Goal: Task Accomplishment & Management: Use online tool/utility

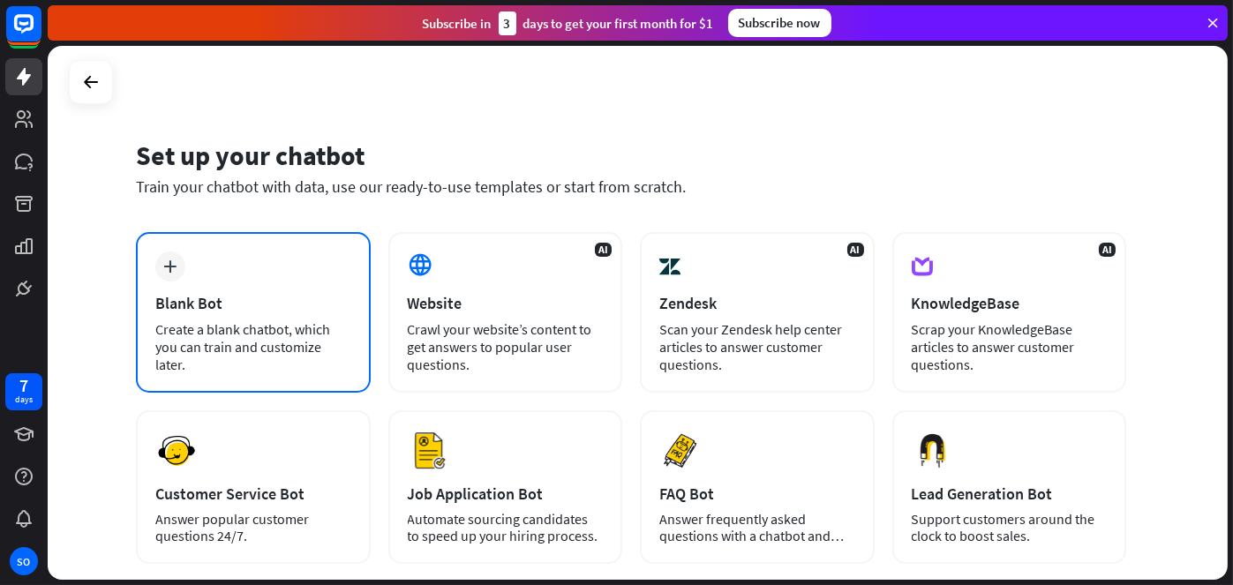
click at [172, 263] on icon "plus" at bounding box center [170, 266] width 13 height 12
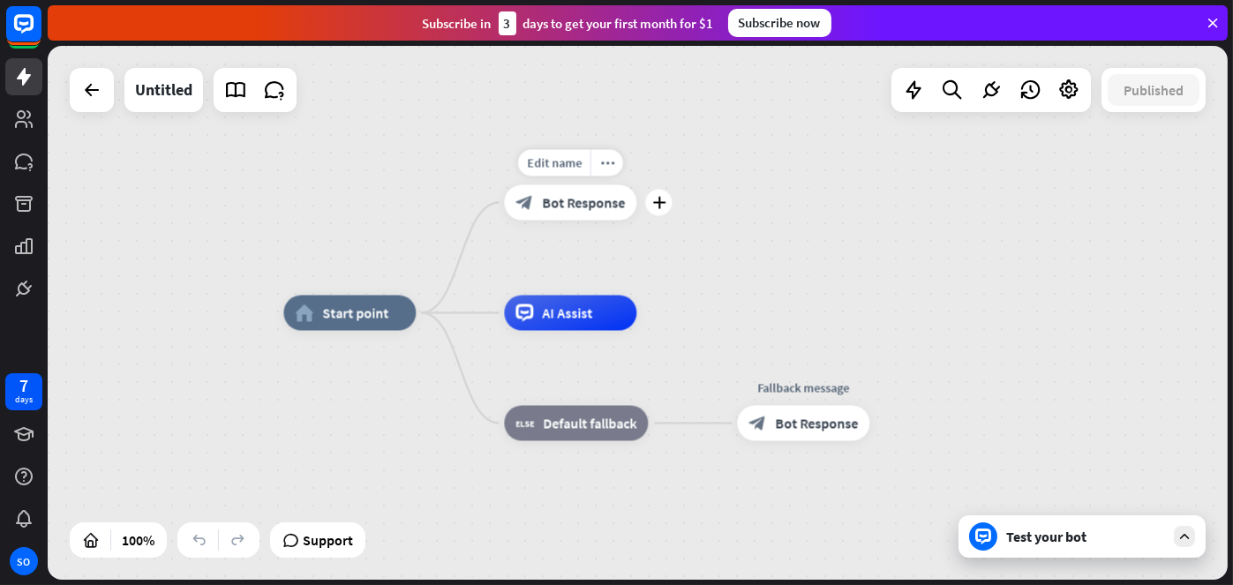
click at [586, 203] on span "Bot Response" at bounding box center [583, 203] width 83 height 18
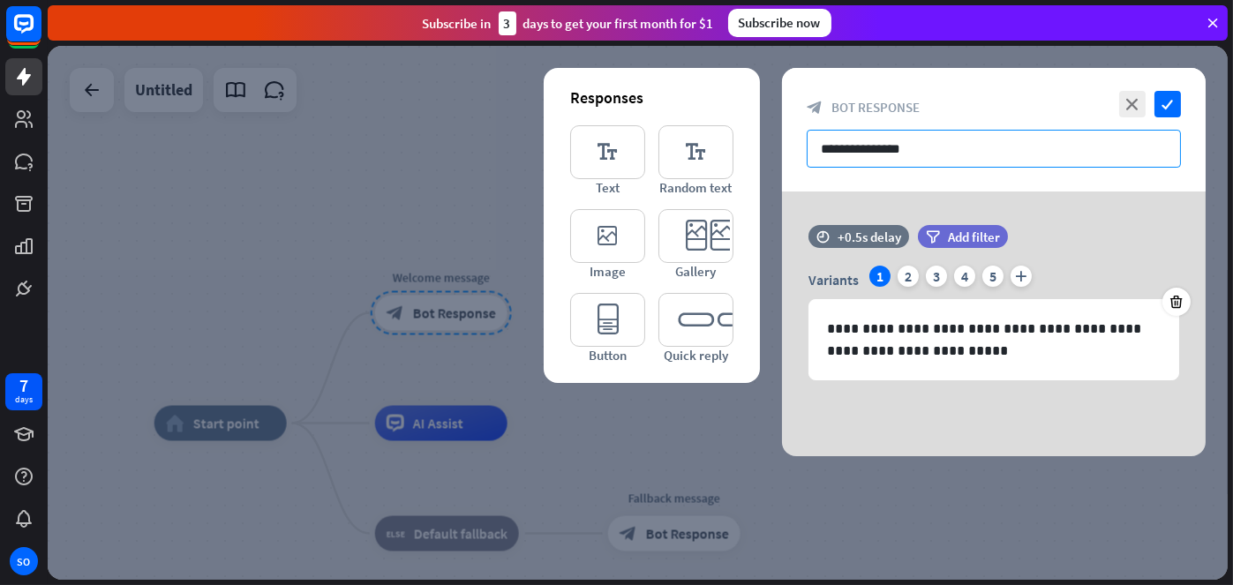
click at [873, 149] on input "**********" at bounding box center [994, 149] width 374 height 38
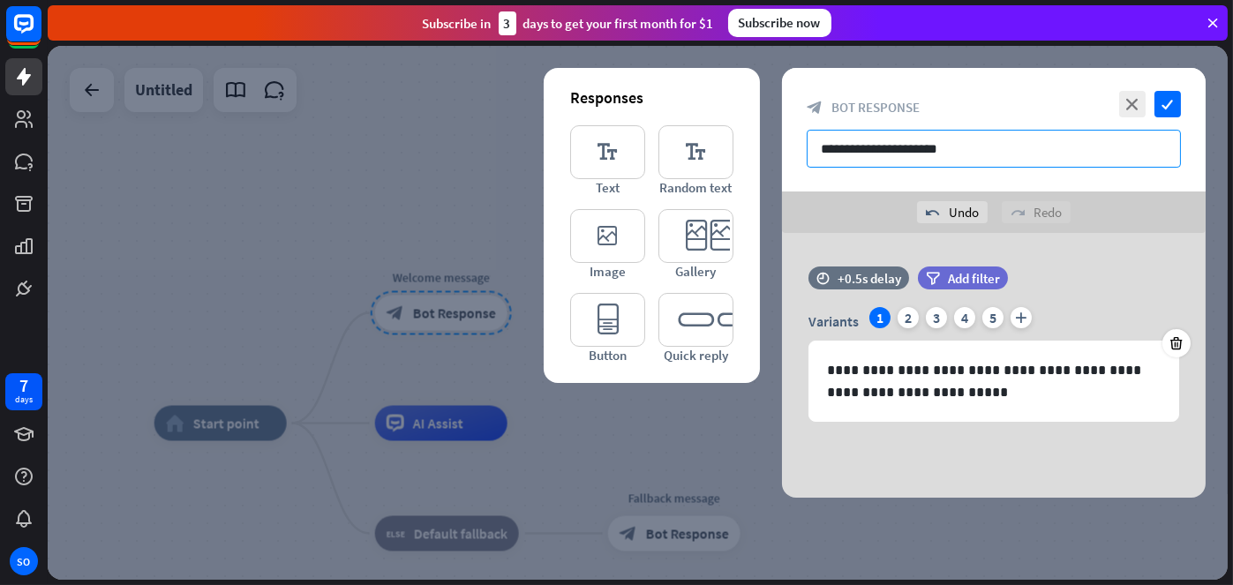
drag, startPoint x: 876, startPoint y: 147, endPoint x: 759, endPoint y: 152, distance: 116.6
click at [782, 152] on div "**********" at bounding box center [994, 283] width 424 height 430
drag, startPoint x: 862, startPoint y: 148, endPoint x: 981, endPoint y: 151, distance: 119.2
click at [981, 151] on input "**********" at bounding box center [994, 149] width 374 height 38
type input "**********"
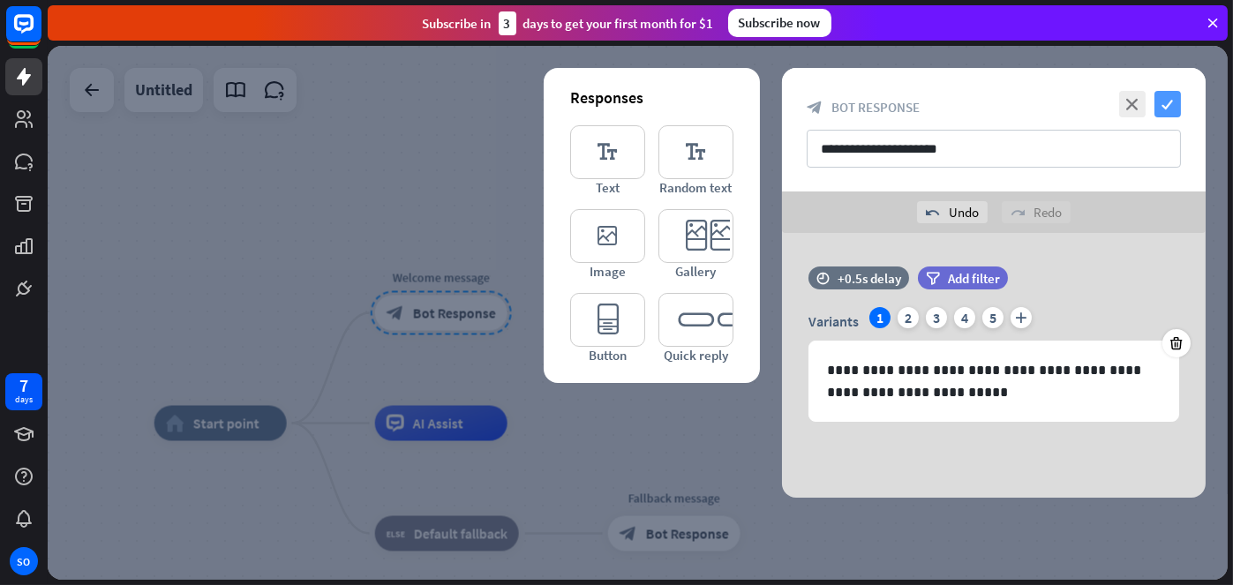
click at [1166, 99] on icon "check" at bounding box center [1167, 104] width 26 height 26
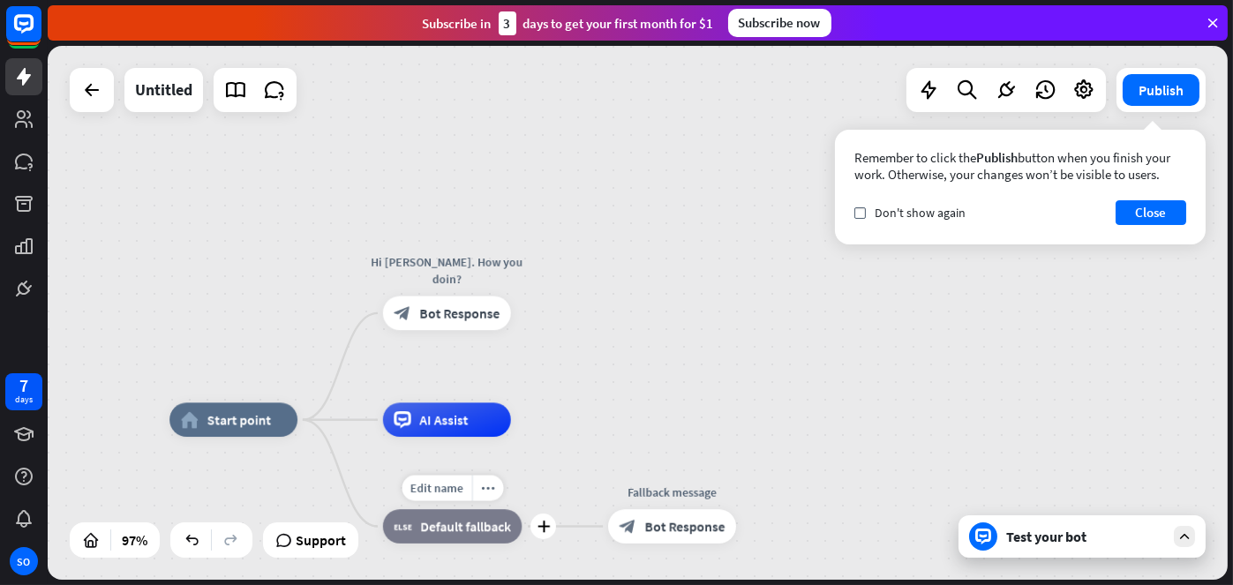
click at [457, 536] on div "block_fallback Default fallback" at bounding box center [452, 526] width 139 height 34
click at [639, 334] on div "home_2 Start point Hi [PERSON_NAME]. How you doin? block_bot_response Bot Respo…" at bounding box center [638, 313] width 1180 height 534
click at [684, 530] on span "Bot Response" at bounding box center [685, 525] width 80 height 17
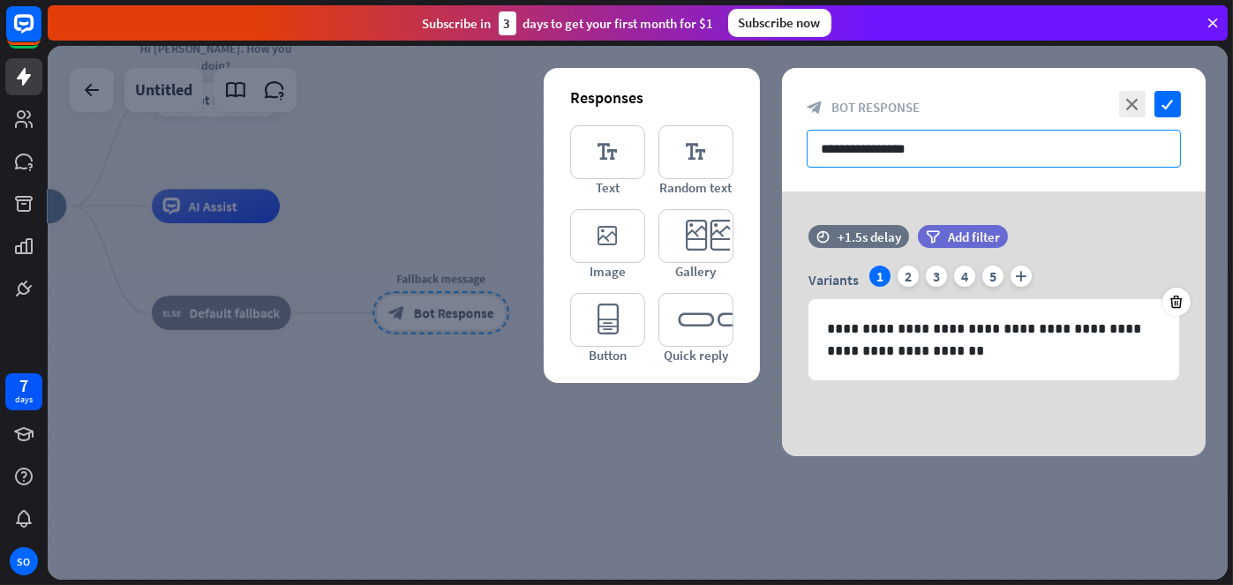
click at [915, 145] on input "**********" at bounding box center [994, 149] width 374 height 38
drag, startPoint x: 915, startPoint y: 152, endPoint x: 760, endPoint y: 178, distance: 157.6
click at [771, 169] on div "**********" at bounding box center [638, 313] width 1180 height 534
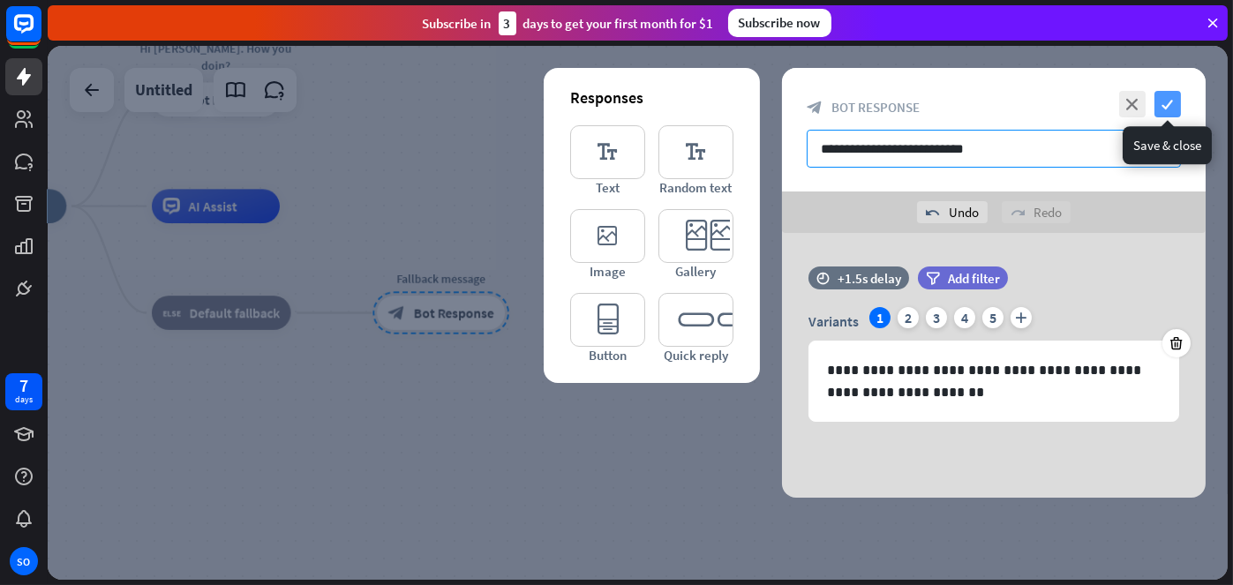
type input "**********"
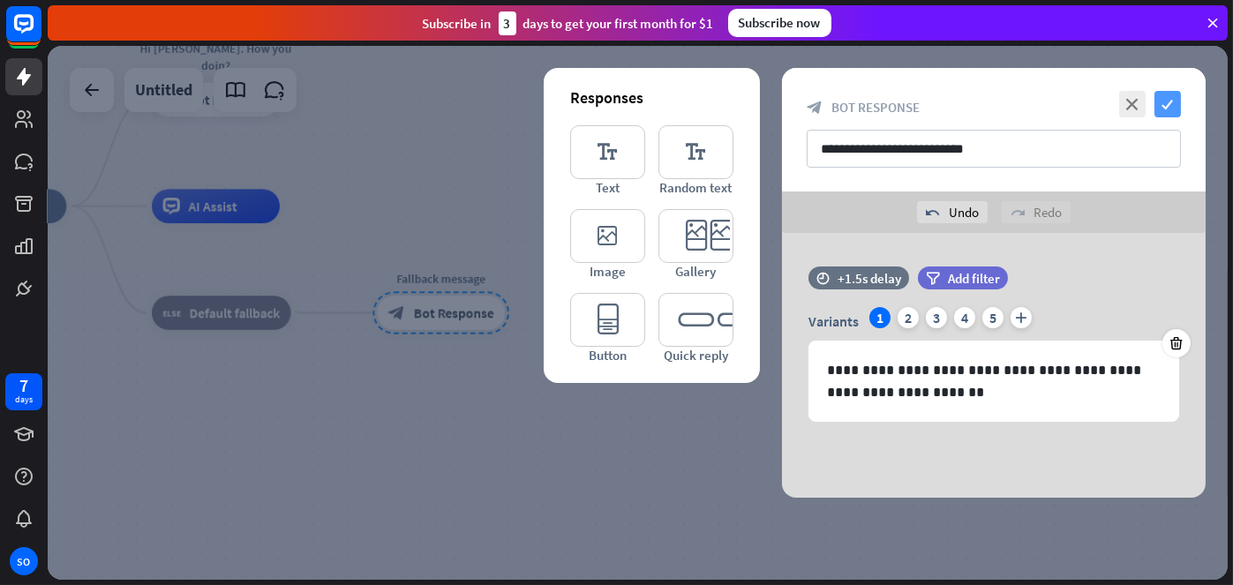
click at [1173, 105] on icon "check" at bounding box center [1167, 104] width 26 height 26
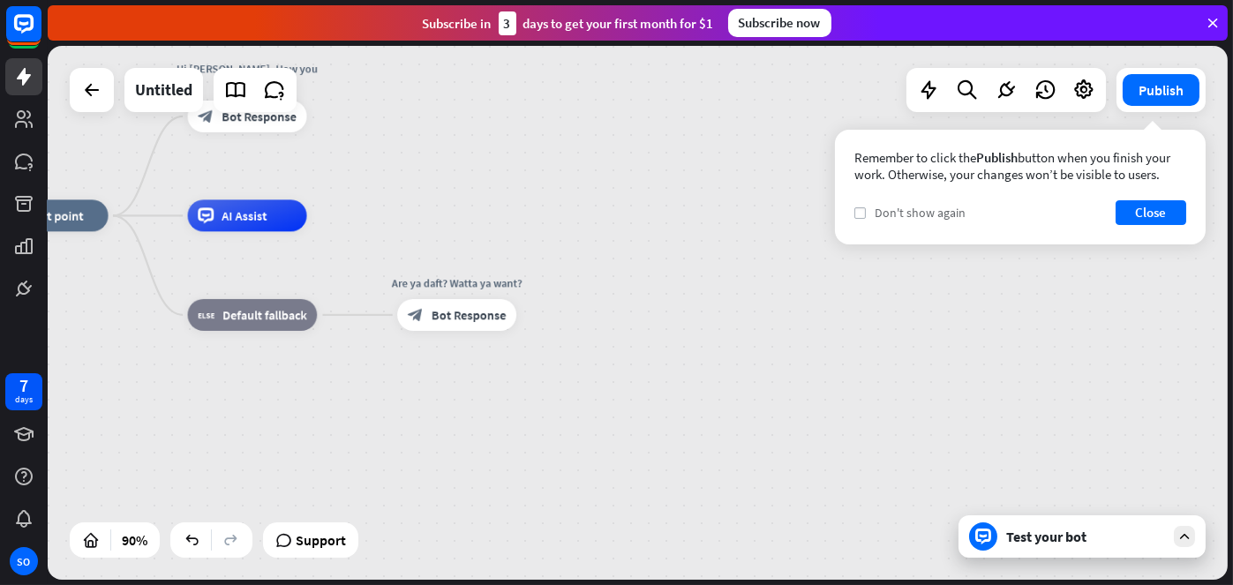
click at [856, 213] on icon "check" at bounding box center [860, 213] width 8 height 8
click at [1155, 206] on button "Close" at bounding box center [1151, 212] width 71 height 25
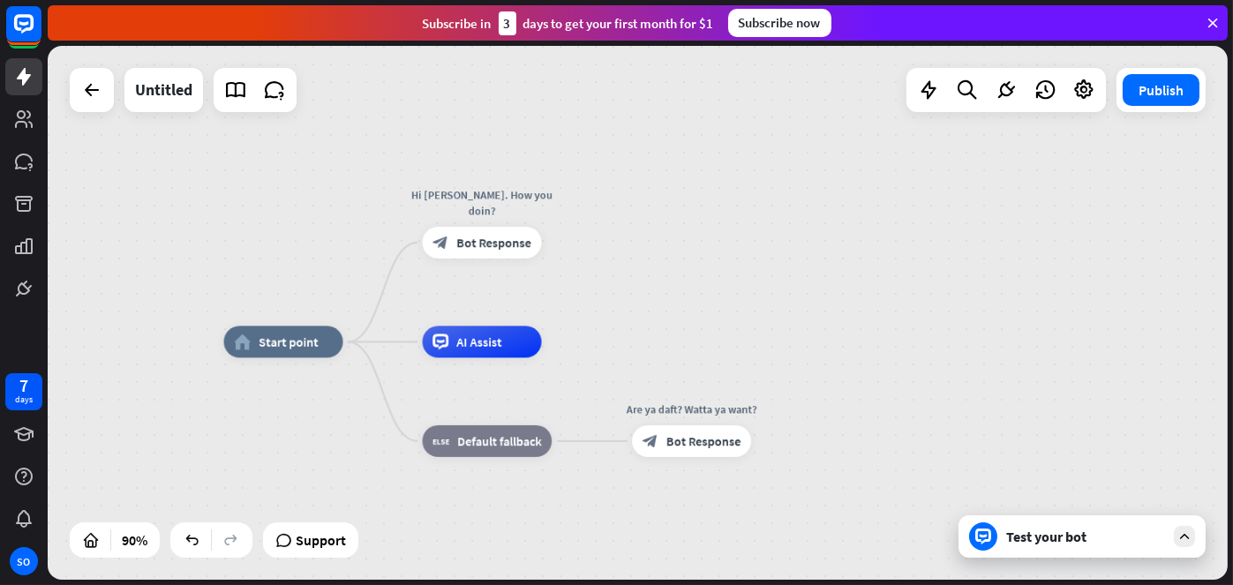
drag, startPoint x: 650, startPoint y: 201, endPoint x: 861, endPoint y: 319, distance: 242.2
click at [878, 323] on div "home_2 Start point Hi [PERSON_NAME]. How you doin? block_bot_response Bot Respo…" at bounding box center [638, 313] width 1180 height 534
click at [479, 307] on span "Edit name" at bounding box center [465, 305] width 49 height 14
type input "***"
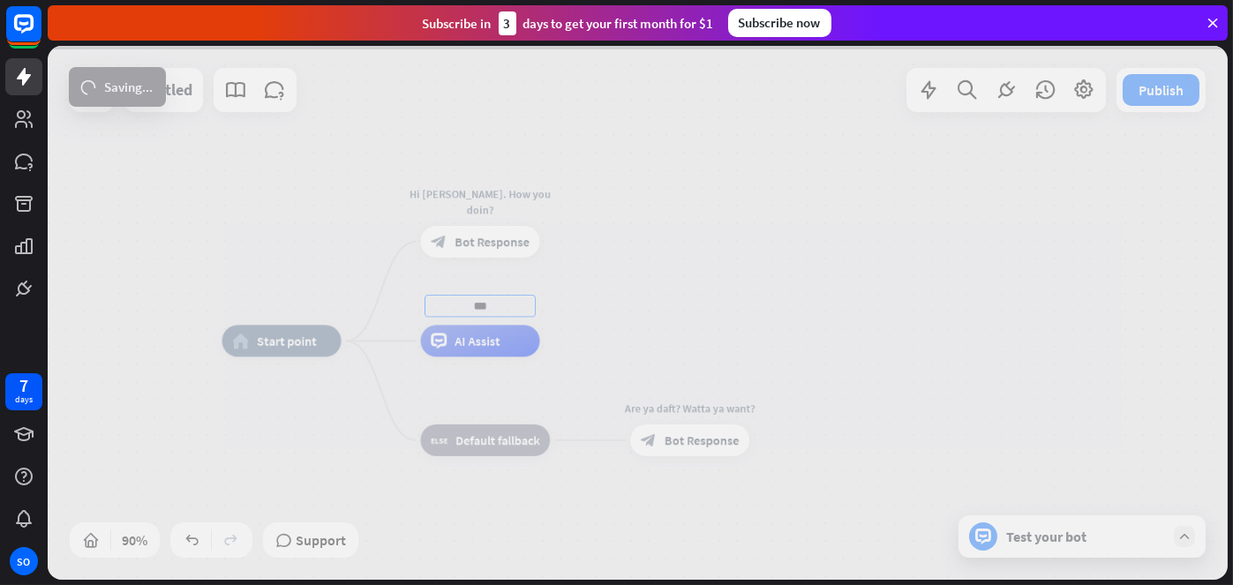
click at [702, 321] on div "home_2 Start point Hi [PERSON_NAME]. How you doin? block_bot_response Bot Respo…" at bounding box center [638, 313] width 1180 height 534
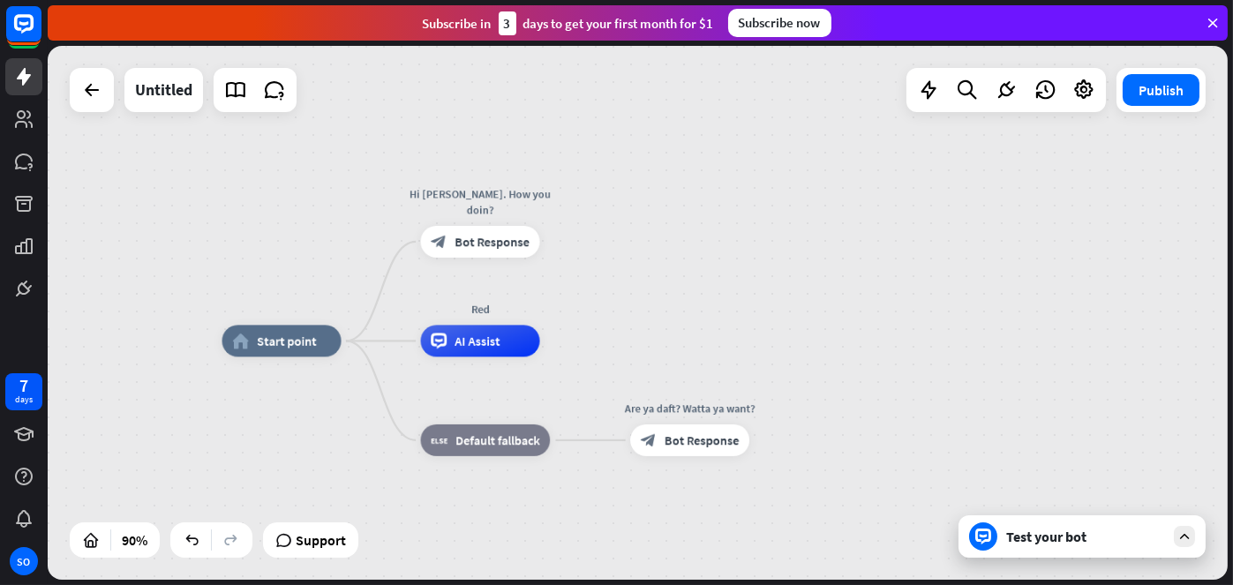
click at [1045, 541] on div "Test your bot" at bounding box center [1085, 537] width 159 height 18
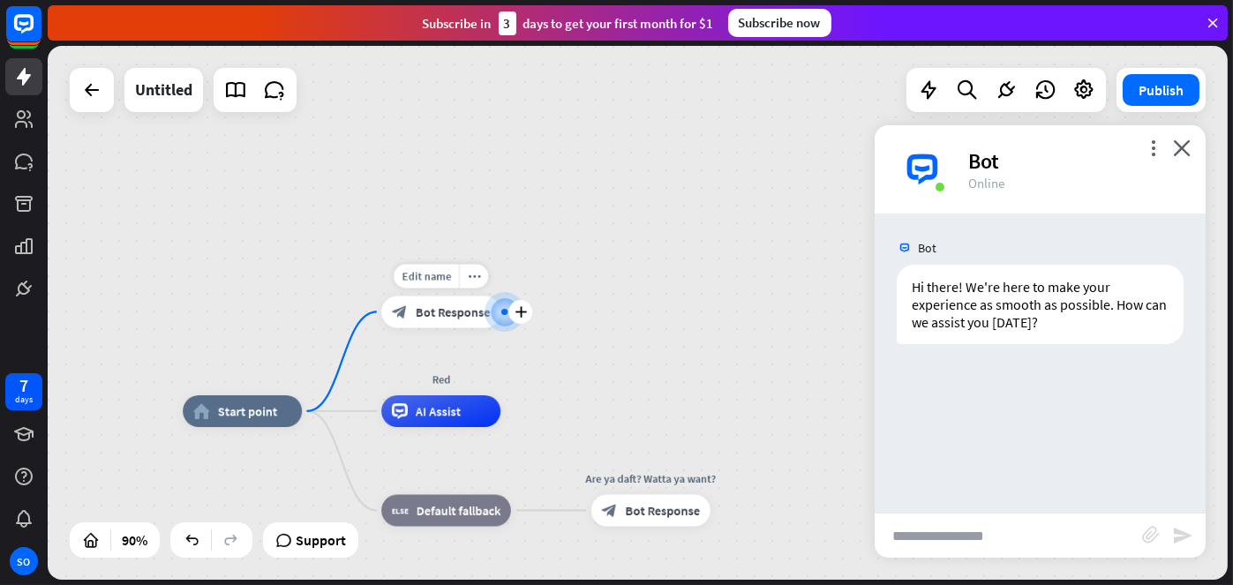
click at [502, 310] on div at bounding box center [504, 312] width 6 height 6
click at [1186, 145] on icon "close" at bounding box center [1182, 147] width 18 height 17
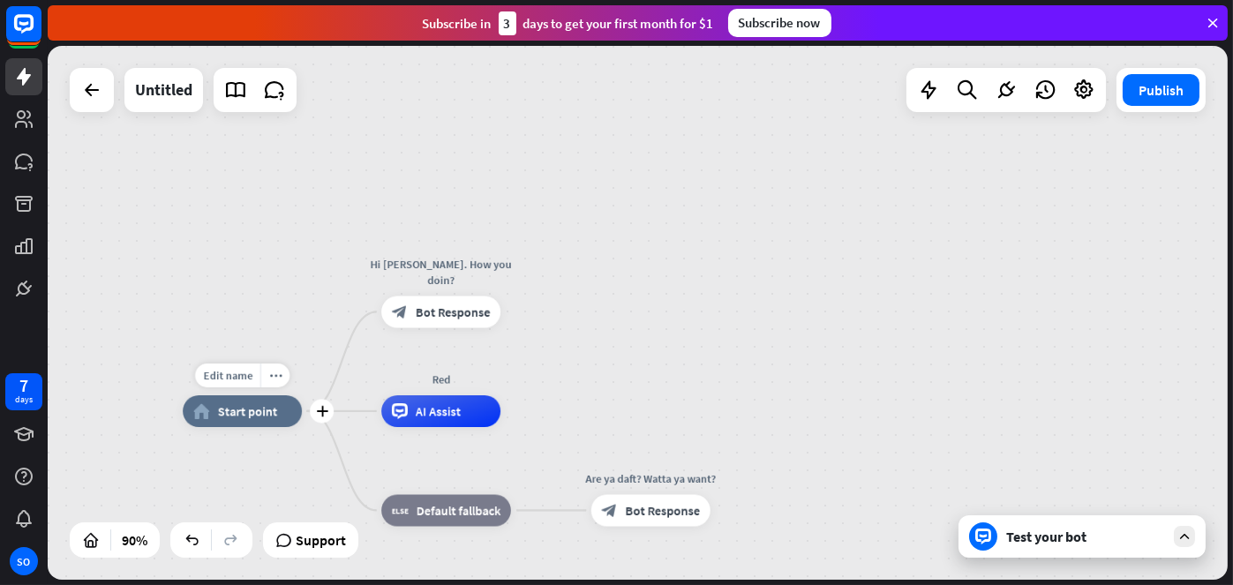
click at [263, 413] on span "Start point" at bounding box center [248, 411] width 60 height 16
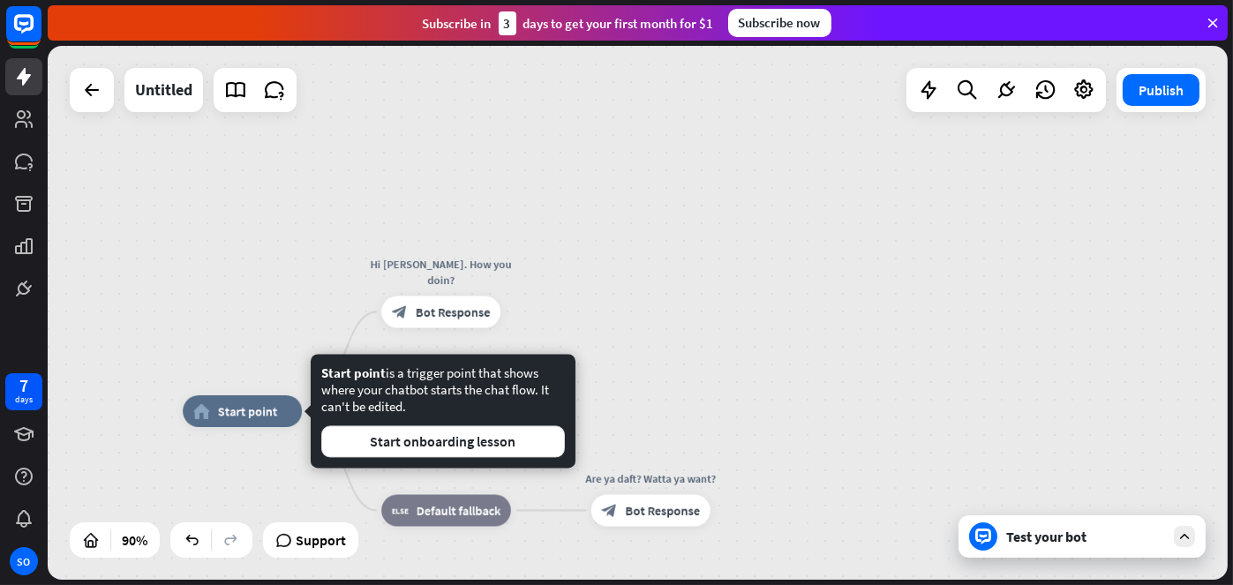
click at [743, 290] on div "home_2 Start point Hi [PERSON_NAME]. How you doin? block_bot_response Bot Respo…" at bounding box center [638, 313] width 1180 height 534
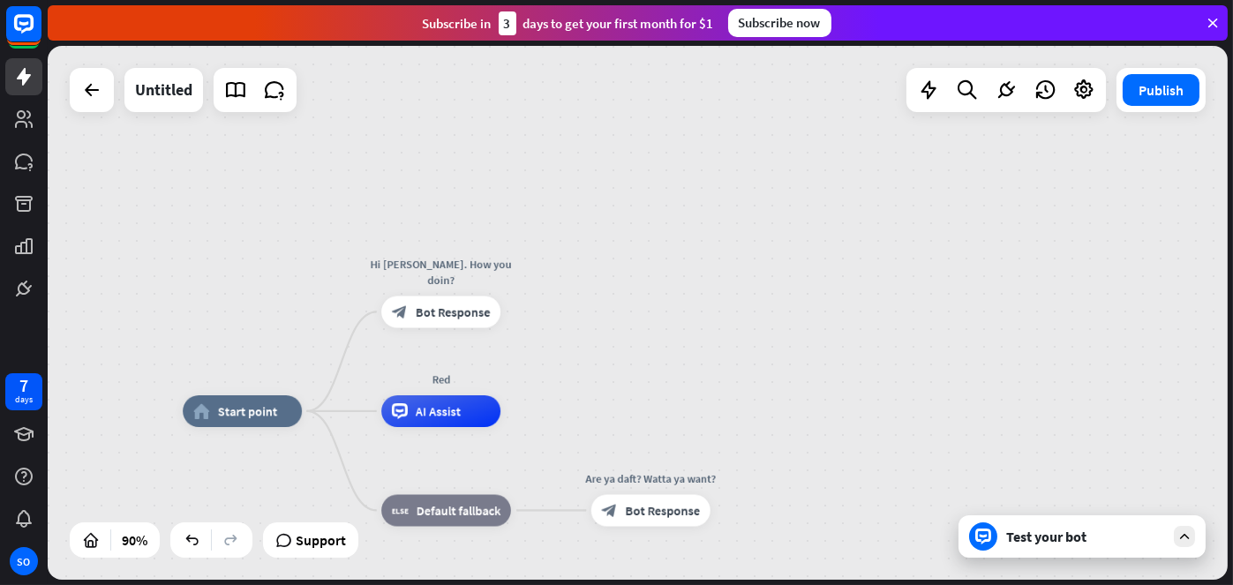
click at [1189, 537] on icon at bounding box center [1184, 537] width 16 height 16
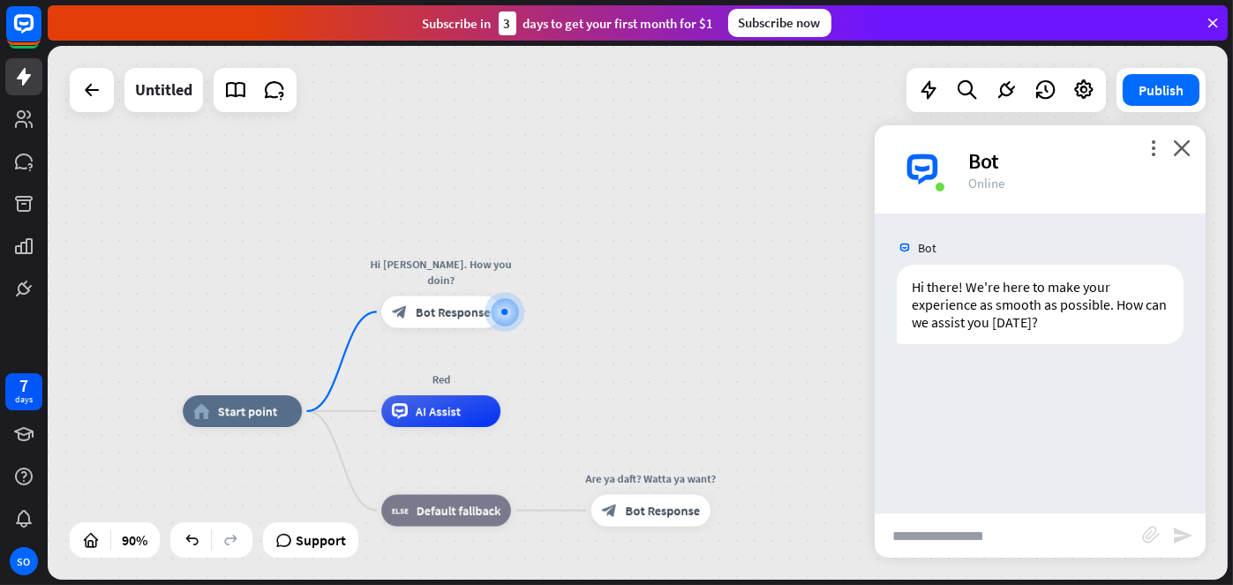
click at [974, 537] on input "text" at bounding box center [1008, 536] width 267 height 44
click at [1185, 148] on icon "close" at bounding box center [1182, 147] width 18 height 17
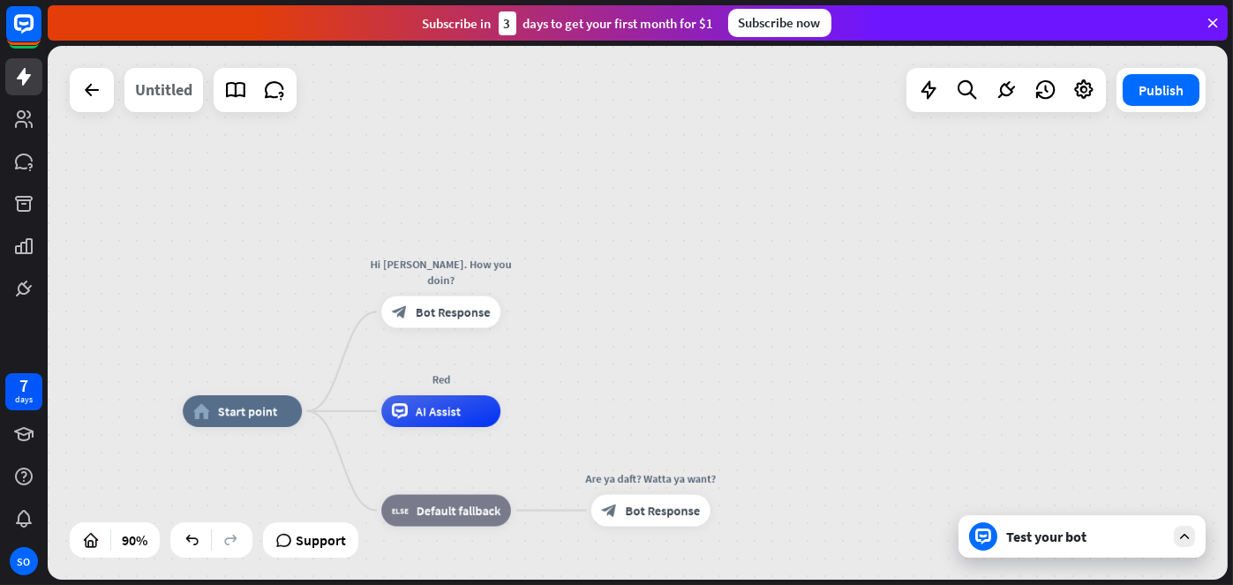
click at [160, 88] on div "Untitled" at bounding box center [163, 90] width 57 height 44
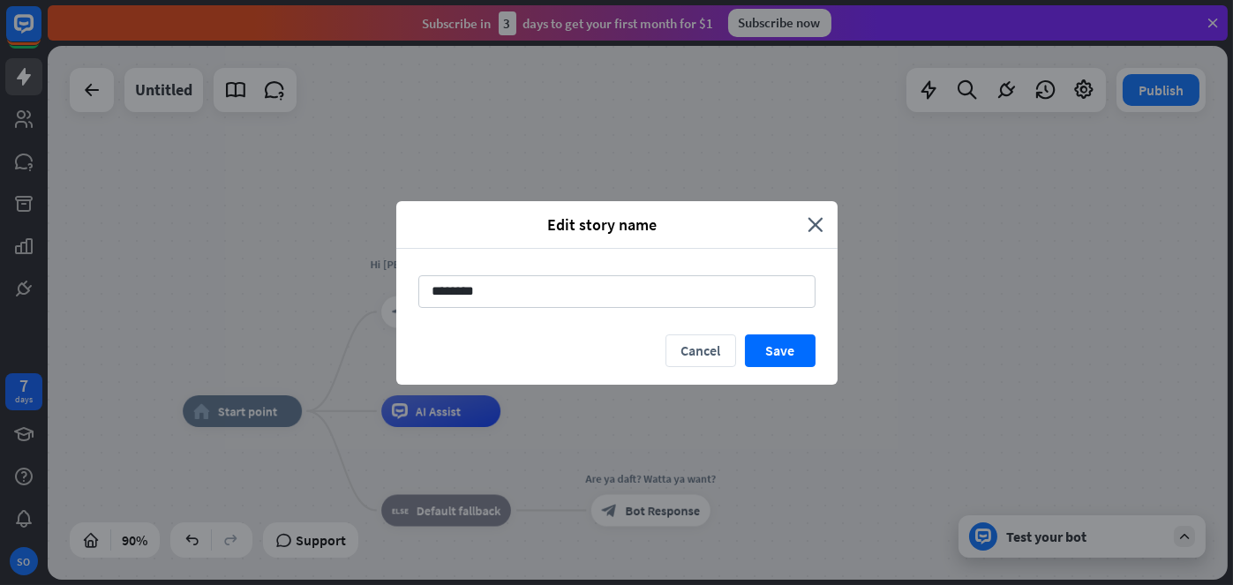
drag, startPoint x: 522, startPoint y: 293, endPoint x: 339, endPoint y: 272, distance: 184.8
click at [339, 272] on div "Edit story name close ******** Cancel Save" at bounding box center [616, 292] width 1233 height 585
type input "***"
click at [780, 347] on button "Save" at bounding box center [780, 350] width 71 height 33
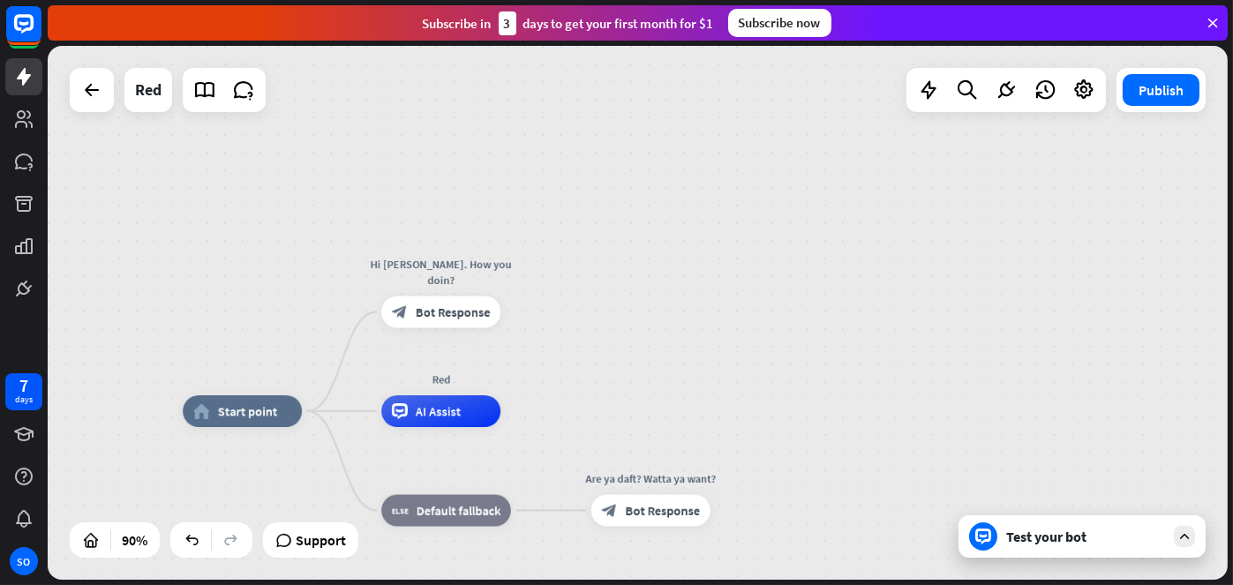
click at [1209, 20] on icon at bounding box center [1213, 23] width 16 height 16
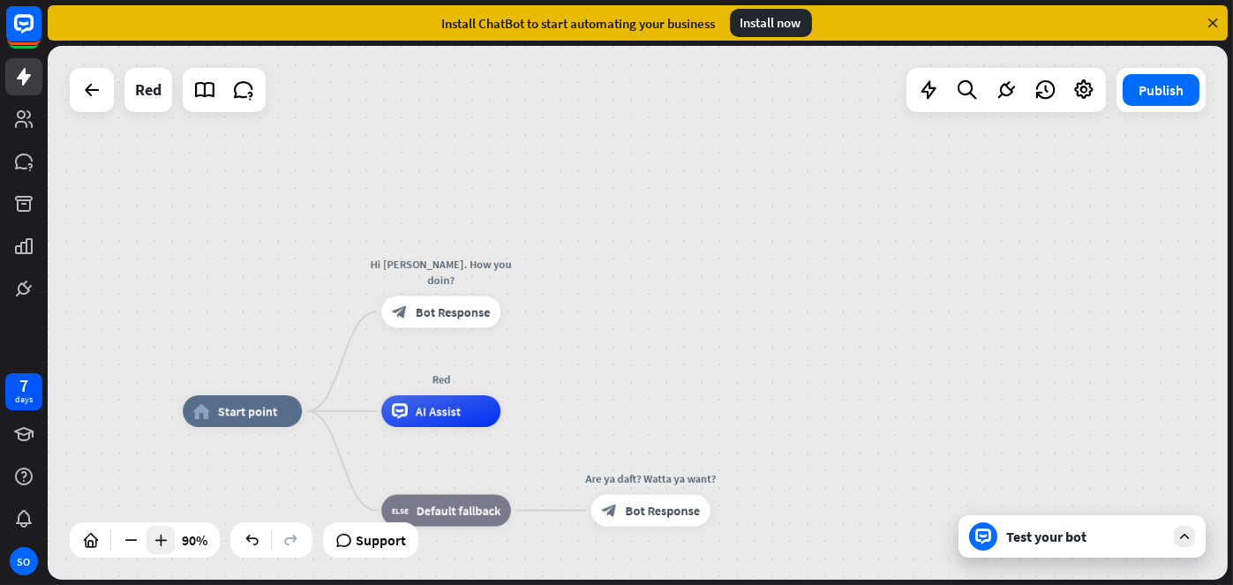
click at [162, 542] on icon at bounding box center [161, 540] width 18 height 18
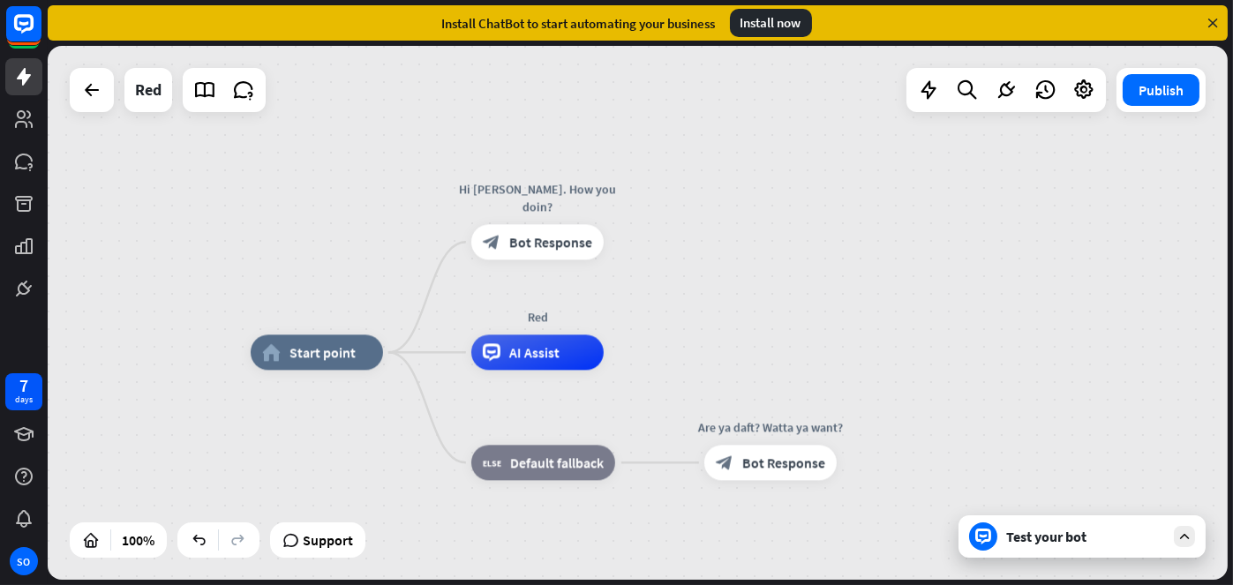
drag, startPoint x: 665, startPoint y: 359, endPoint x: 785, endPoint y: 289, distance: 138.1
click at [785, 289] on div "home_2 Start point Hi [PERSON_NAME]. How you doin? block_bot_response Bot Respo…" at bounding box center [638, 313] width 1180 height 534
click at [1169, 93] on button "Publish" at bounding box center [1161, 90] width 77 height 32
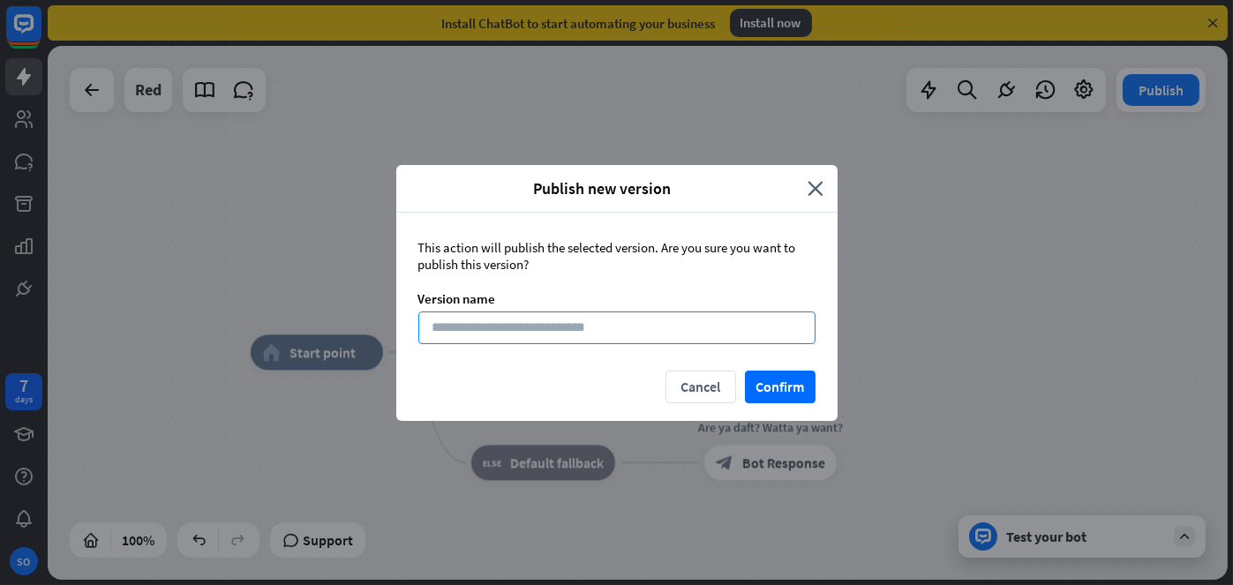
click at [600, 326] on input at bounding box center [616, 328] width 397 height 33
type input "*****"
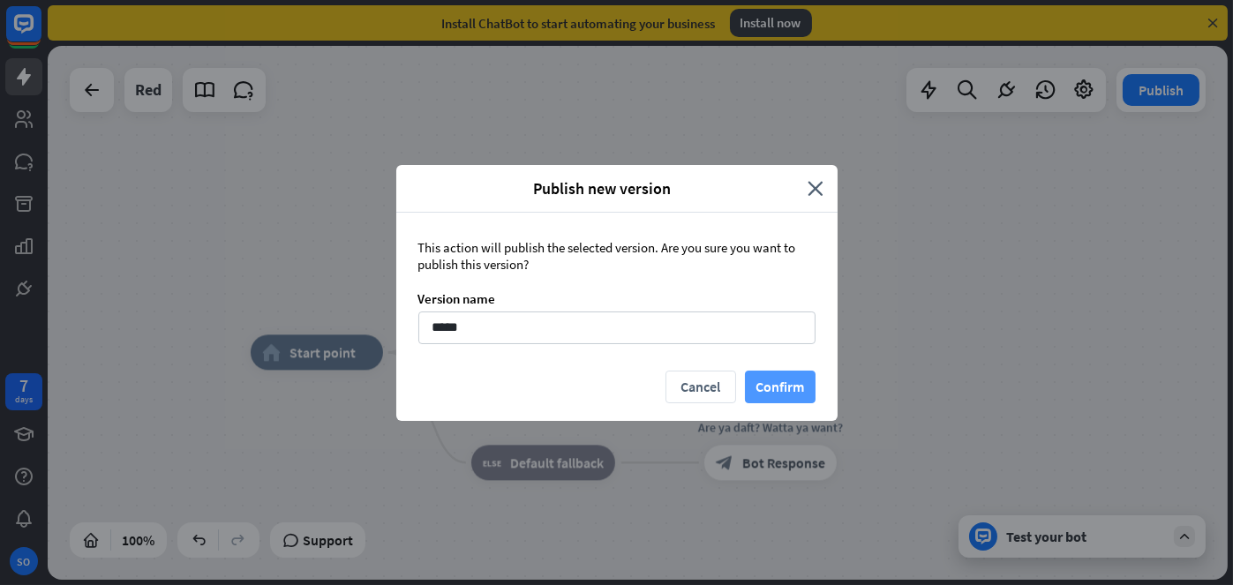
click at [777, 382] on button "Confirm" at bounding box center [780, 387] width 71 height 33
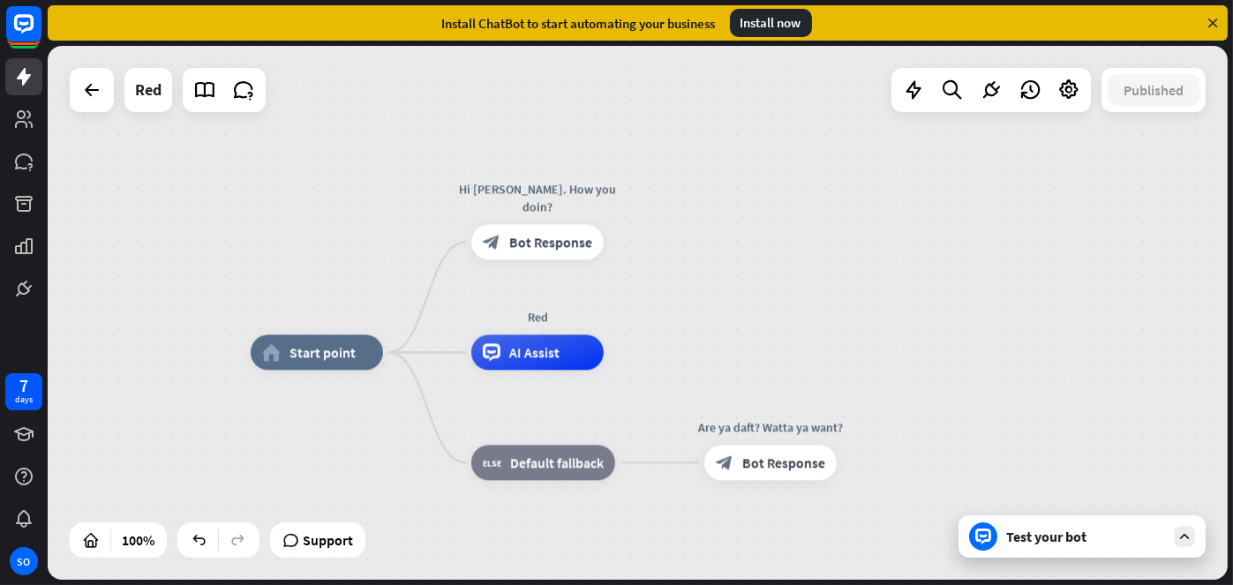
click at [1212, 25] on icon at bounding box center [1213, 23] width 16 height 16
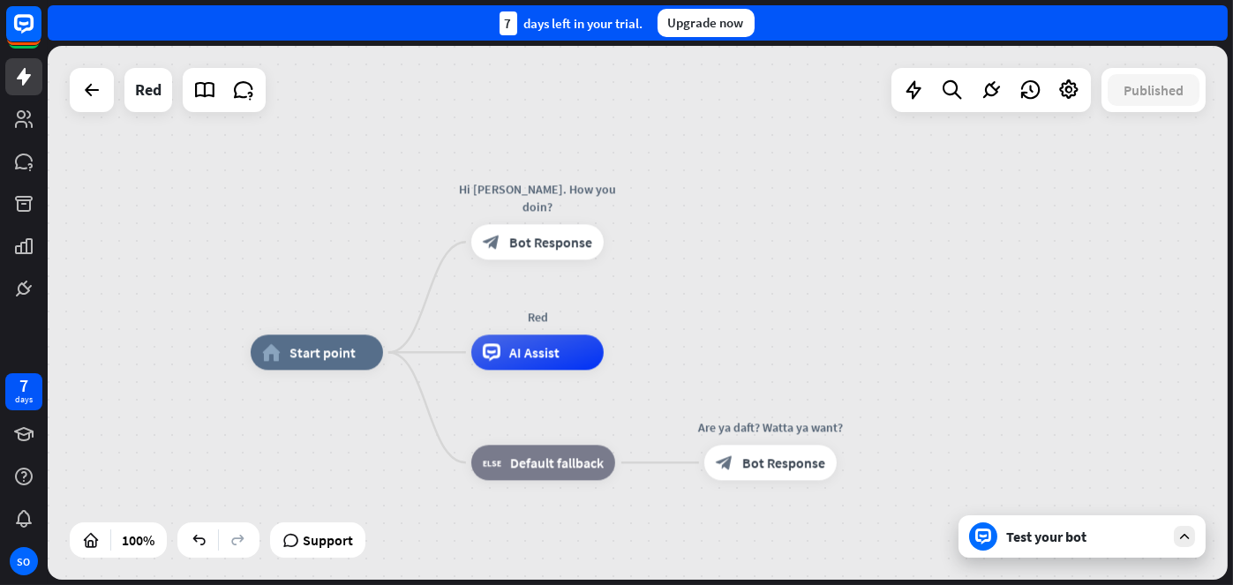
click at [1186, 537] on icon at bounding box center [1184, 537] width 16 height 16
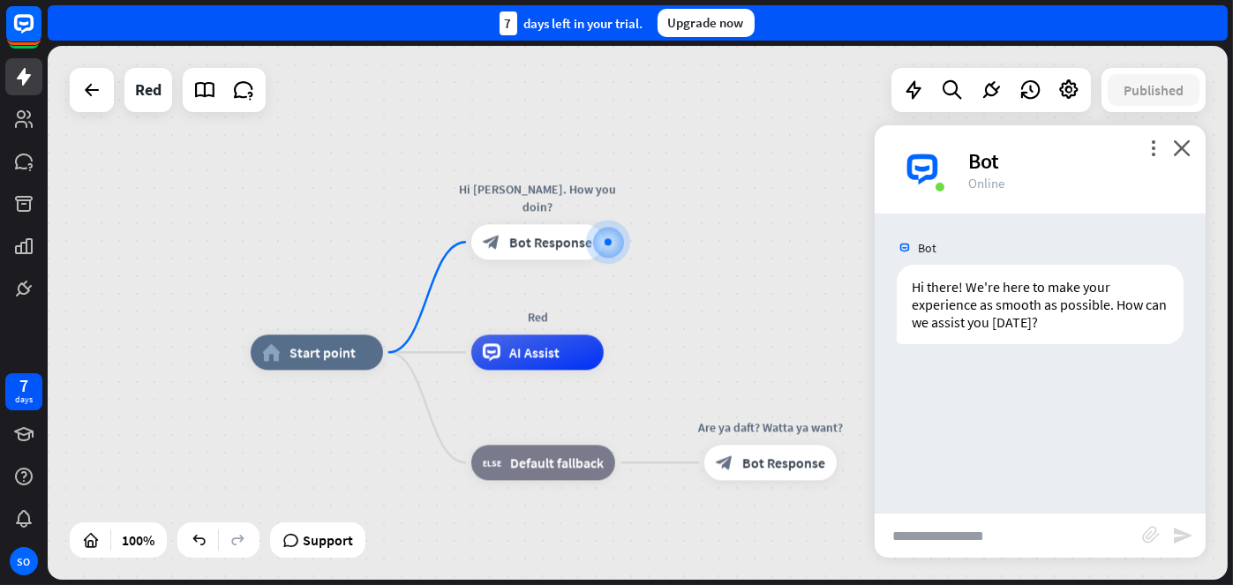
click at [996, 535] on input "text" at bounding box center [1008, 536] width 267 height 44
type input "**********"
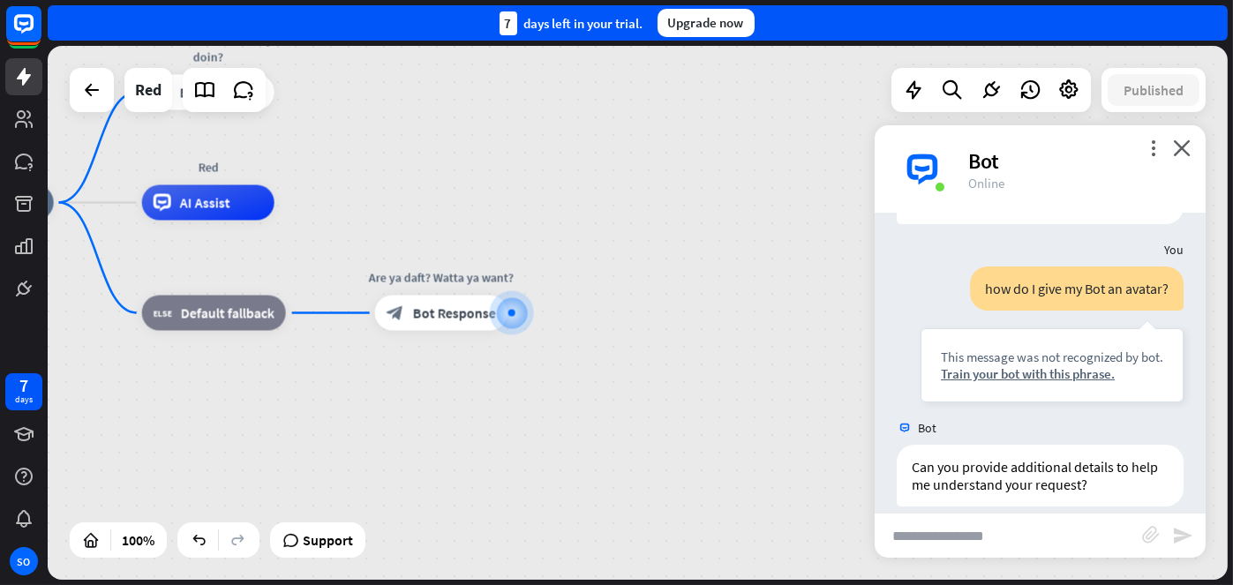
scroll to position [139, 0]
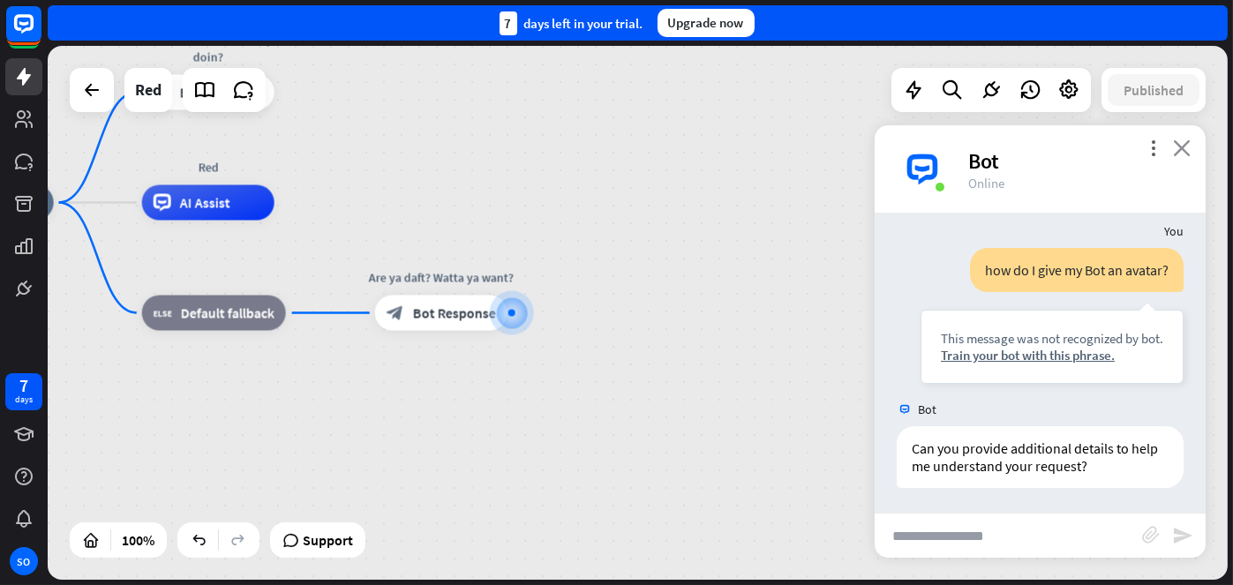
click at [1185, 143] on icon "close" at bounding box center [1182, 147] width 18 height 17
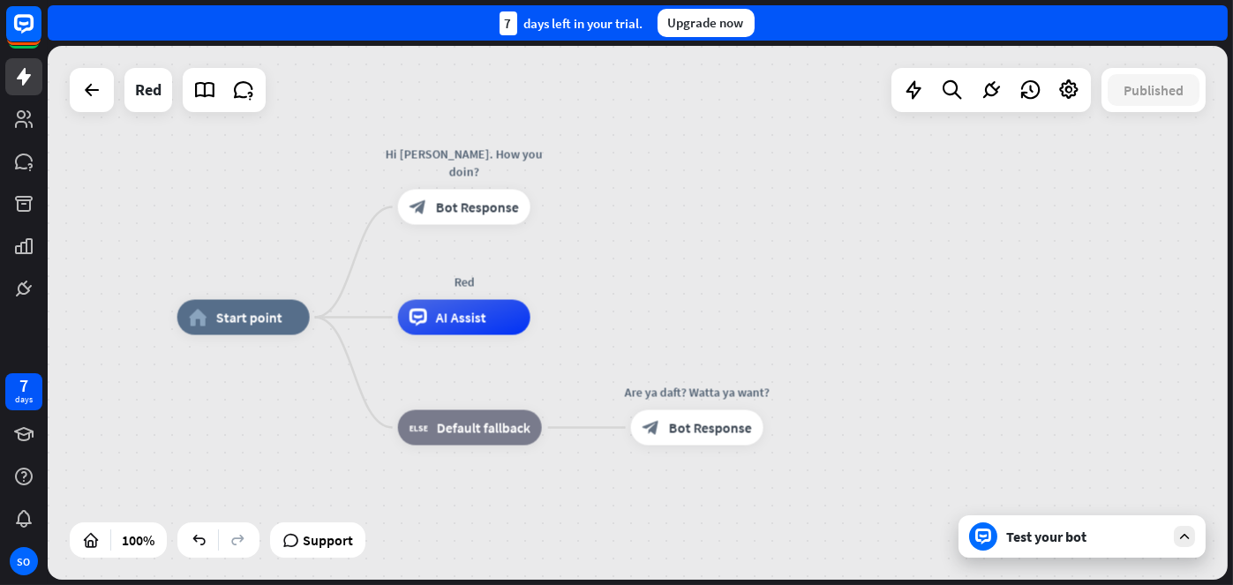
drag, startPoint x: 600, startPoint y: 197, endPoint x: 856, endPoint y: 312, distance: 280.5
click at [856, 312] on div "home_2 Start point Hi [PERSON_NAME]. How you doin? block_bot_response Bot Respo…" at bounding box center [638, 313] width 1180 height 534
click at [254, 88] on icon at bounding box center [243, 90] width 23 height 23
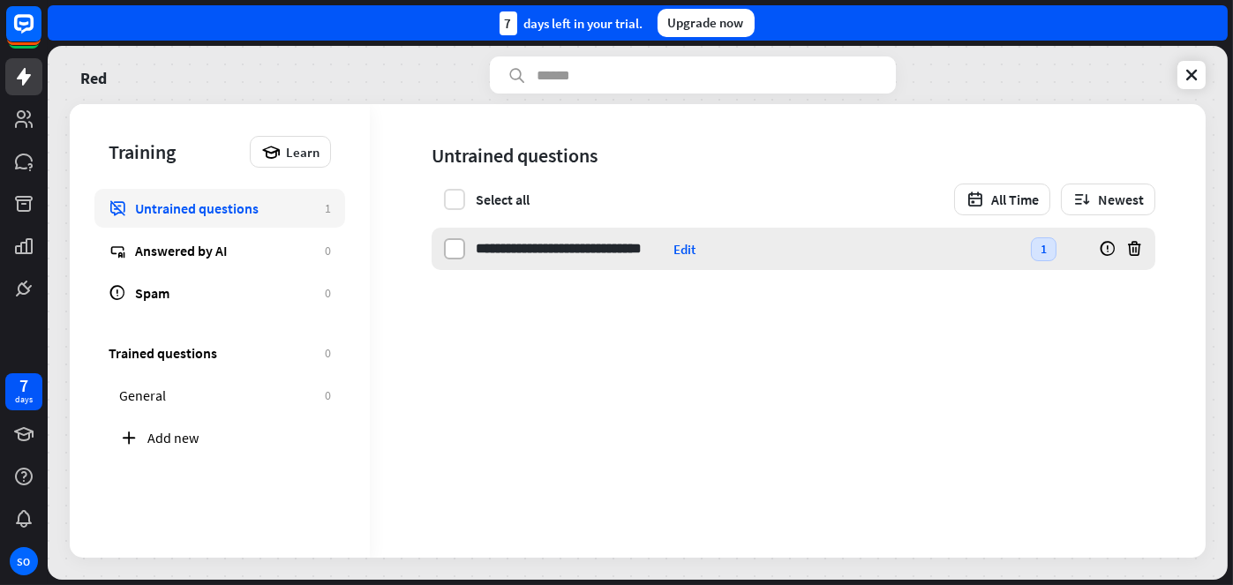
click at [449, 251] on label at bounding box center [454, 248] width 21 height 21
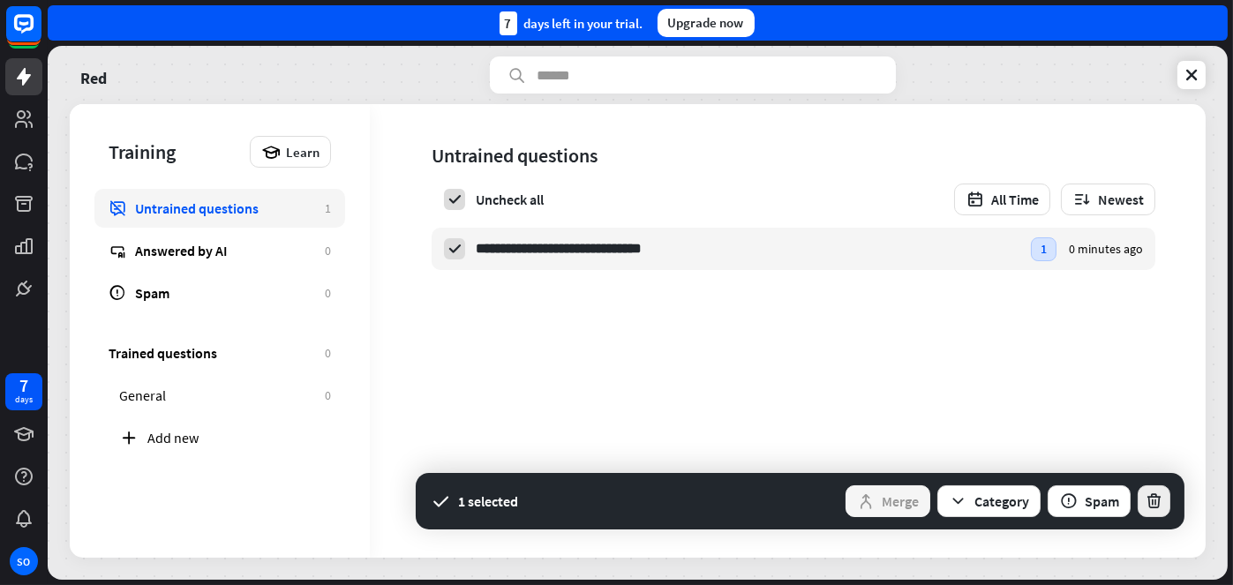
click at [1148, 500] on icon "button" at bounding box center [1154, 501] width 19 height 19
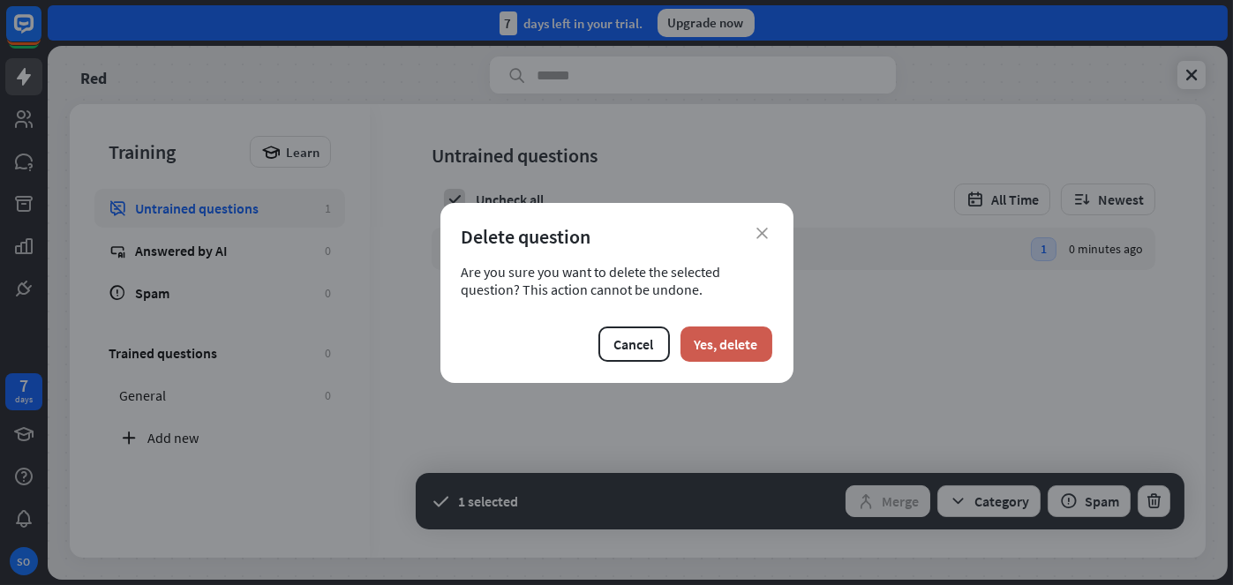
click at [702, 341] on button "Yes, delete" at bounding box center [726, 344] width 92 height 35
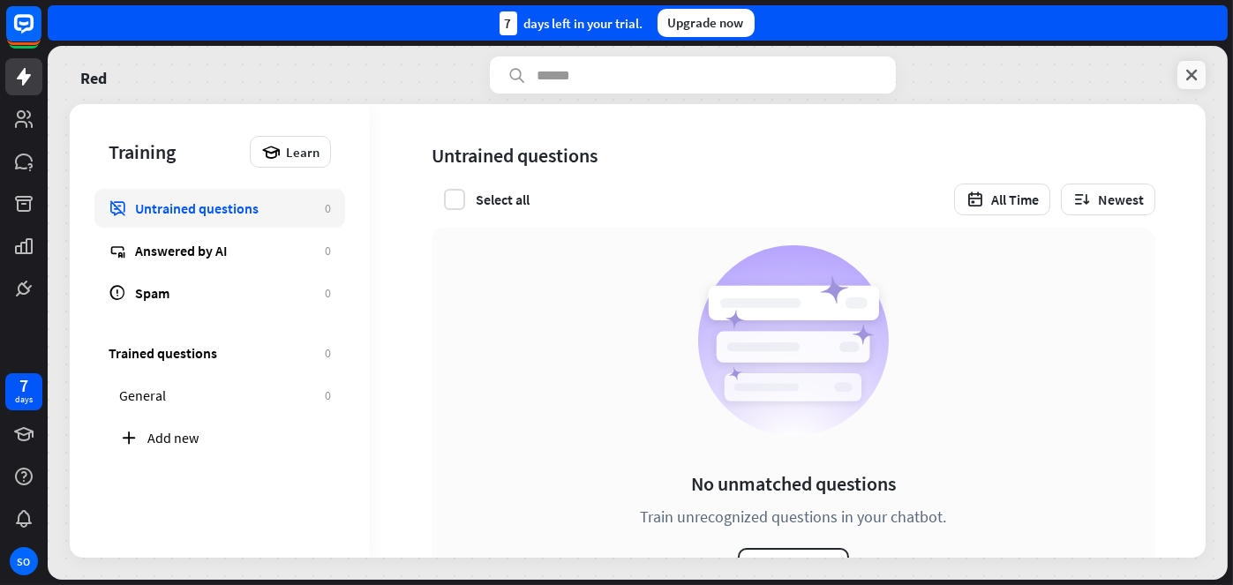
click at [1195, 74] on icon at bounding box center [1192, 75] width 18 height 18
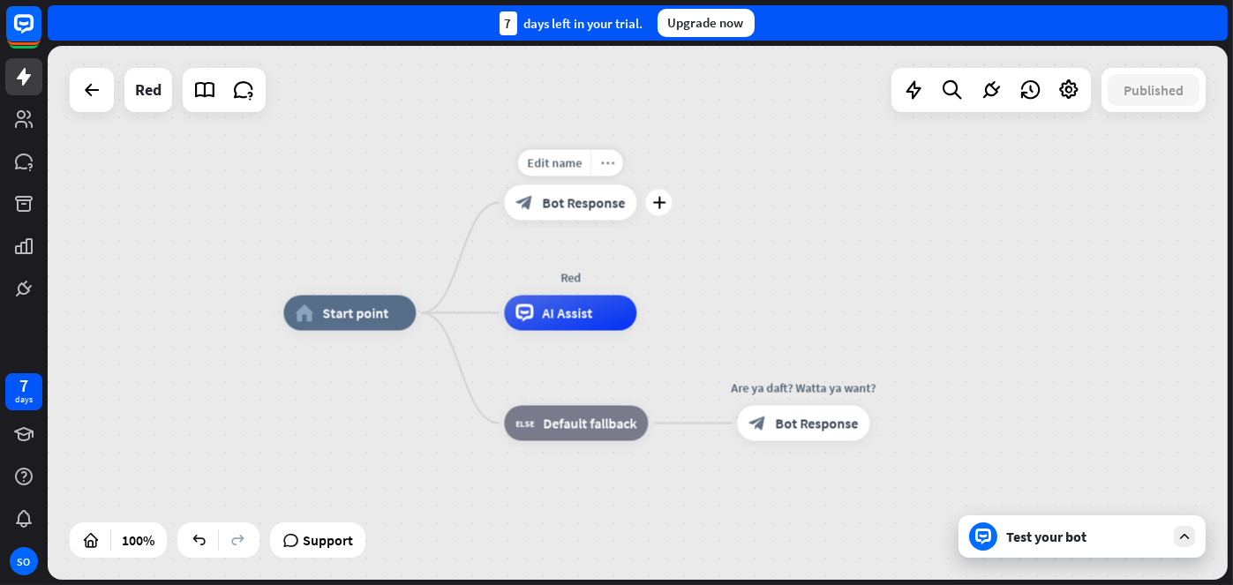
click at [605, 161] on icon "more_horiz" at bounding box center [607, 162] width 14 height 13
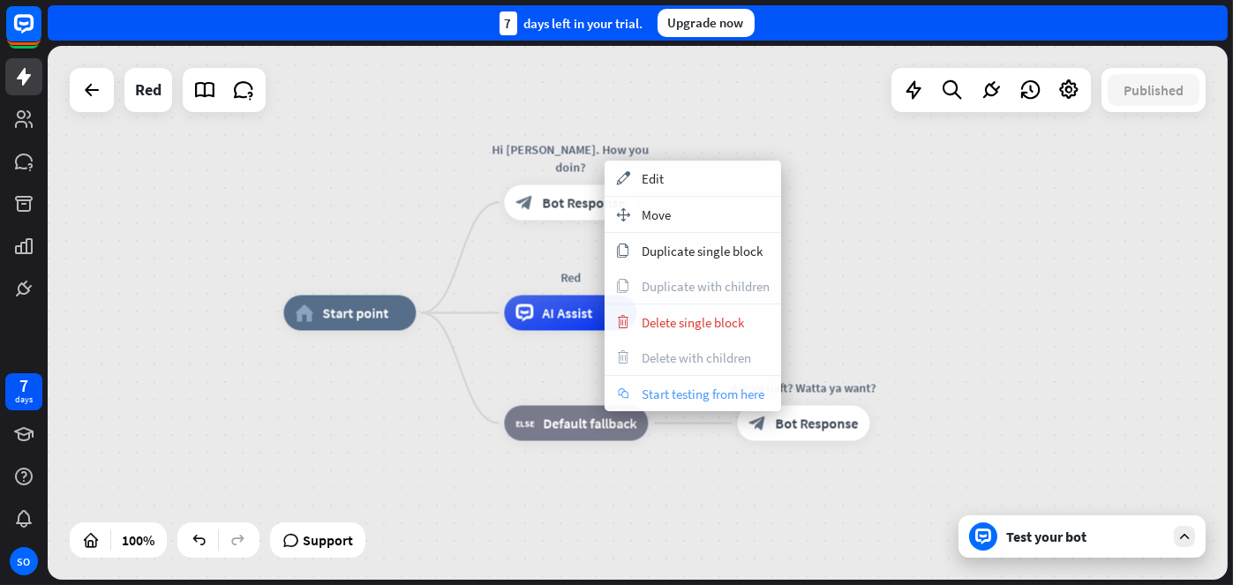
click at [699, 389] on span "Start testing from here" at bounding box center [703, 394] width 123 height 17
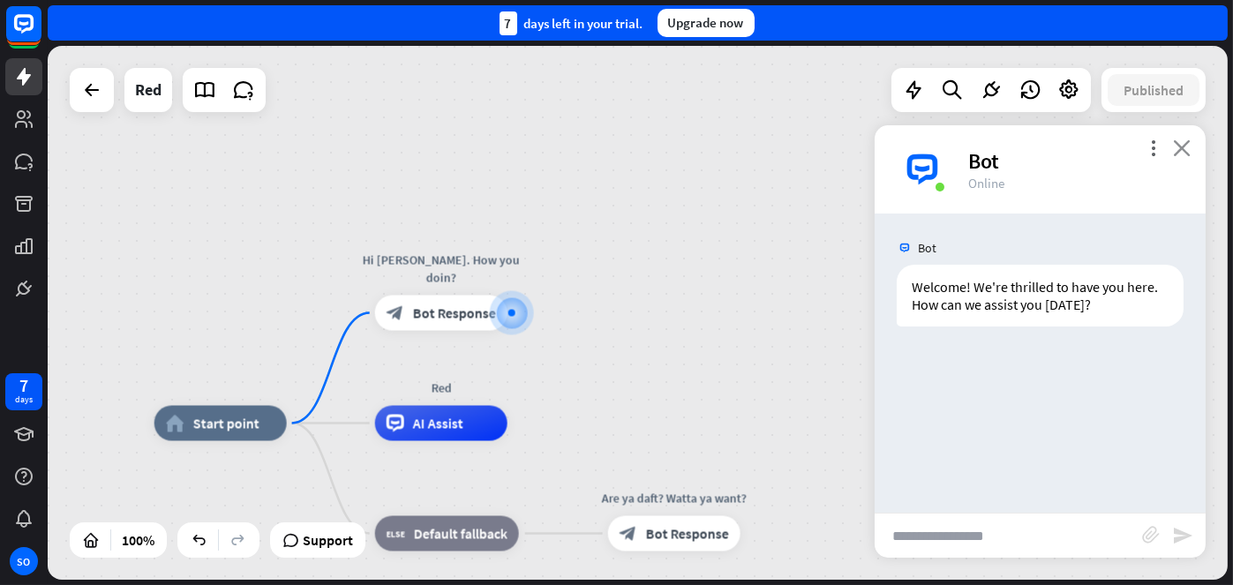
click at [1184, 154] on icon "close" at bounding box center [1182, 147] width 18 height 17
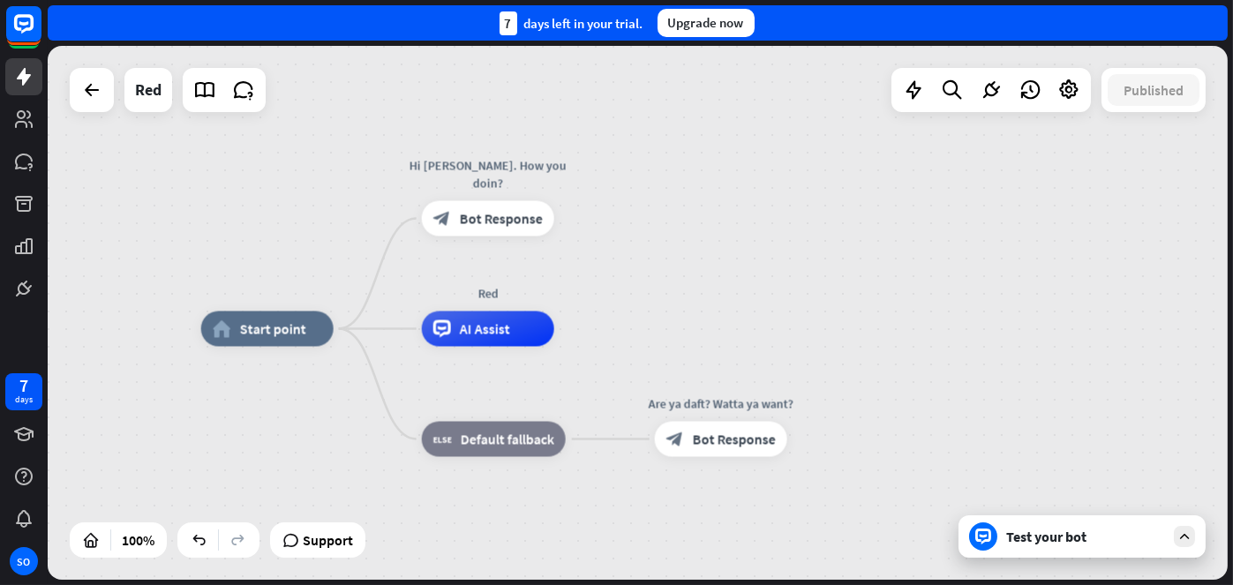
drag, startPoint x: 692, startPoint y: 293, endPoint x: 739, endPoint y: 199, distance: 105.4
click at [739, 199] on div "home_2 Start point Hi [PERSON_NAME]. How you doin? block_bot_response Bot Respo…" at bounding box center [638, 313] width 1180 height 534
click at [527, 400] on icon "more_horiz" at bounding box center [530, 399] width 14 height 13
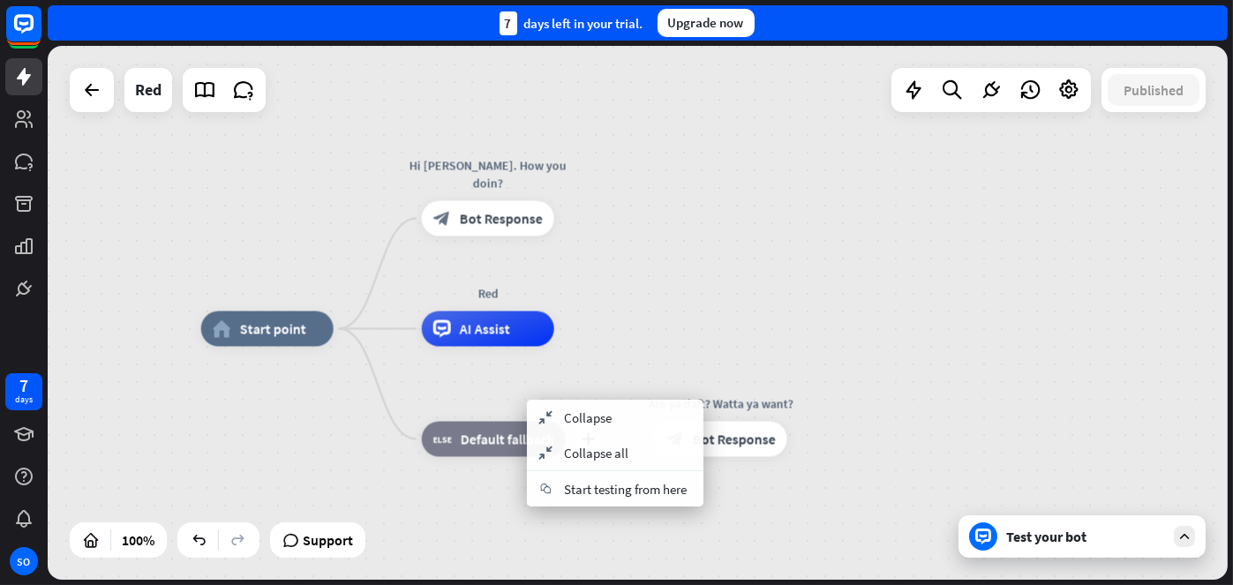
click at [469, 438] on span "Default fallback" at bounding box center [508, 440] width 94 height 18
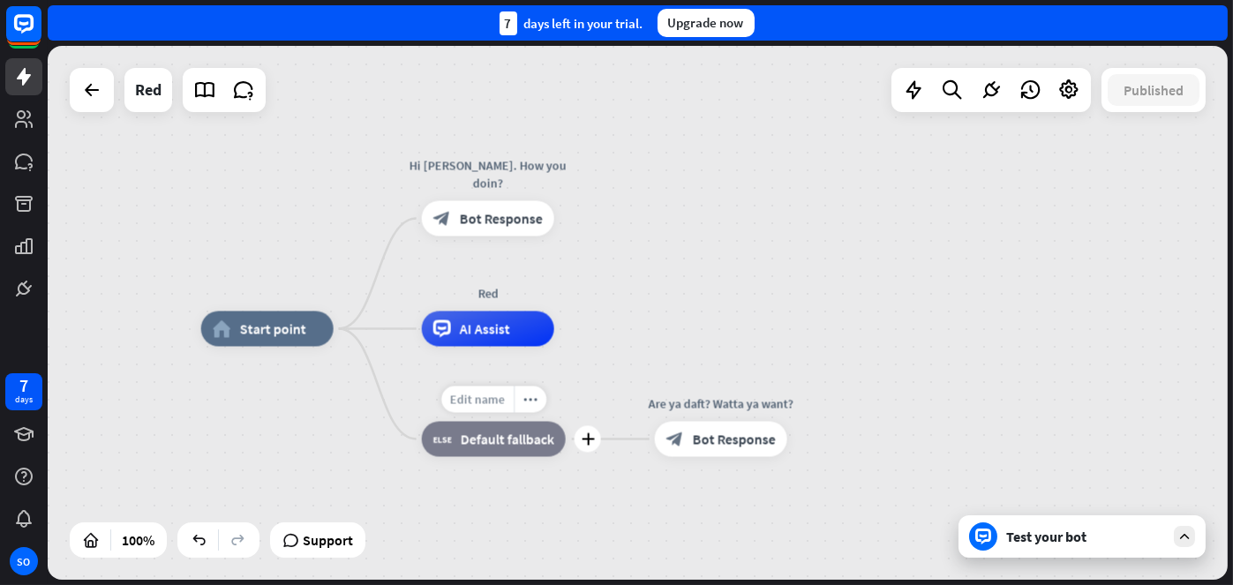
click at [470, 399] on span "Edit name" at bounding box center [477, 400] width 55 height 16
type input "***"
click at [480, 182] on div "home_2 Start point Edit name more_horiz plus block_bot_response Bot Response Re…" at bounding box center [638, 313] width 1180 height 534
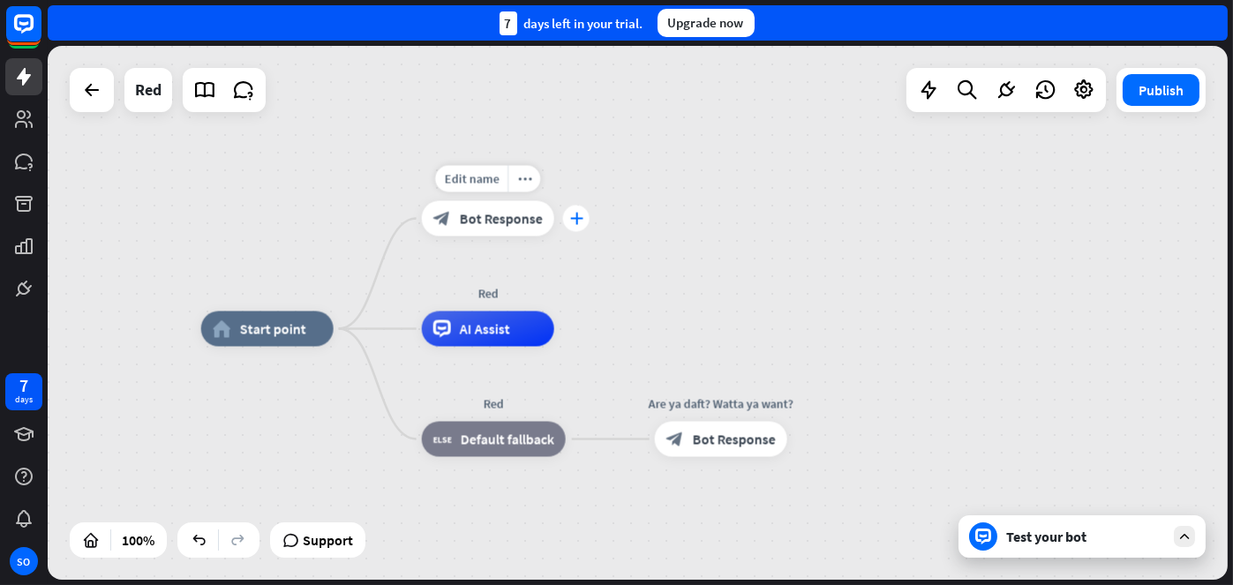
click at [574, 222] on icon "plus" at bounding box center [575, 219] width 13 height 12
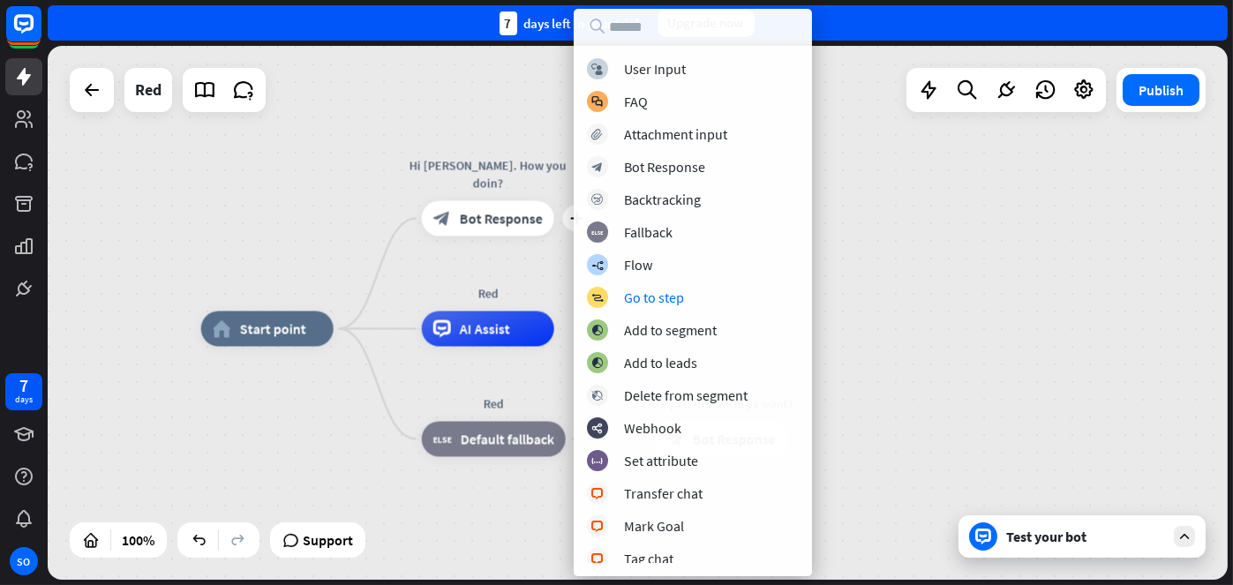
drag, startPoint x: 798, startPoint y: 222, endPoint x: 798, endPoint y: 319, distance: 96.2
click at [800, 336] on div "block_user_input User Input block_faq FAQ block_attachment Attachment input blo…" at bounding box center [693, 310] width 238 height 505
click at [1180, 91] on button "Publish" at bounding box center [1161, 90] width 77 height 32
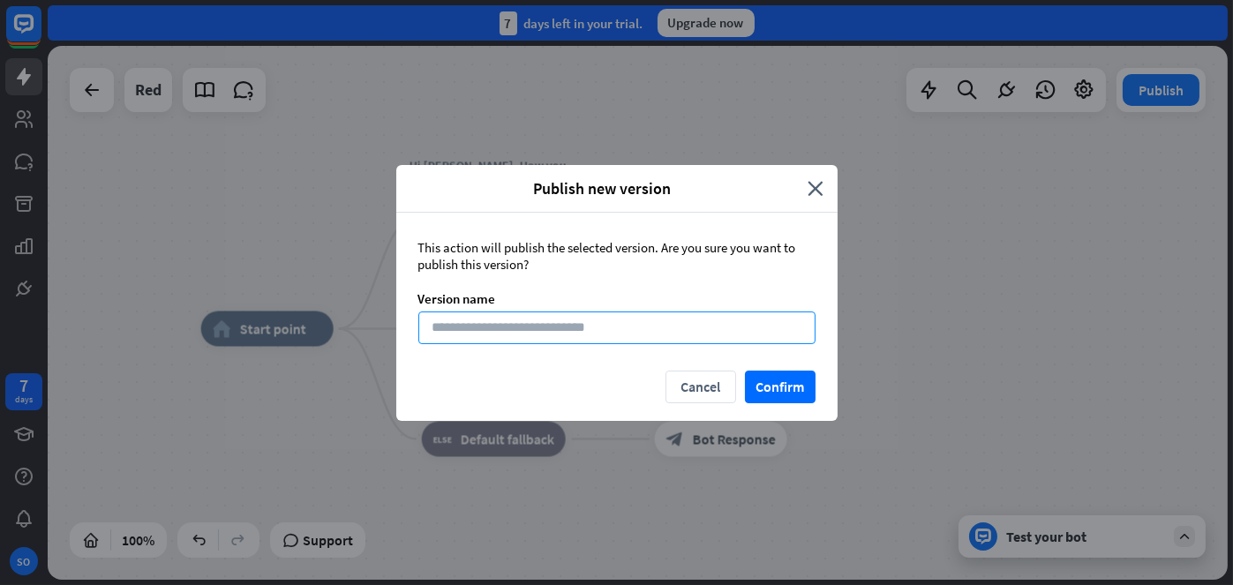
click at [561, 327] on input at bounding box center [616, 328] width 397 height 33
type input "*****"
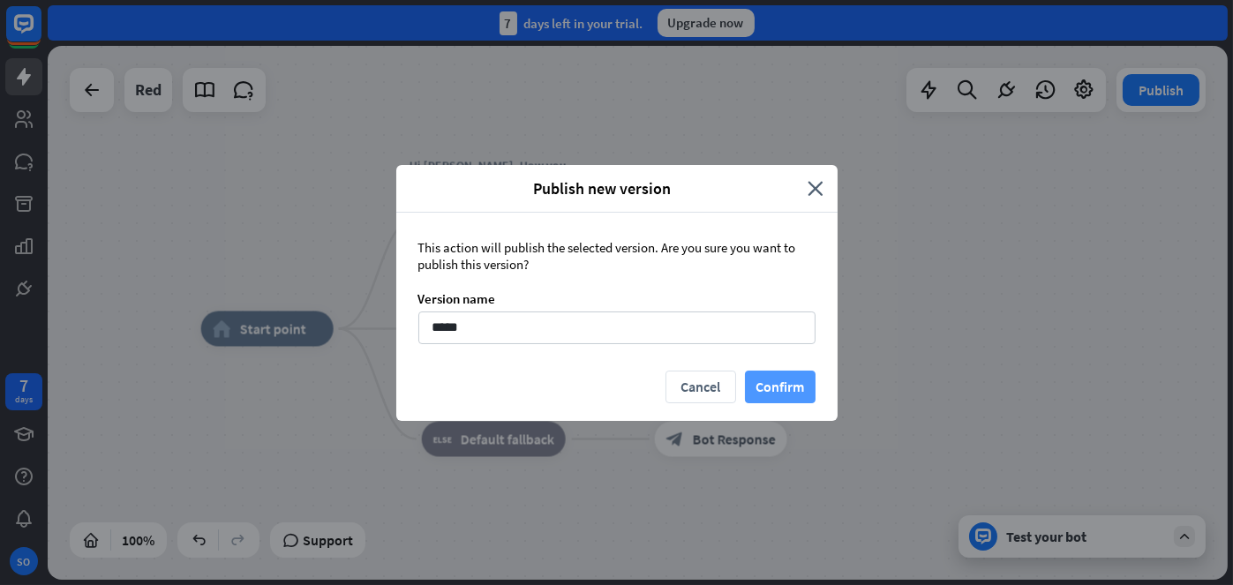
click at [793, 382] on button "Confirm" at bounding box center [780, 387] width 71 height 33
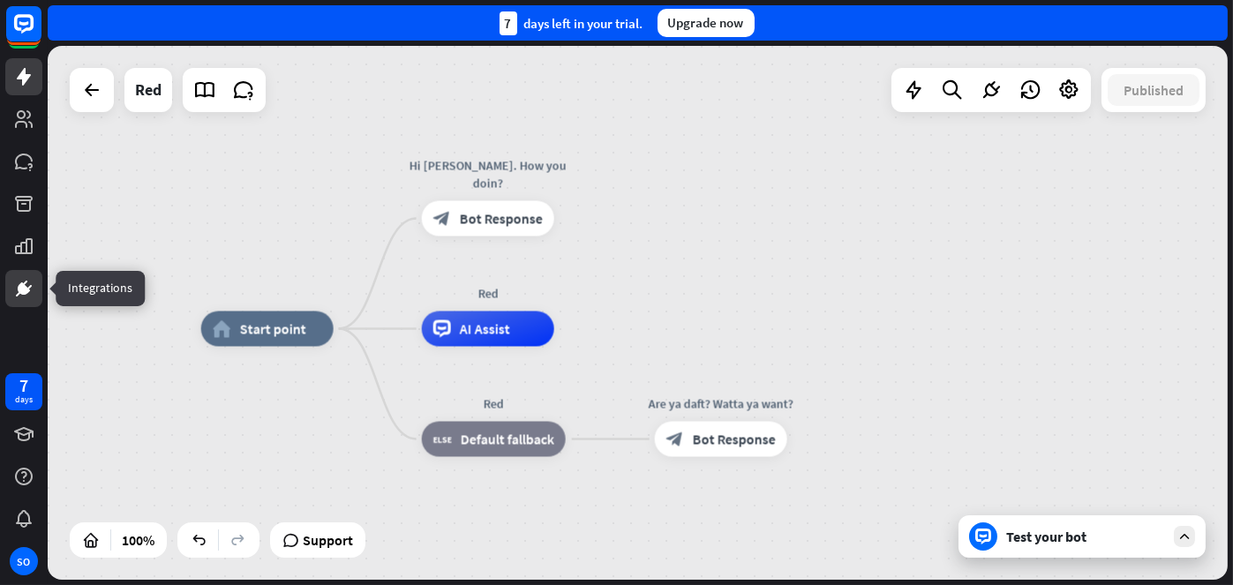
click at [19, 290] on icon at bounding box center [24, 288] width 12 height 12
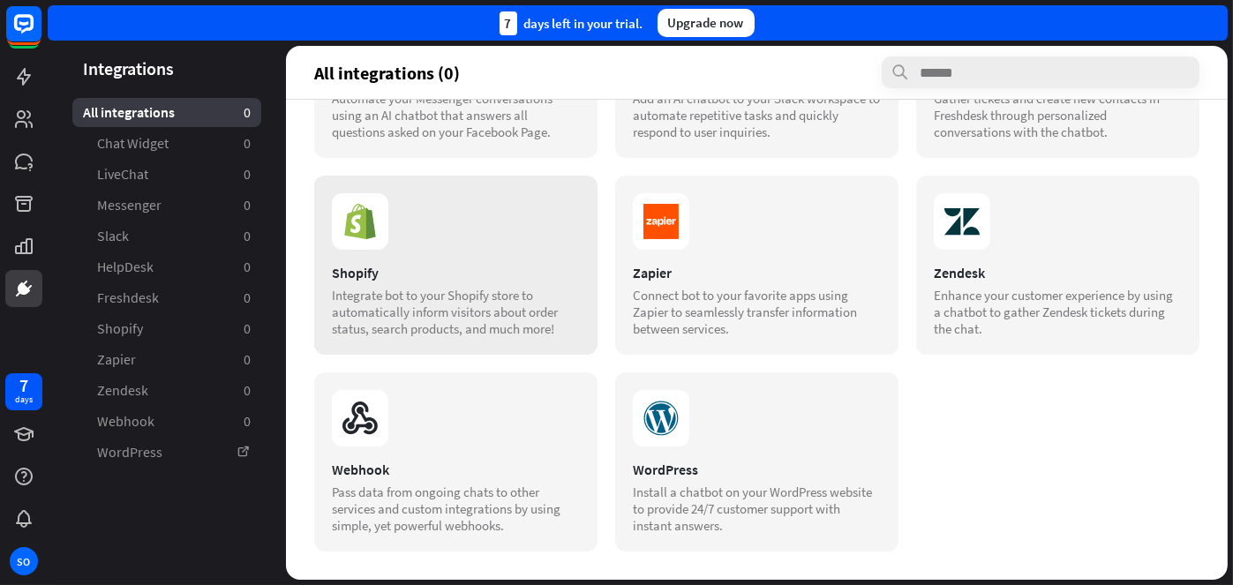
scroll to position [588, 0]
click at [19, 243] on icon at bounding box center [23, 246] width 21 height 21
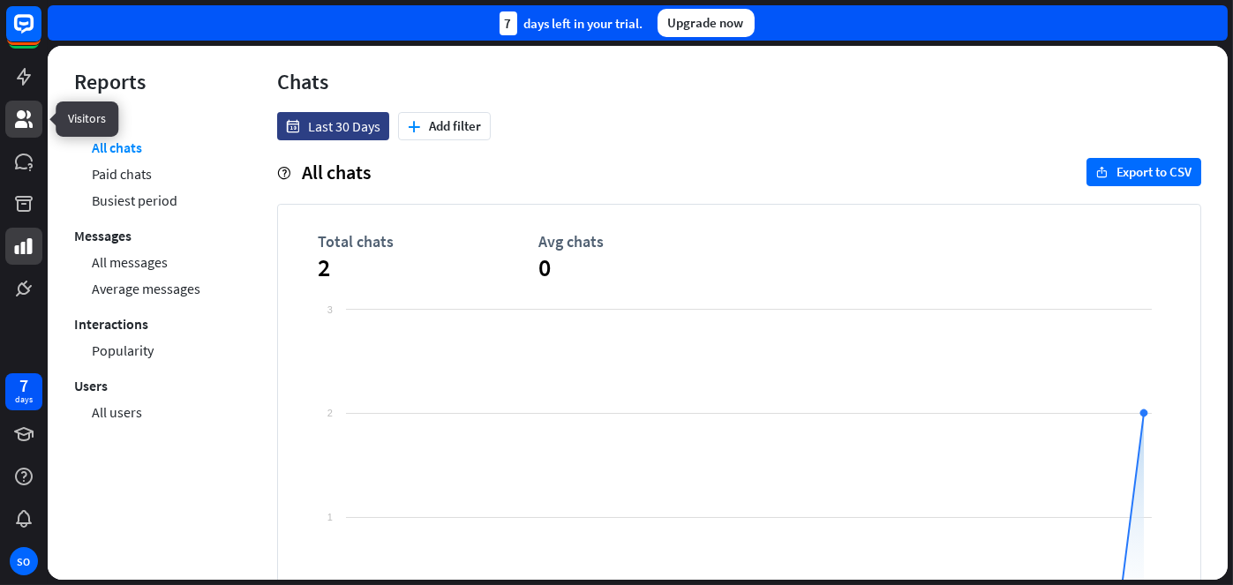
click at [26, 109] on icon at bounding box center [23, 119] width 21 height 21
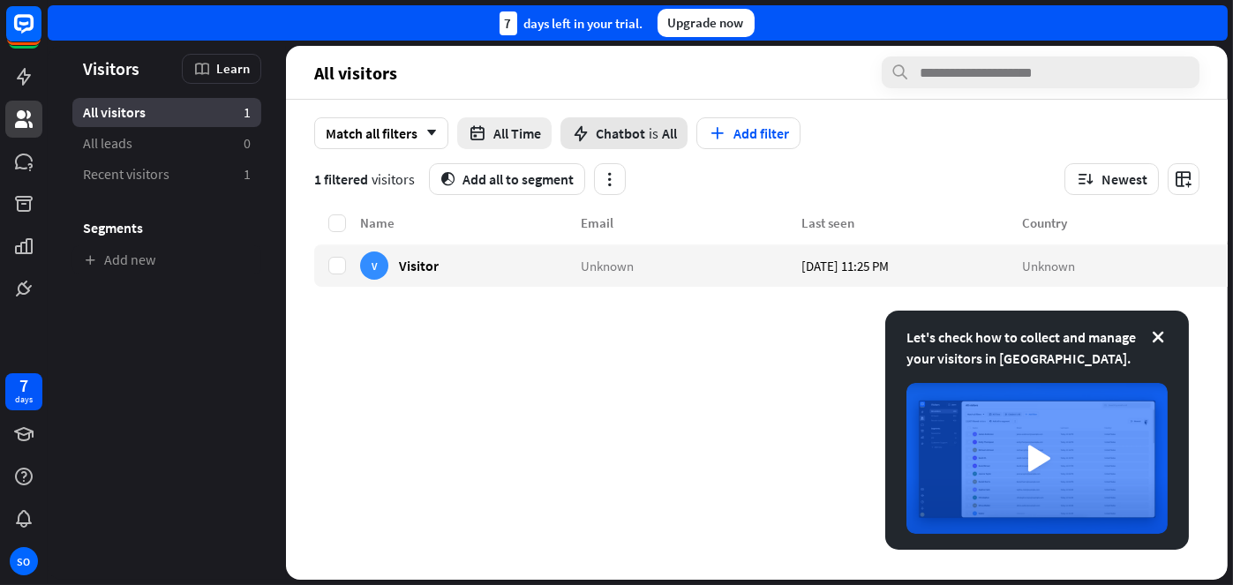
click at [655, 126] on span "is" at bounding box center [654, 133] width 10 height 18
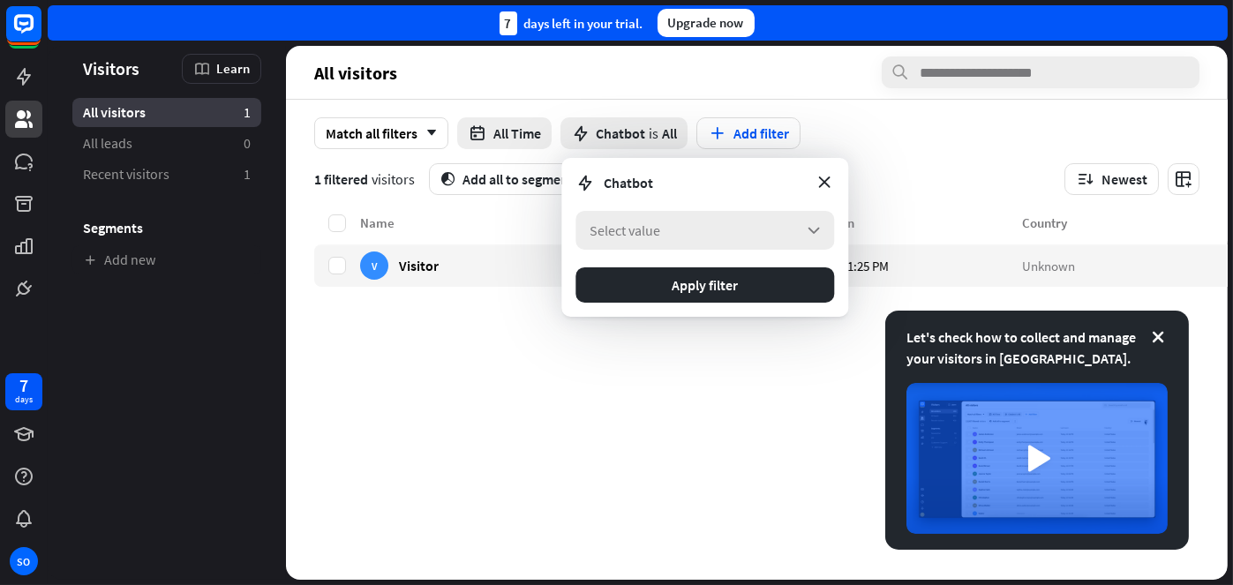
click at [672, 227] on div "Select value arrow_down" at bounding box center [704, 230] width 259 height 39
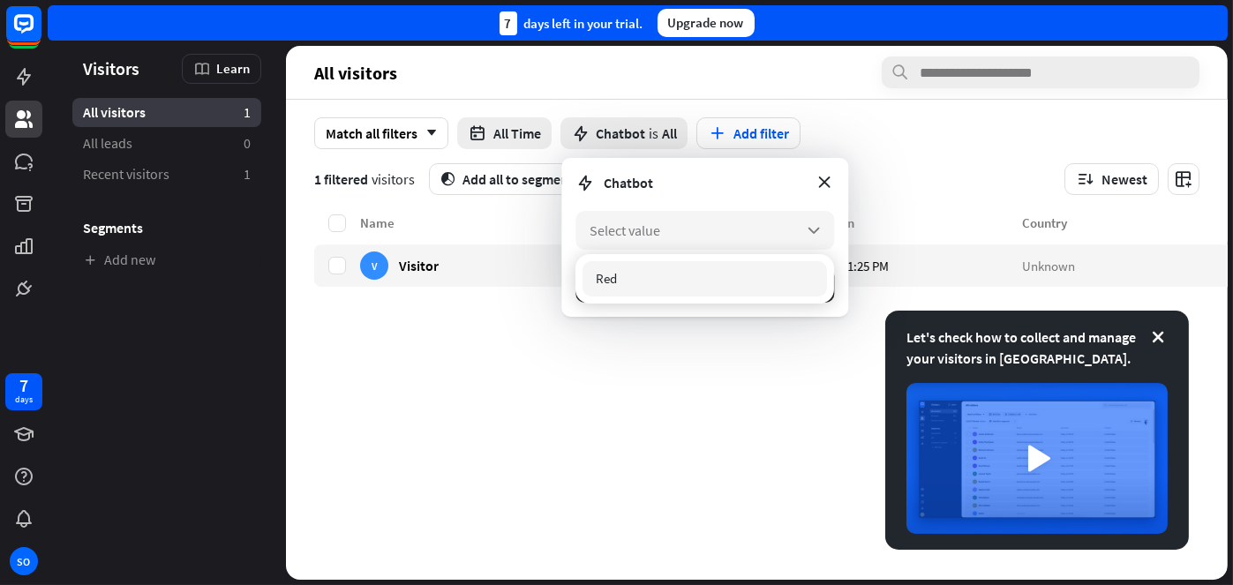
click at [609, 279] on span "Red" at bounding box center [606, 278] width 21 height 17
click at [716, 194] on form "Chatbot Red arrow_down Apply filter" at bounding box center [704, 237] width 287 height 159
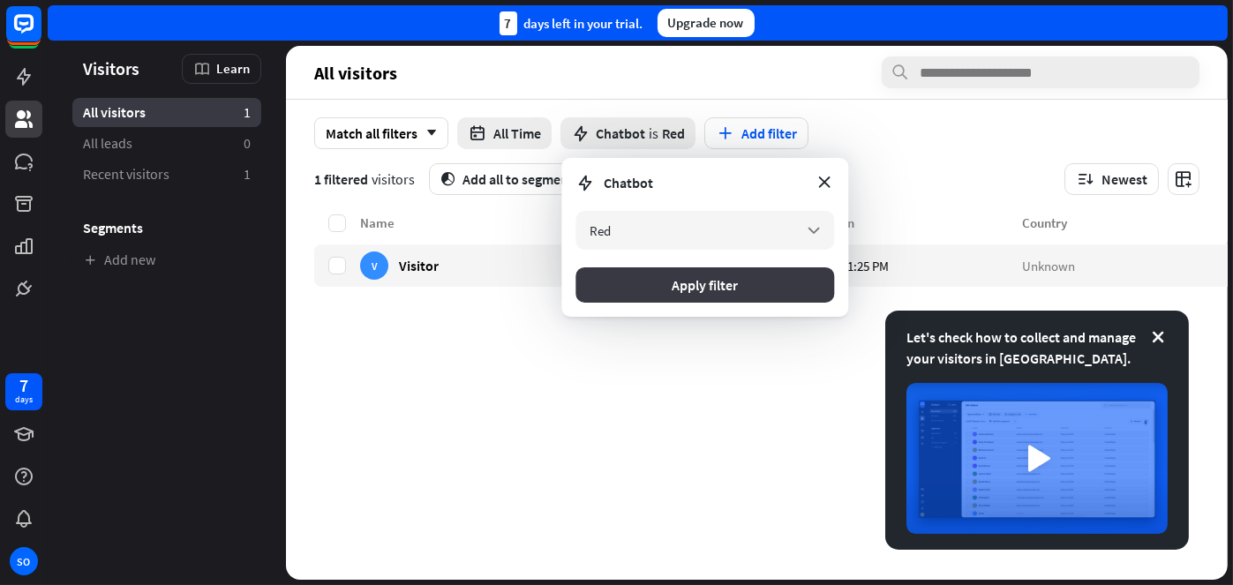
click at [692, 281] on button "Apply filter" at bounding box center [704, 284] width 259 height 35
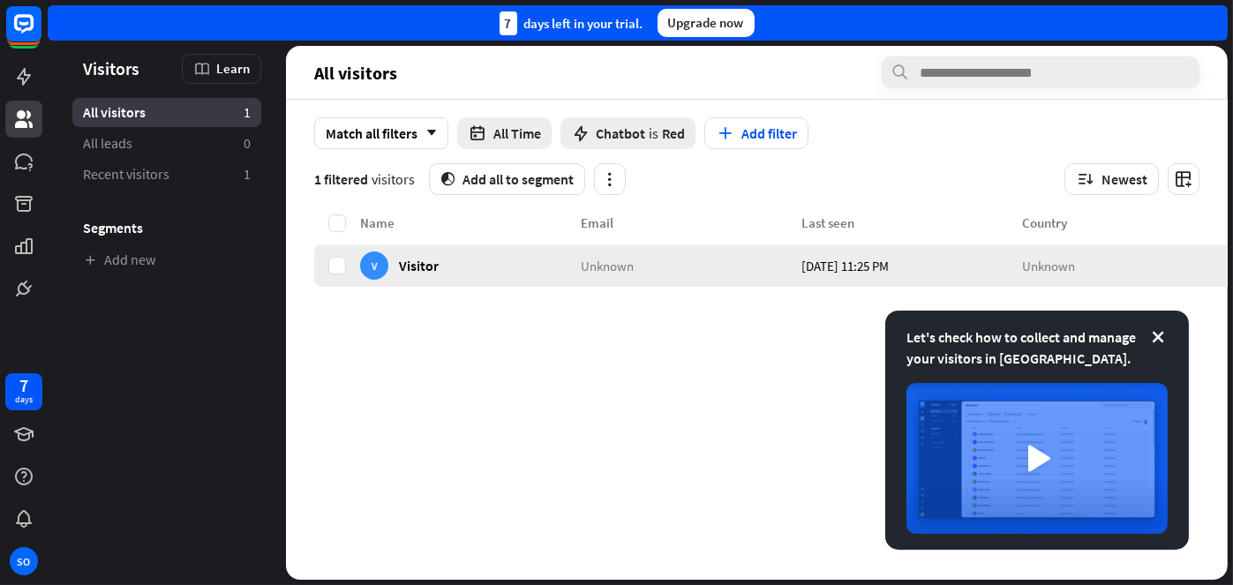
click at [422, 265] on span "Visitor" at bounding box center [419, 265] width 40 height 17
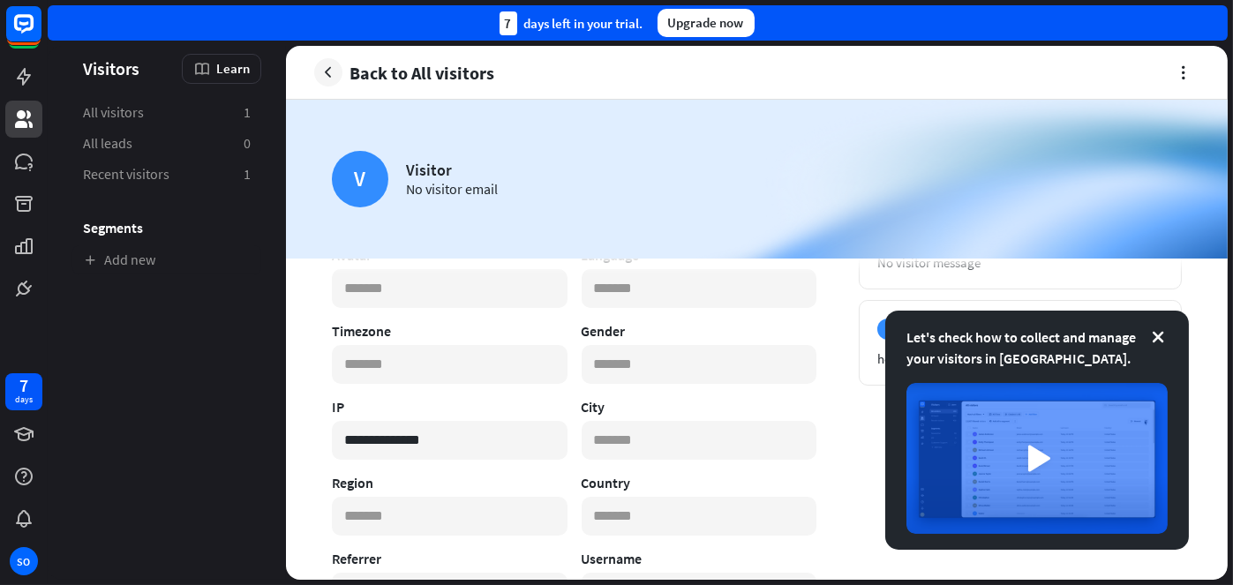
scroll to position [235, 0]
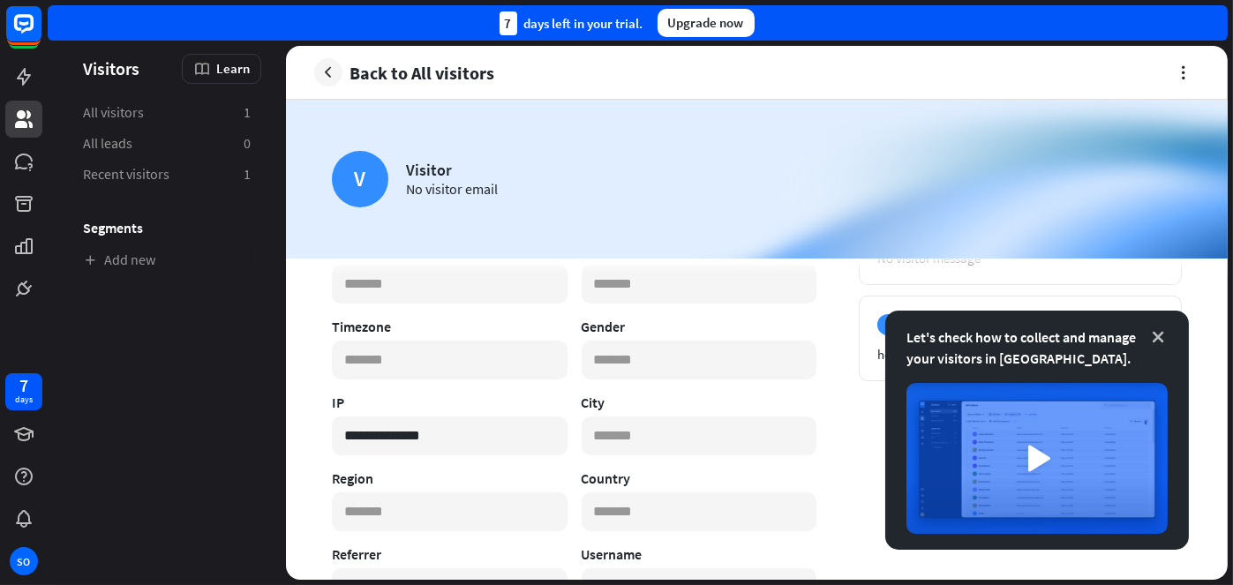
click at [1154, 334] on icon at bounding box center [1158, 337] width 18 height 18
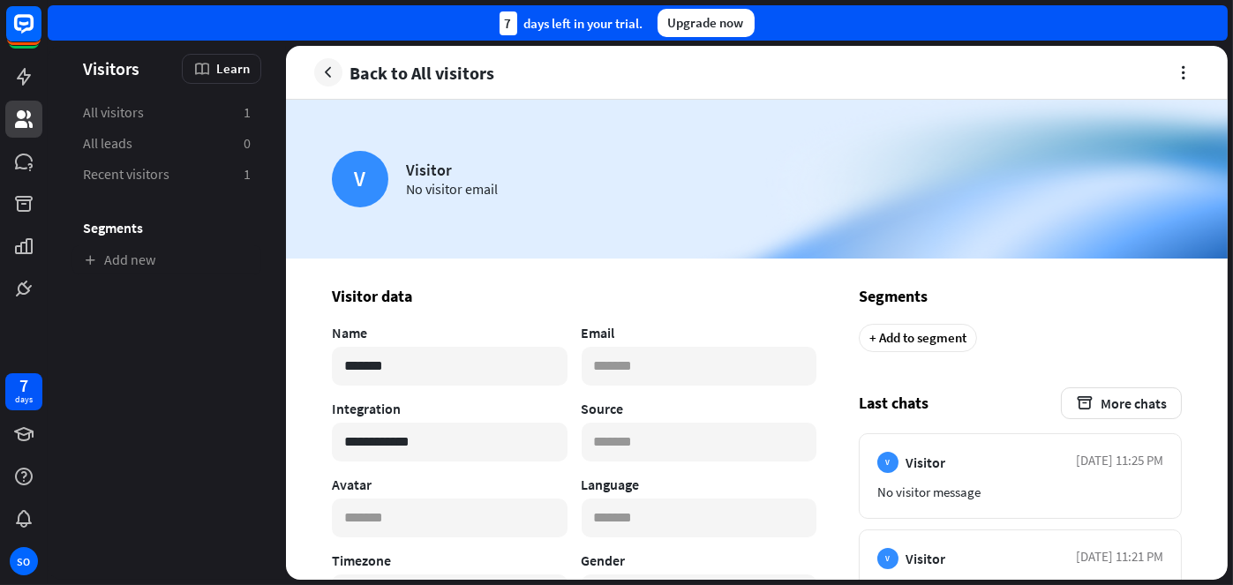
scroll to position [0, 0]
click at [103, 103] on span "All visitors" at bounding box center [113, 112] width 61 height 19
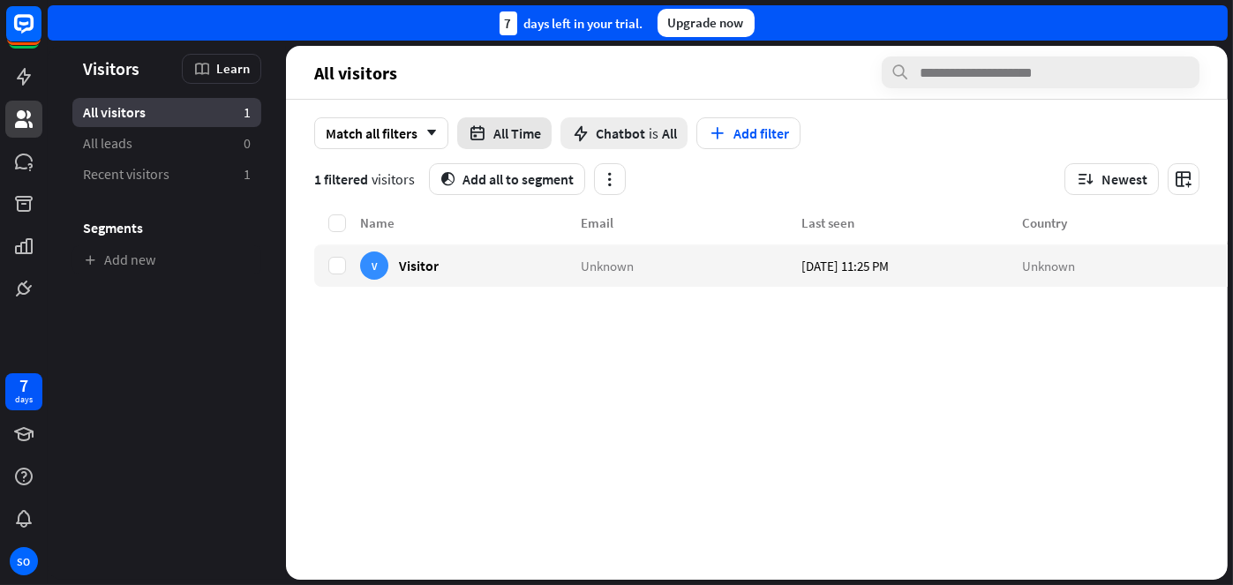
click at [494, 133] on button "All Time" at bounding box center [504, 133] width 94 height 32
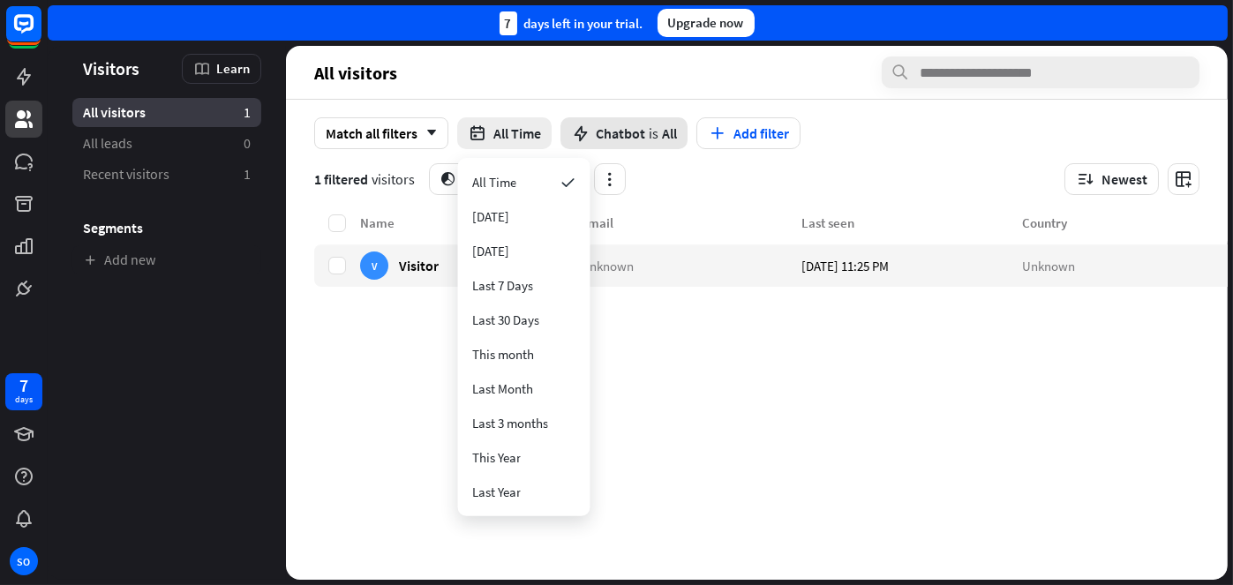
click at [619, 135] on span "Chatbot" at bounding box center [620, 133] width 49 height 18
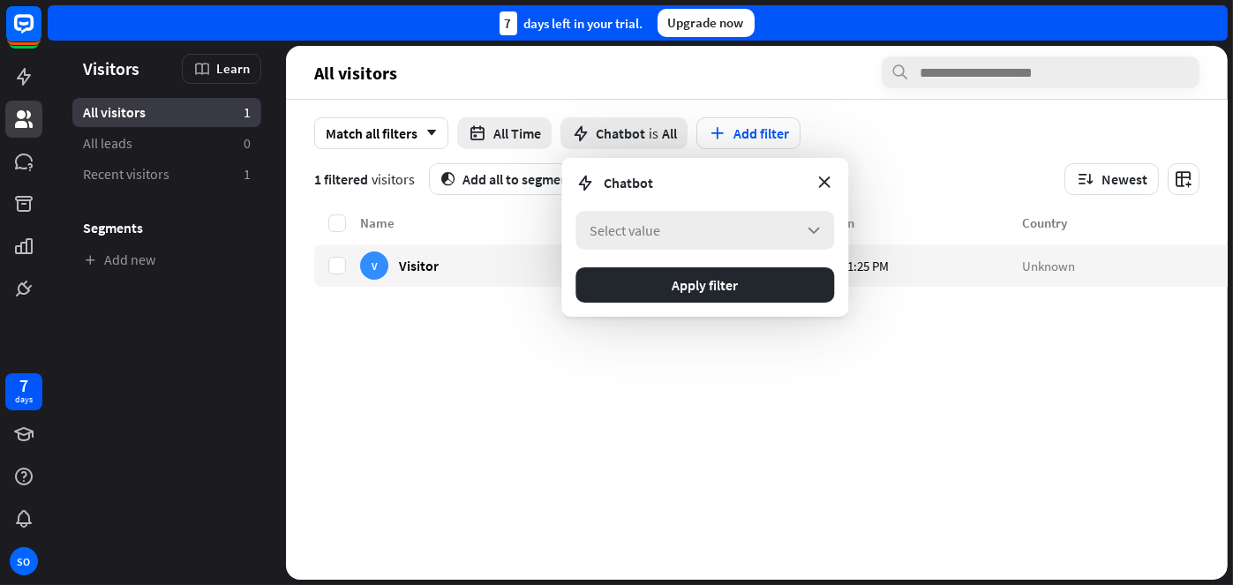
click at [819, 225] on icon "arrow_down" at bounding box center [813, 230] width 19 height 19
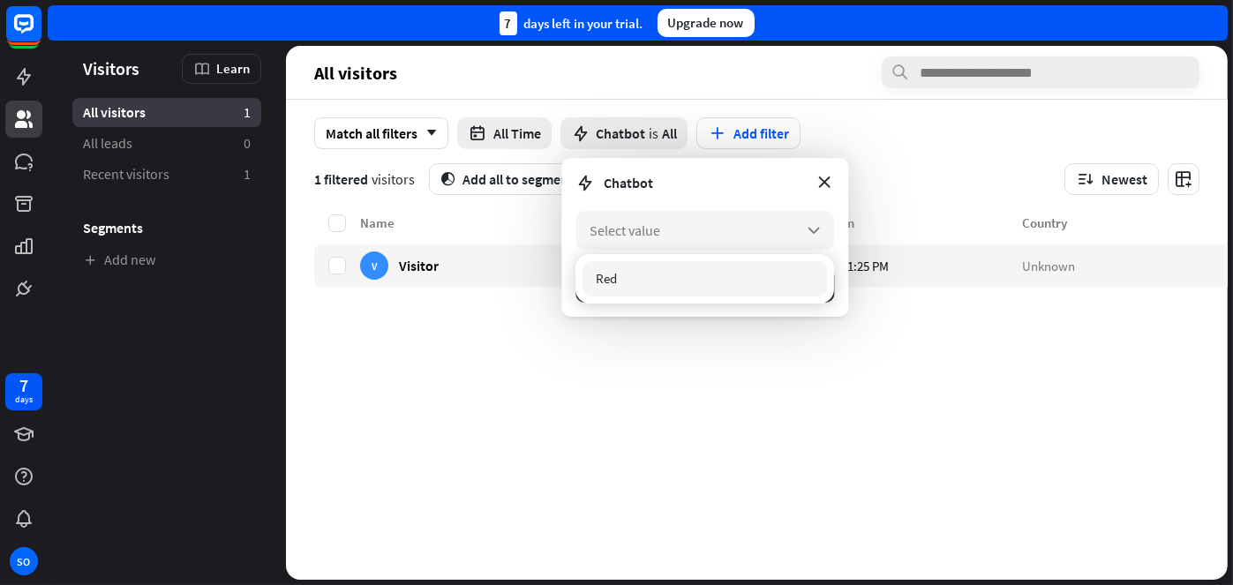
click at [675, 274] on div "Red" at bounding box center [705, 278] width 244 height 35
click at [605, 273] on span "Red" at bounding box center [606, 278] width 21 height 17
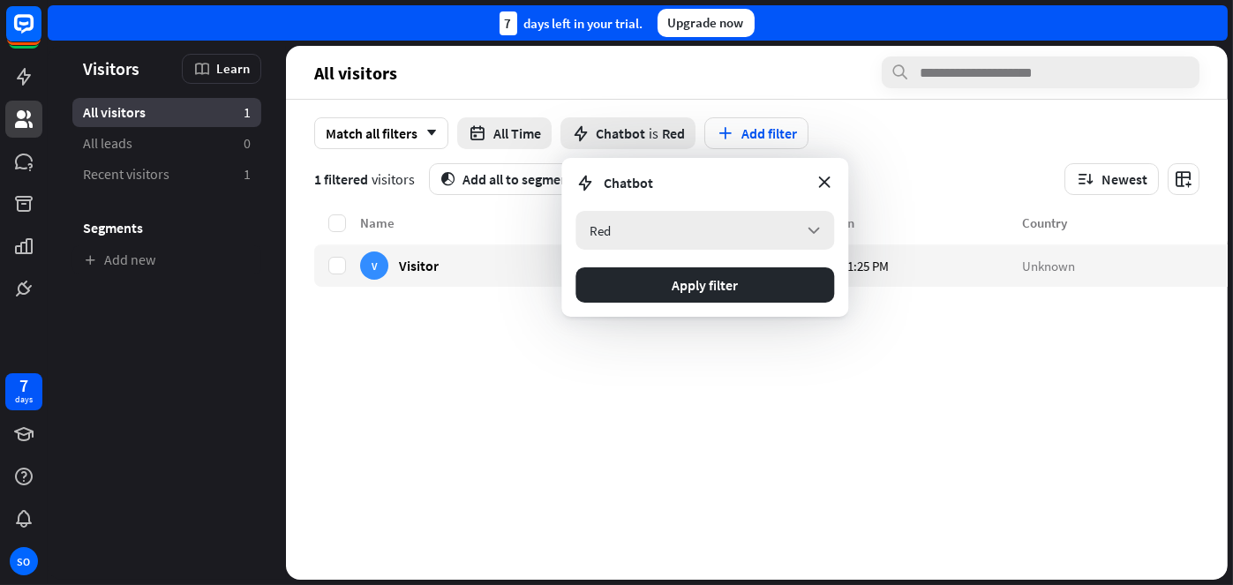
click at [814, 229] on icon "arrow_down" at bounding box center [813, 230] width 19 height 19
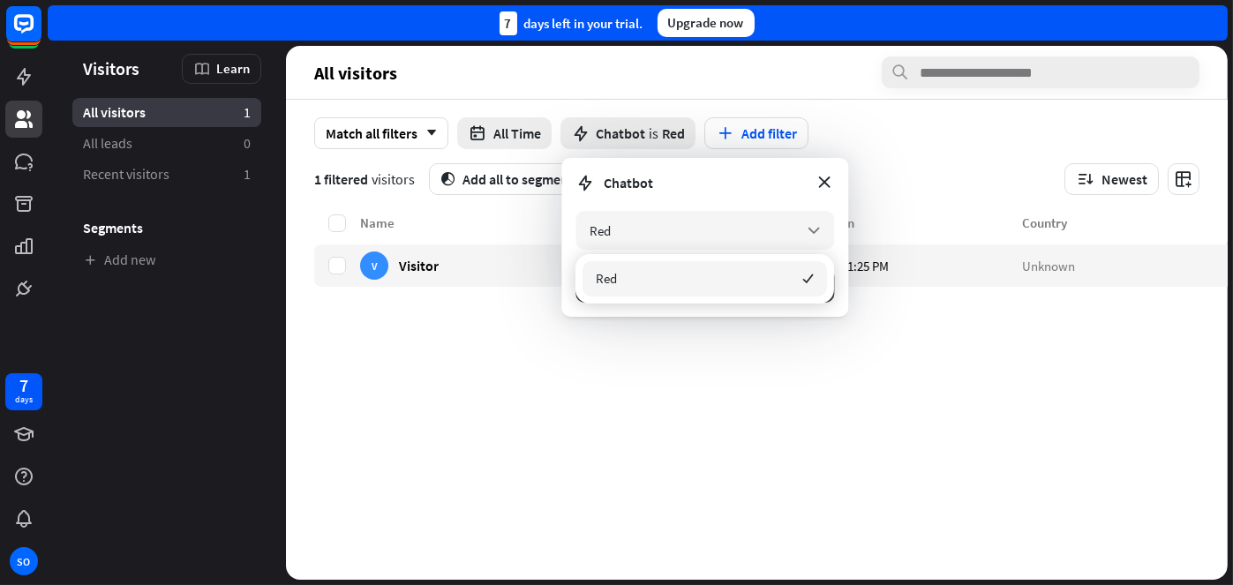
click at [613, 281] on span "Red" at bounding box center [606, 278] width 21 height 17
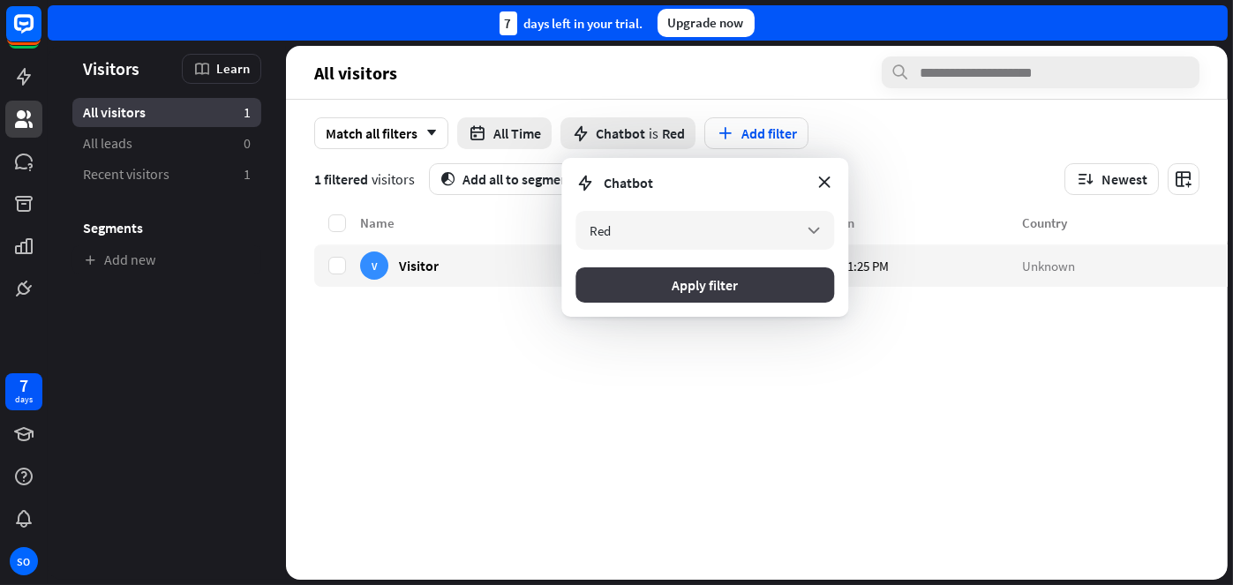
click at [731, 289] on button "Apply filter" at bounding box center [704, 284] width 259 height 35
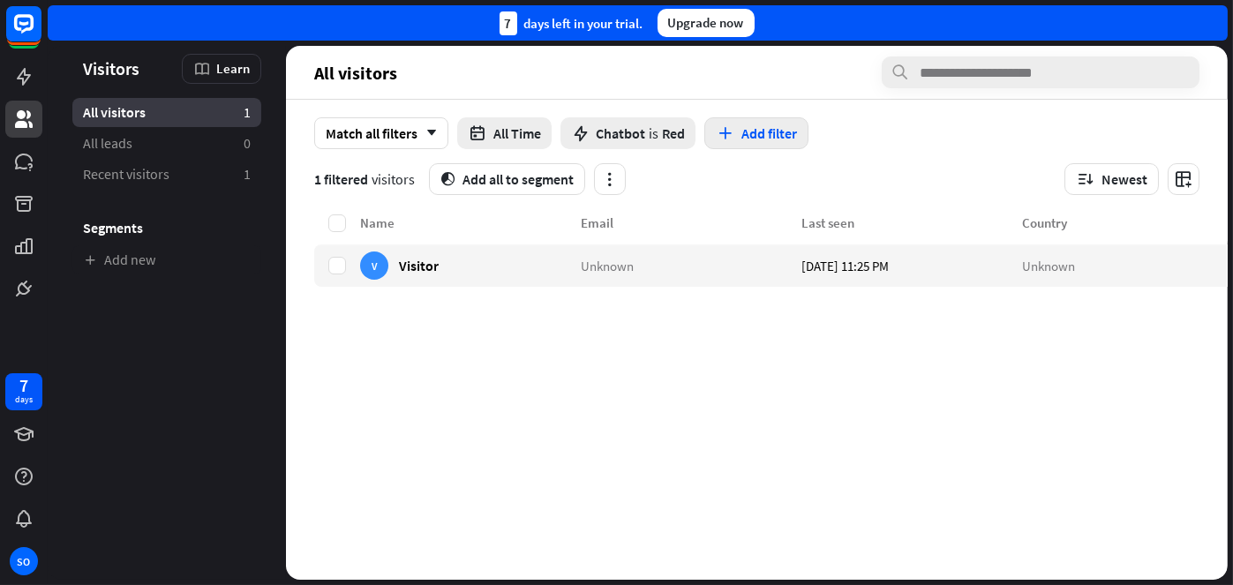
click at [760, 124] on button "Add filter" at bounding box center [756, 133] width 104 height 32
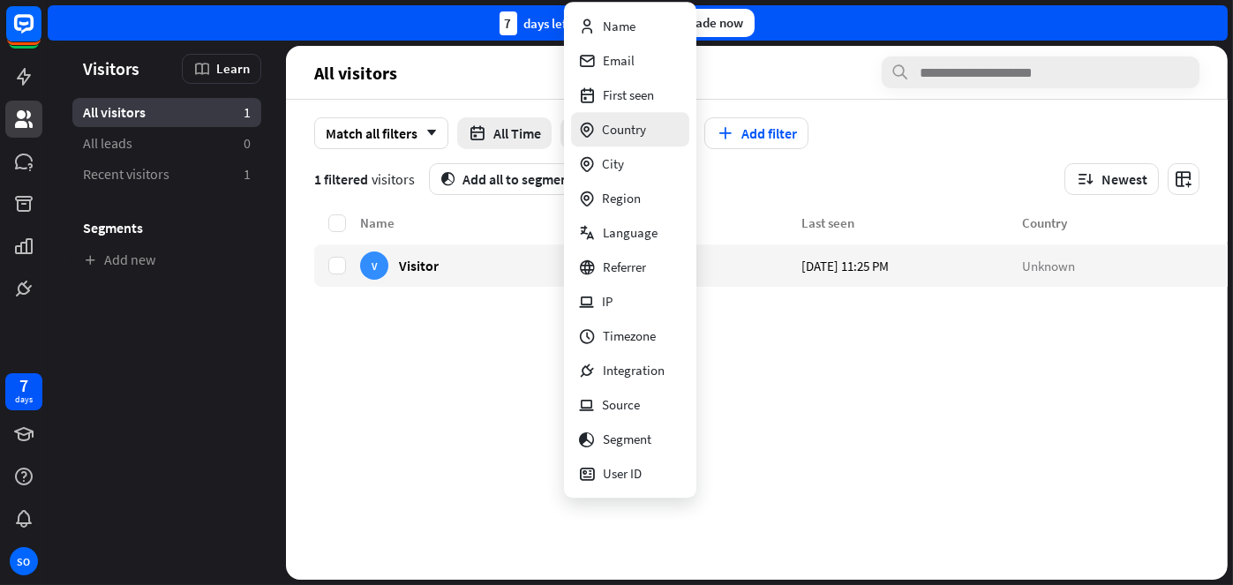
click at [628, 135] on div "Country" at bounding box center [612, 129] width 68 height 34
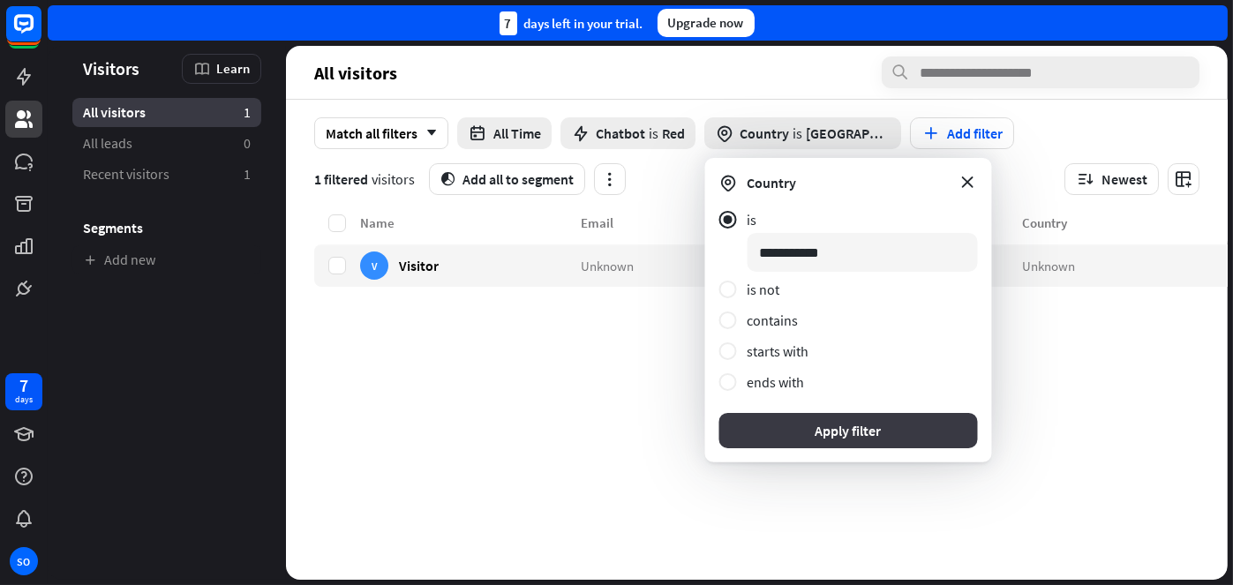
type input "**********"
click at [854, 427] on button "Apply filter" at bounding box center [848, 430] width 259 height 35
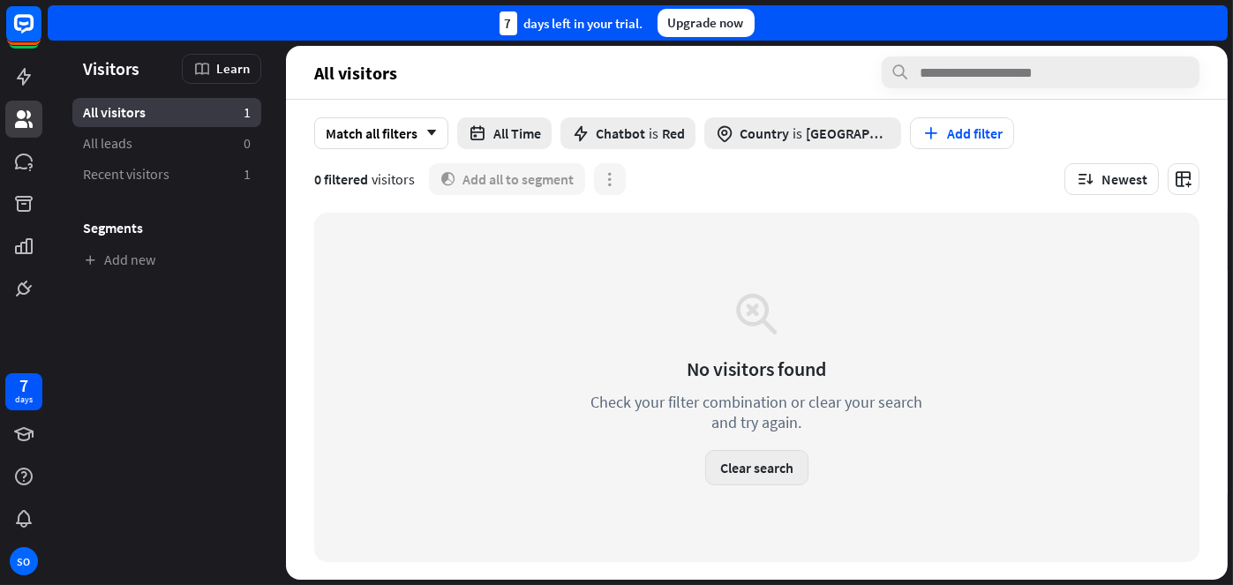
click at [746, 468] on button "Clear search" at bounding box center [756, 467] width 103 height 35
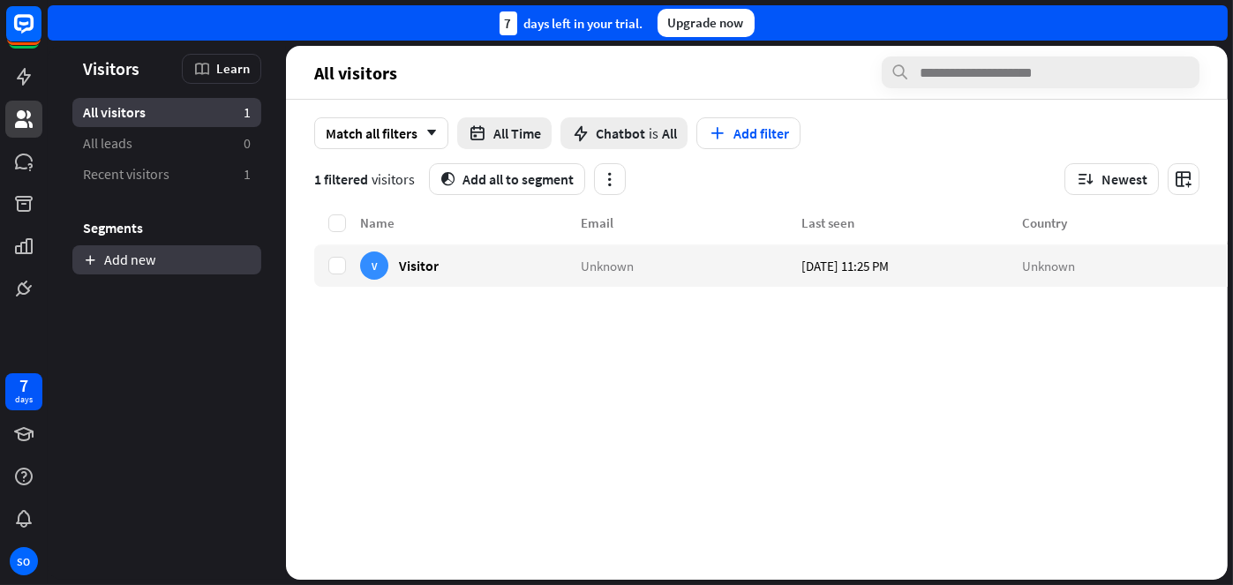
click at [121, 259] on link "Add new" at bounding box center [166, 259] width 189 height 29
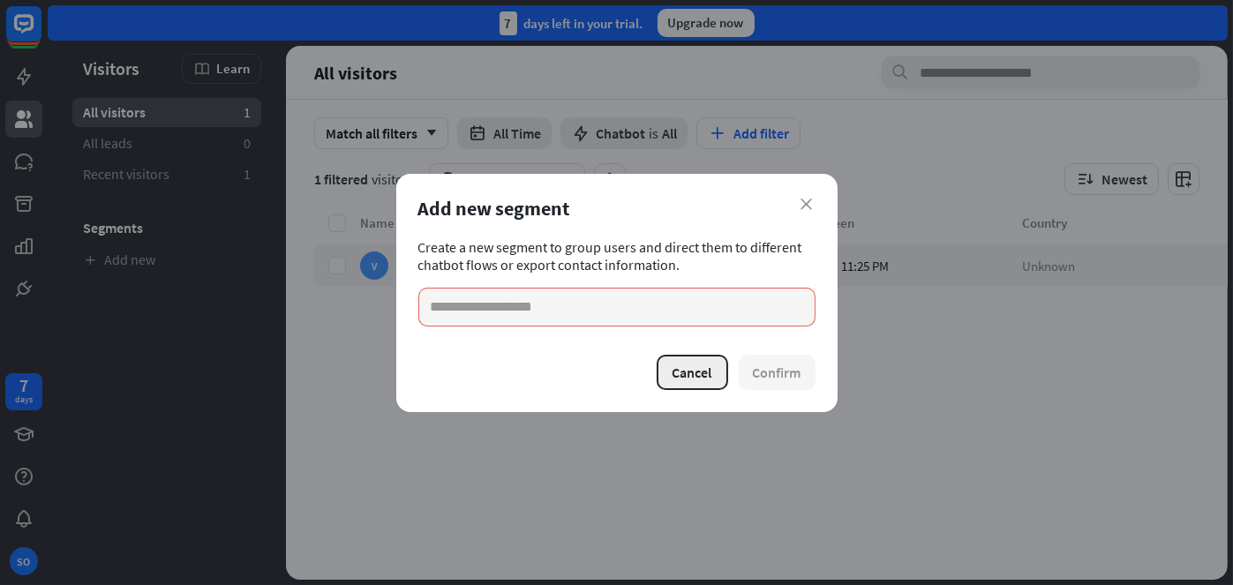
click at [704, 371] on button "Cancel" at bounding box center [692, 372] width 71 height 35
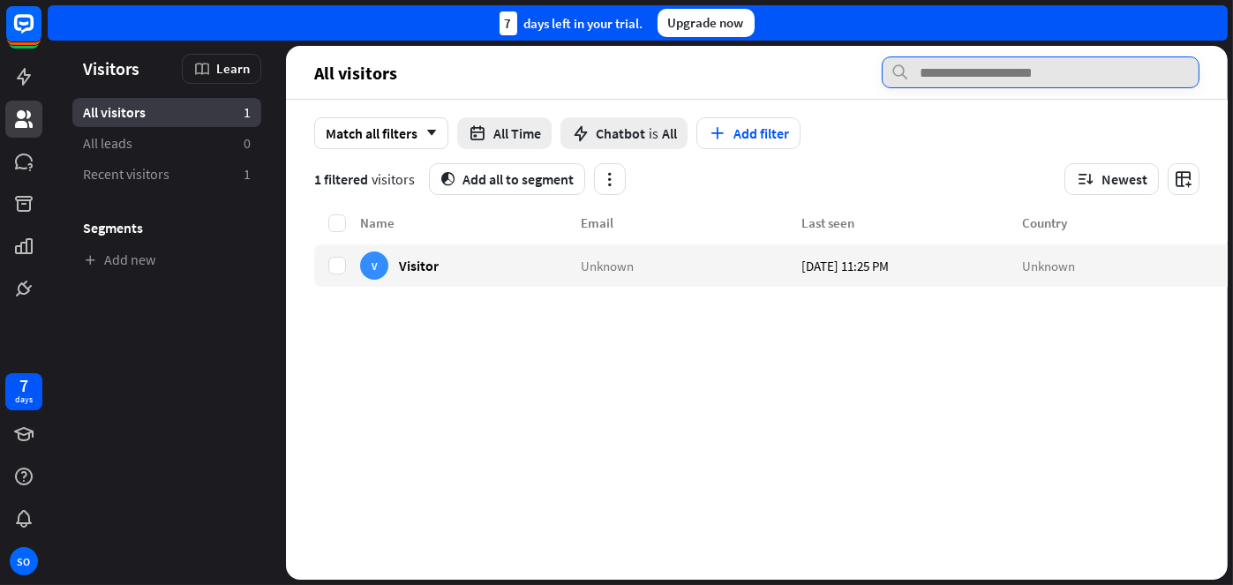
click at [948, 73] on input "text" at bounding box center [1041, 72] width 318 height 32
type input "**********"
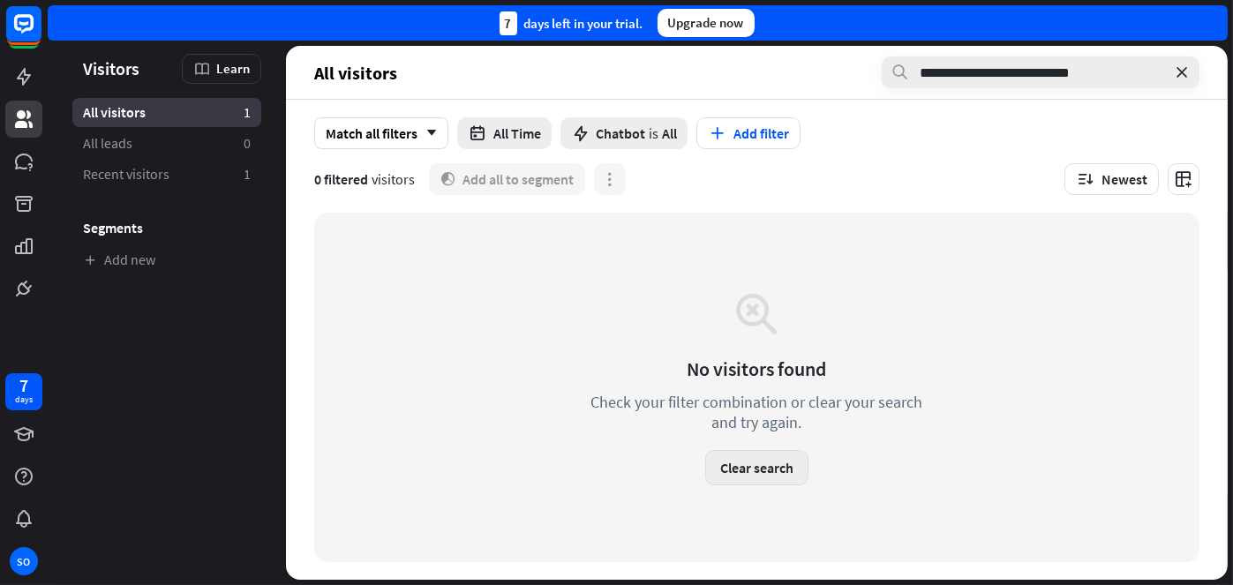
click at [780, 467] on button "Clear search" at bounding box center [756, 467] width 103 height 35
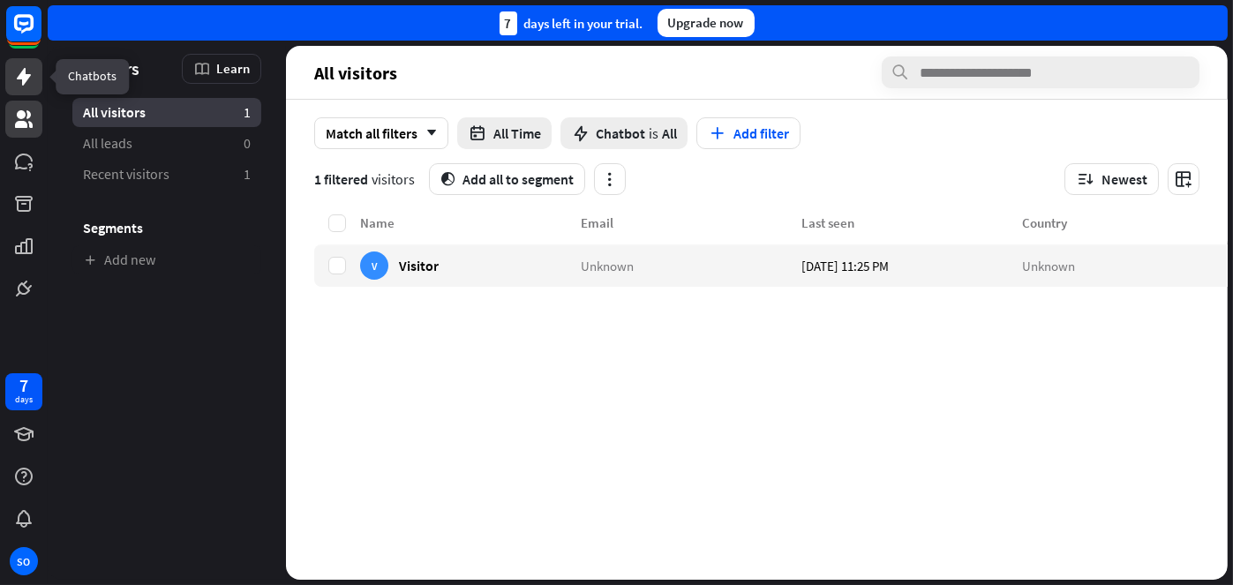
click at [16, 68] on icon at bounding box center [23, 76] width 21 height 21
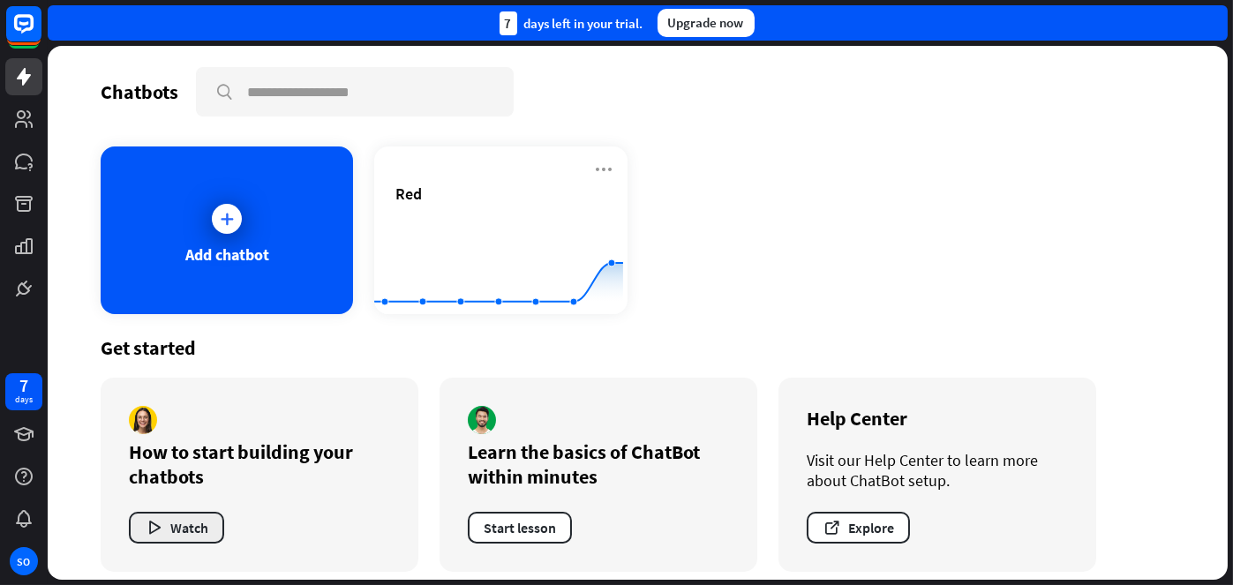
click at [185, 526] on button "Watch" at bounding box center [176, 528] width 95 height 32
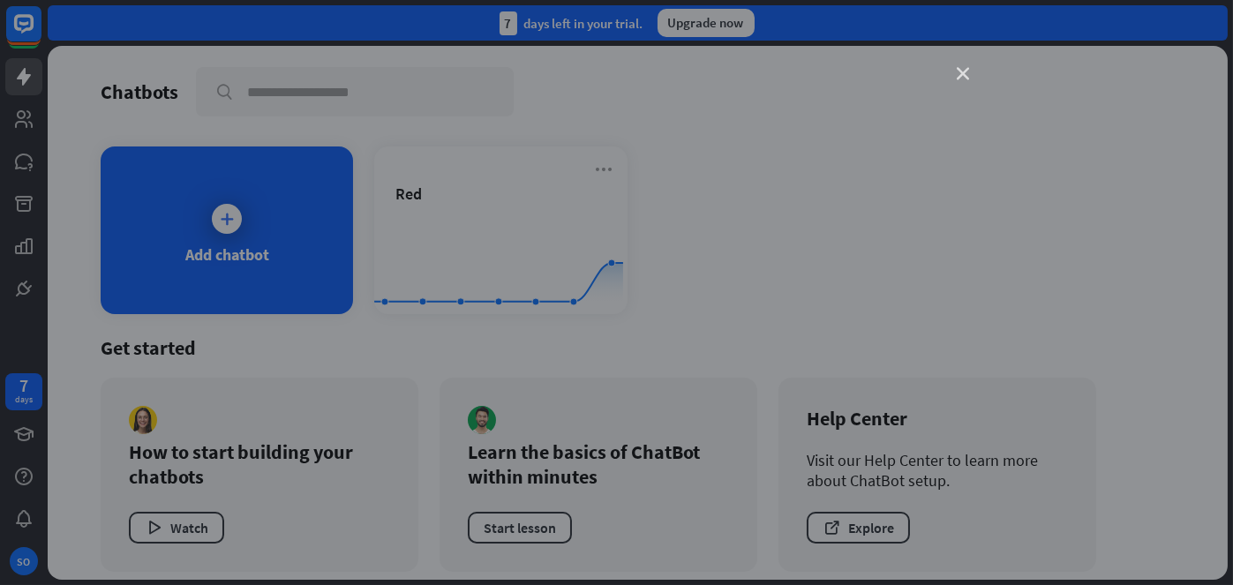
click at [958, 68] on icon "close" at bounding box center [964, 74] width 12 height 12
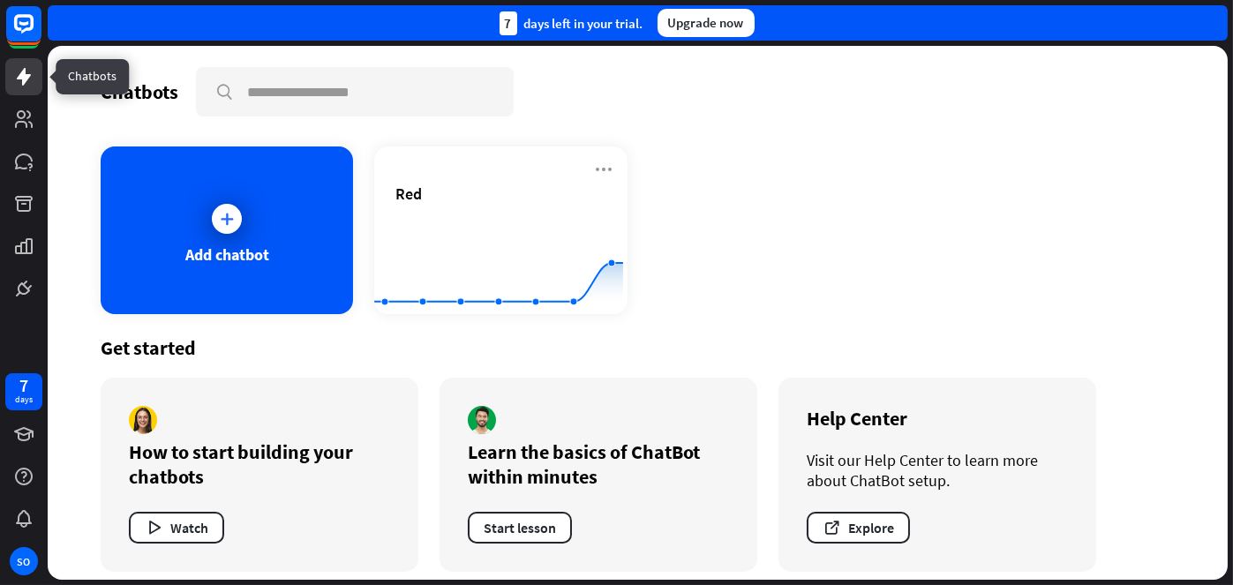
click at [17, 76] on icon at bounding box center [23, 76] width 21 height 21
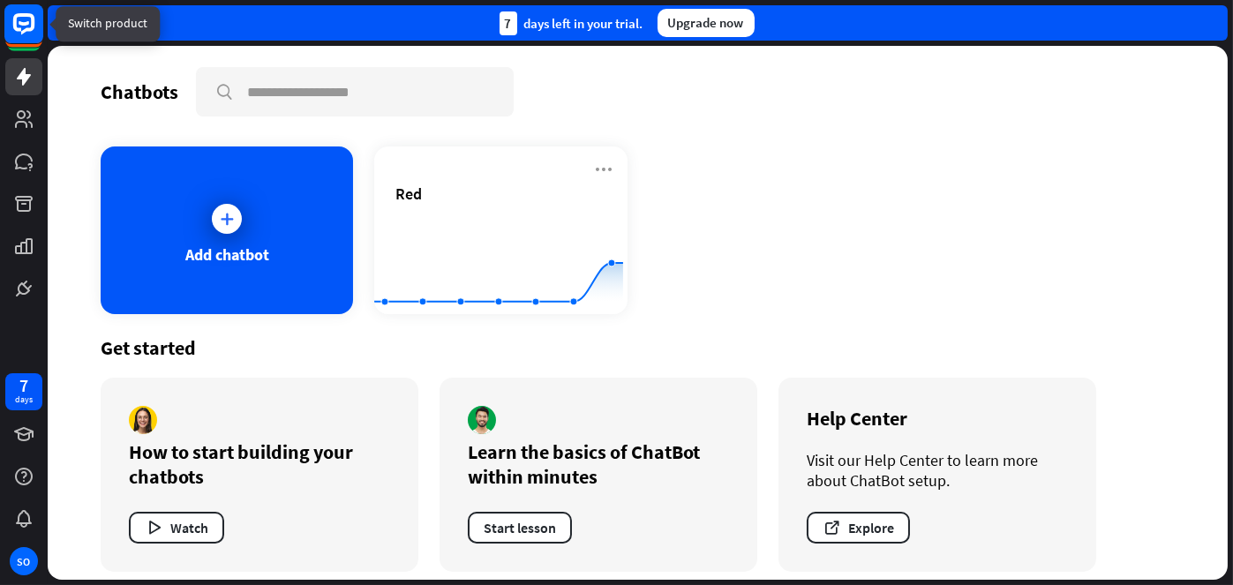
click at [21, 24] on icon at bounding box center [24, 23] width 11 height 4
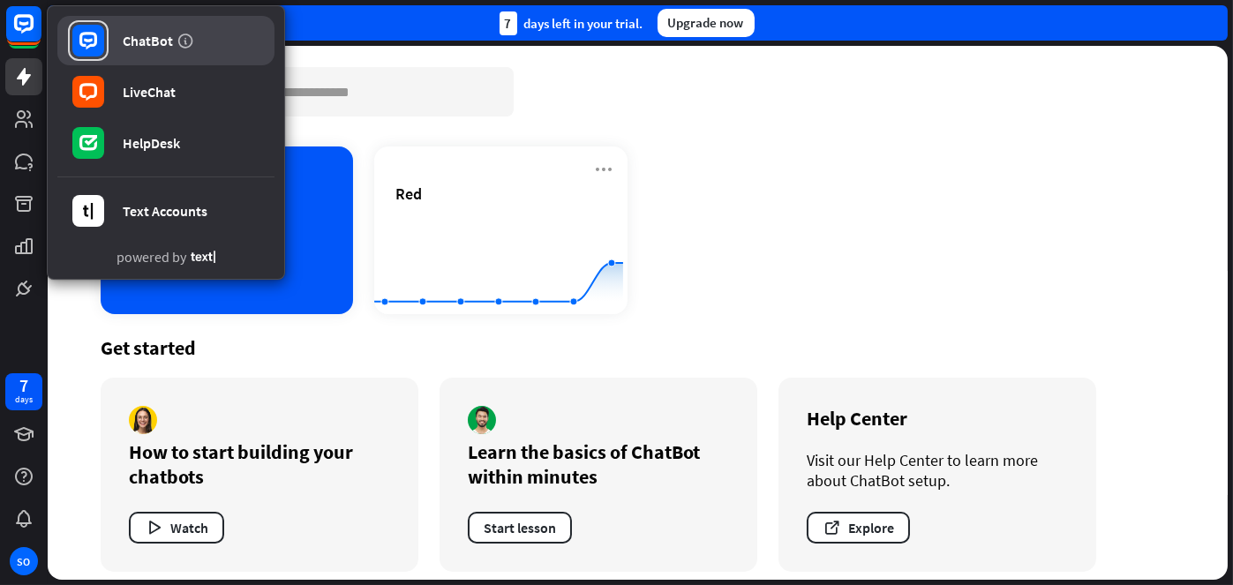
click at [147, 33] on div "ChatBot" at bounding box center [148, 41] width 50 height 18
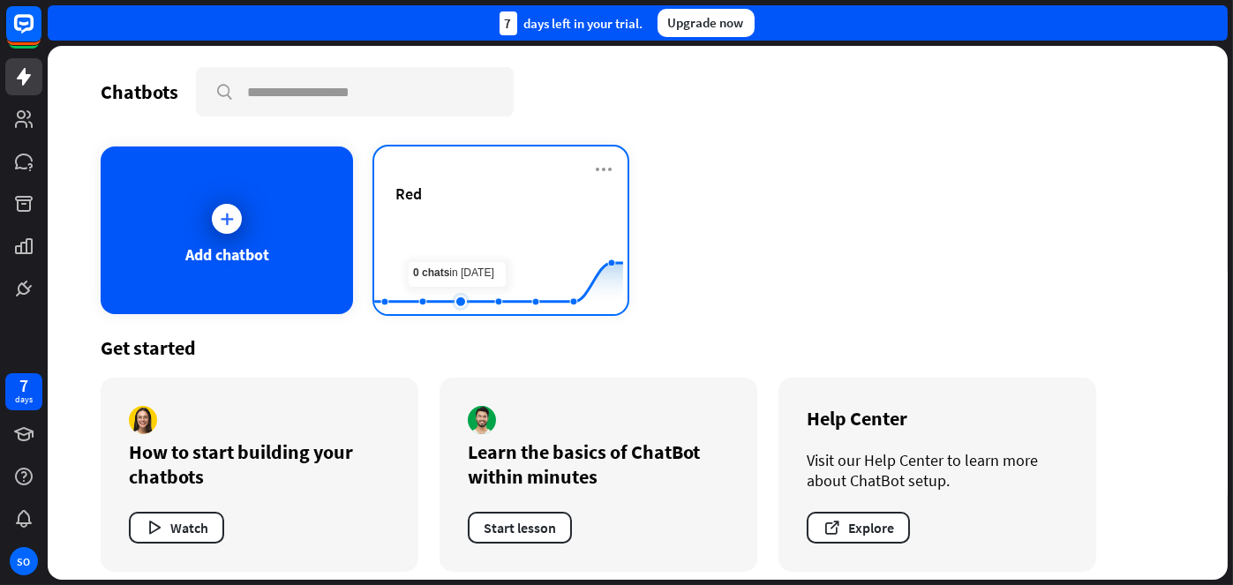
click at [462, 245] on rect at bounding box center [498, 270] width 249 height 110
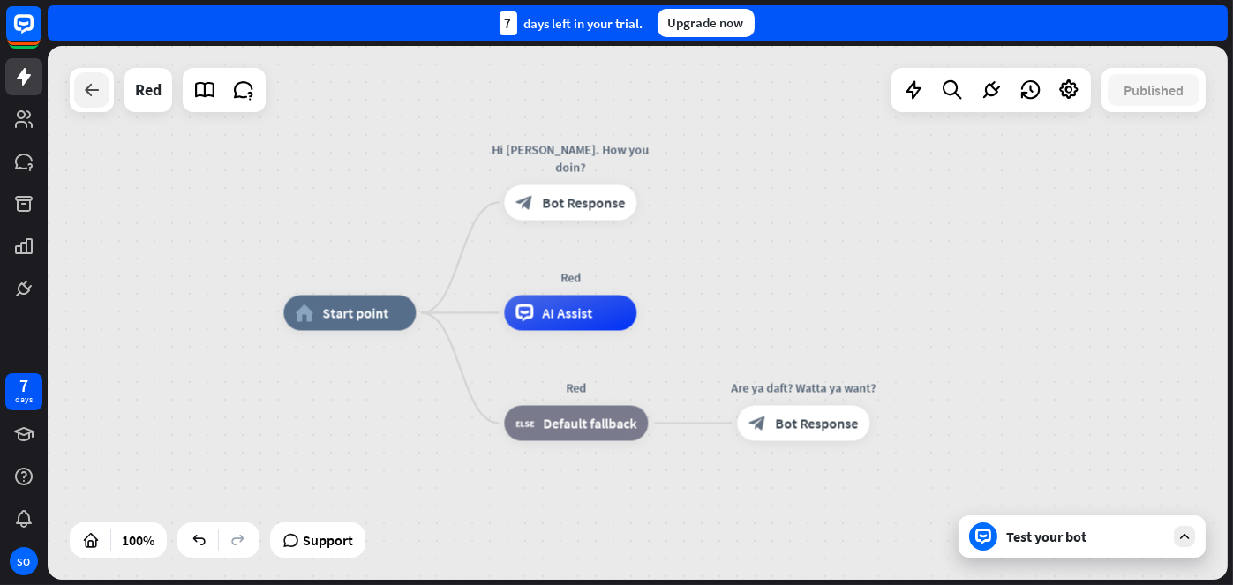
click at [83, 91] on icon at bounding box center [91, 89] width 21 height 21
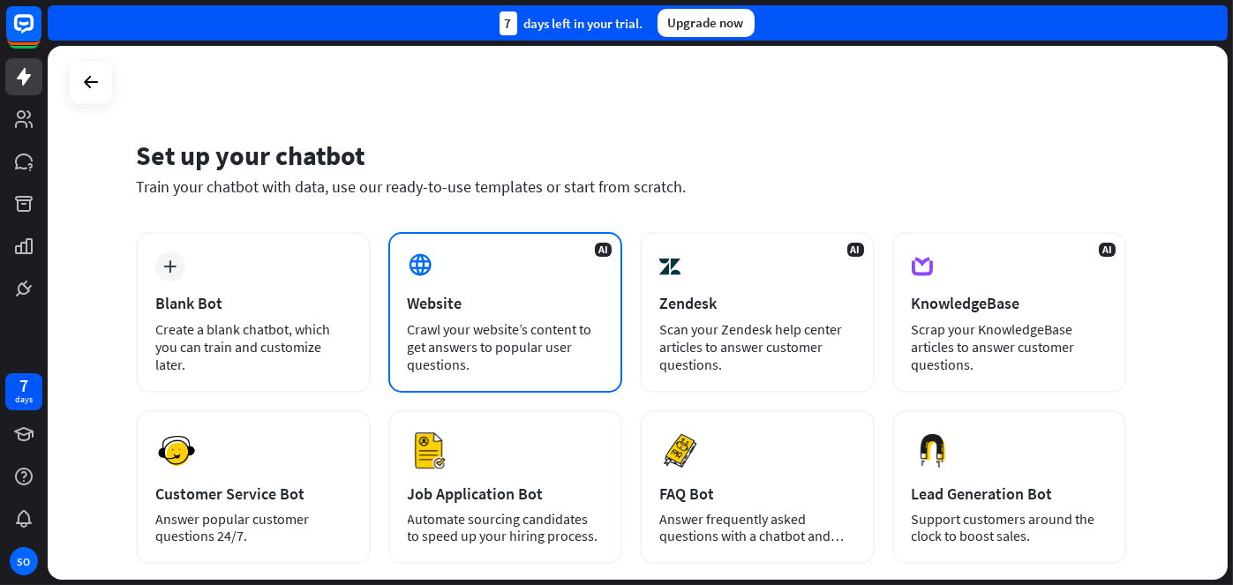
click at [456, 273] on div "AI Website Crawl your website’s content to get answers to popular user question…" at bounding box center [505, 312] width 235 height 161
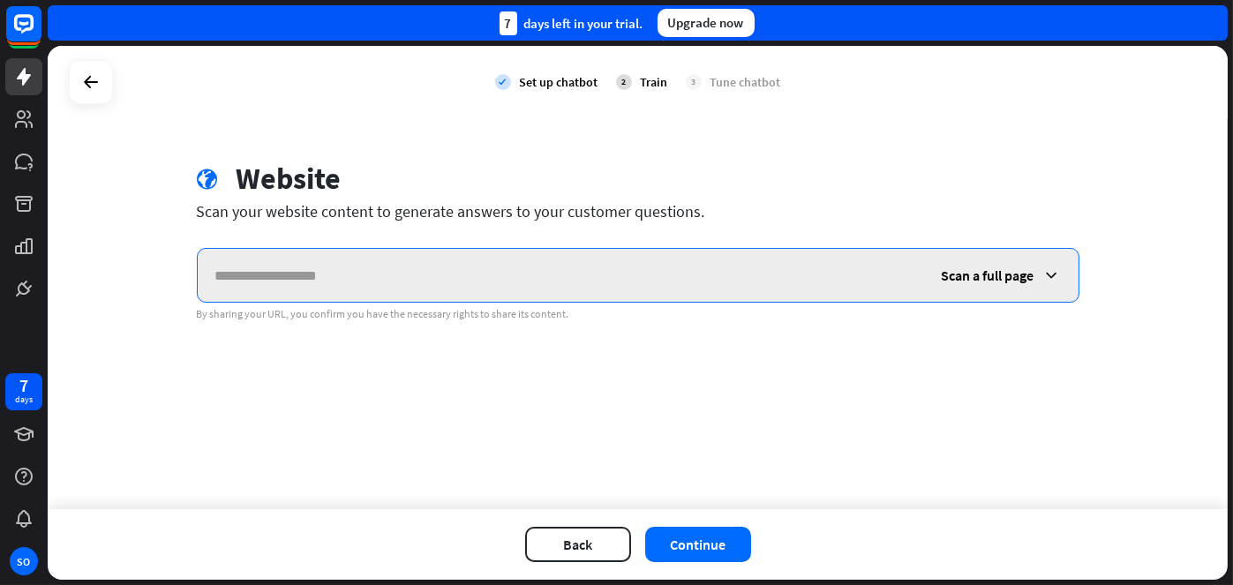
paste input "**********"
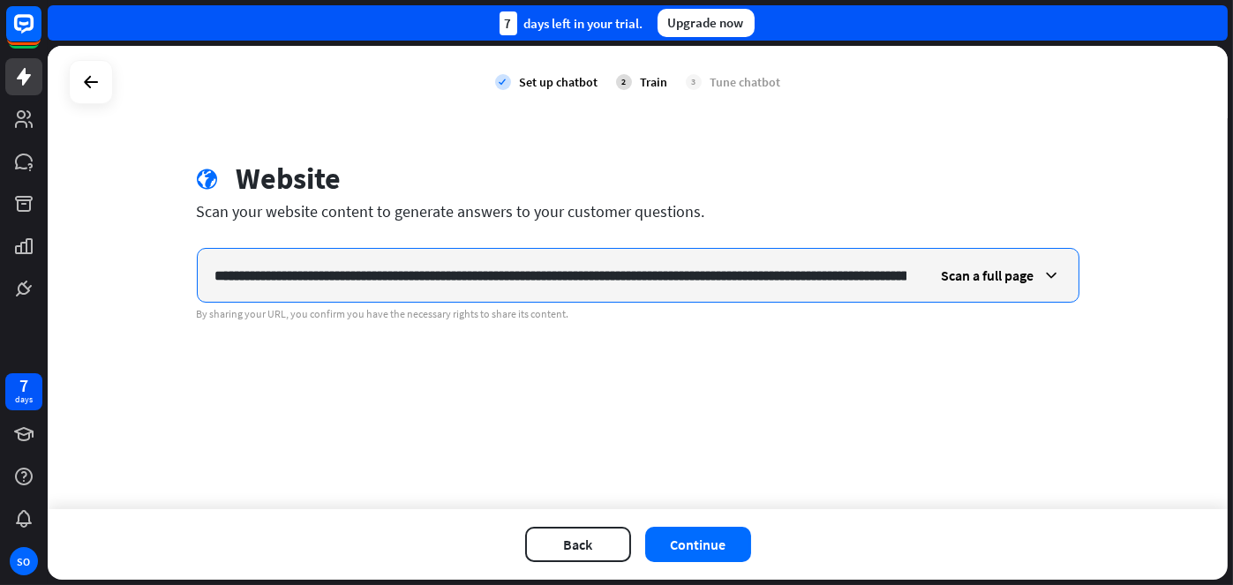
scroll to position [0, 626]
type input "**********"
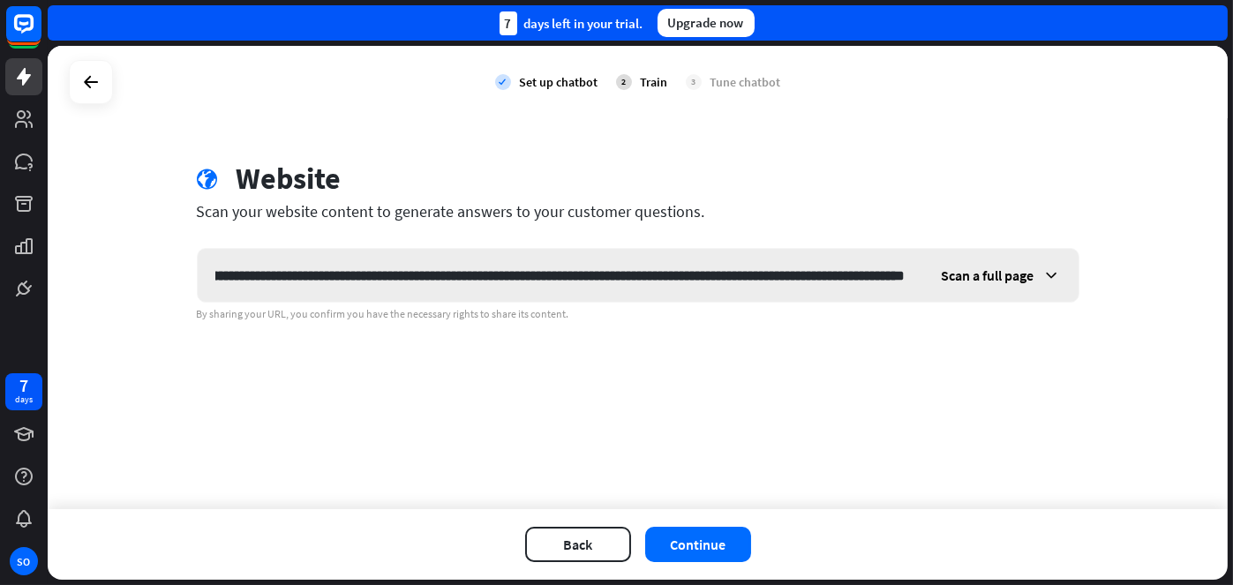
scroll to position [0, 0]
click at [1057, 274] on icon at bounding box center [1052, 276] width 18 height 18
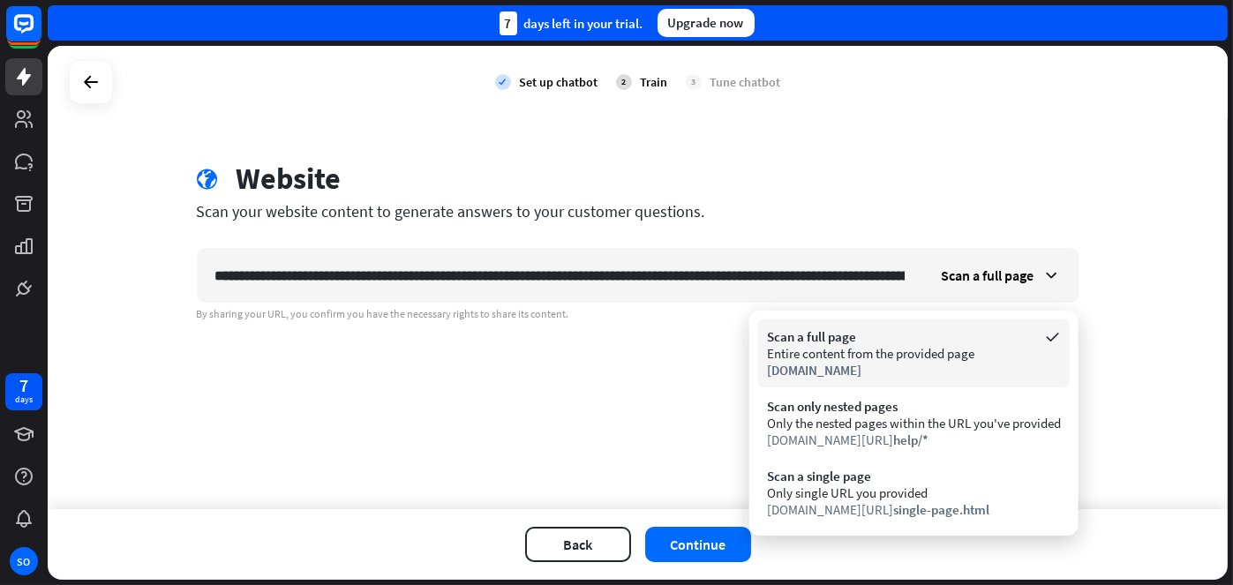
click at [818, 347] on div "Entire content from the provided page" at bounding box center [914, 353] width 294 height 17
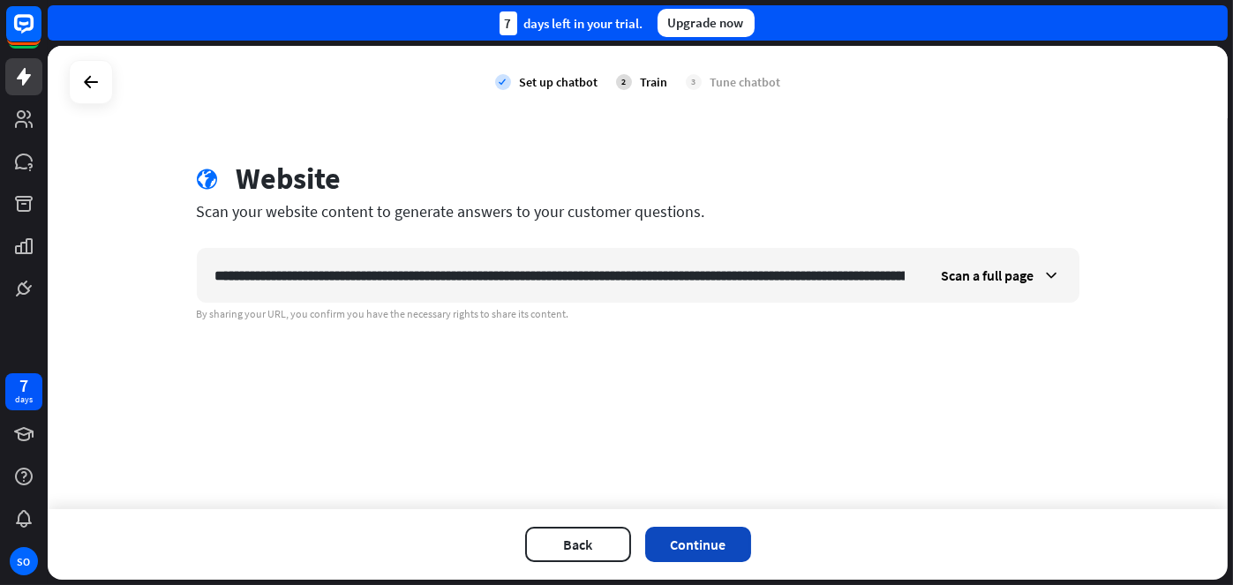
click at [689, 546] on button "Continue" at bounding box center [698, 544] width 106 height 35
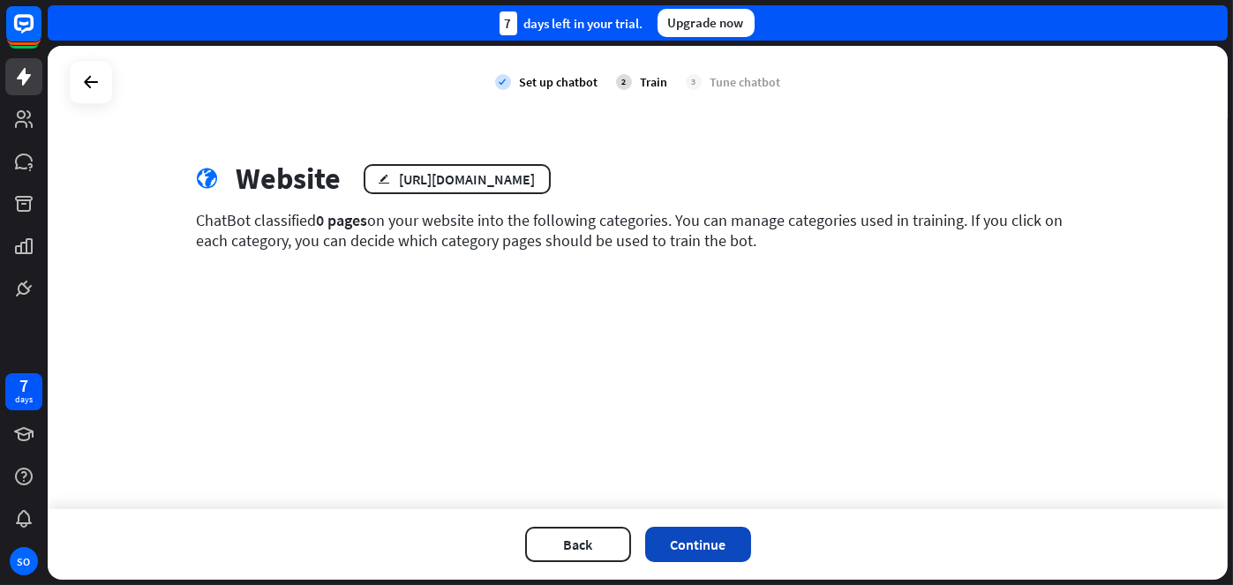
click at [703, 545] on button "Continue" at bounding box center [698, 544] width 106 height 35
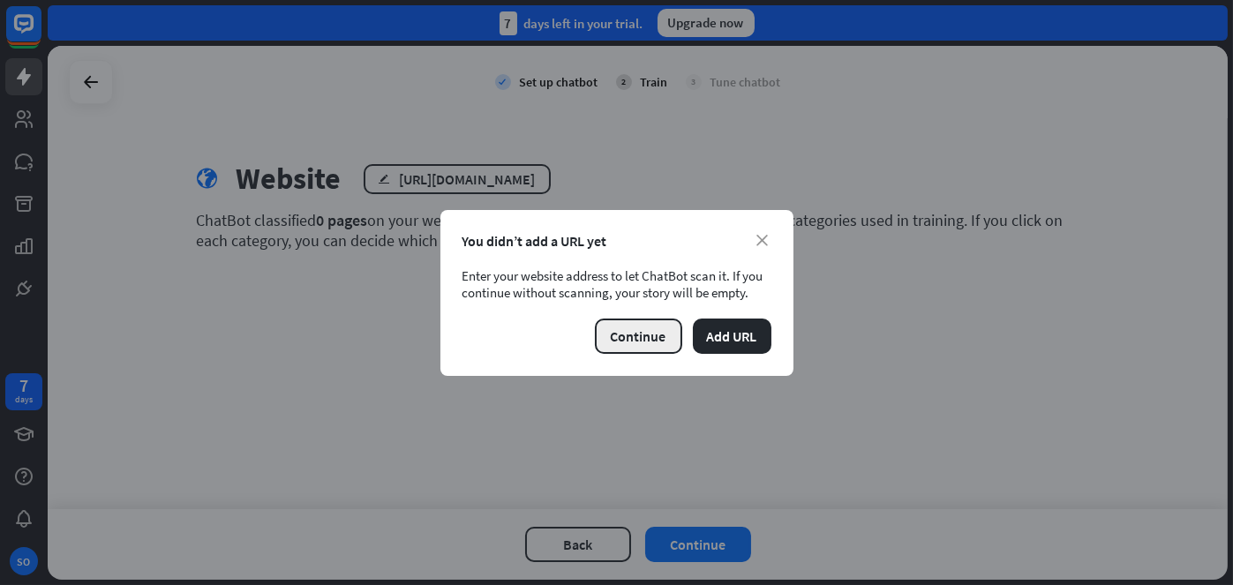
click at [640, 328] on button "Continue" at bounding box center [638, 336] width 87 height 35
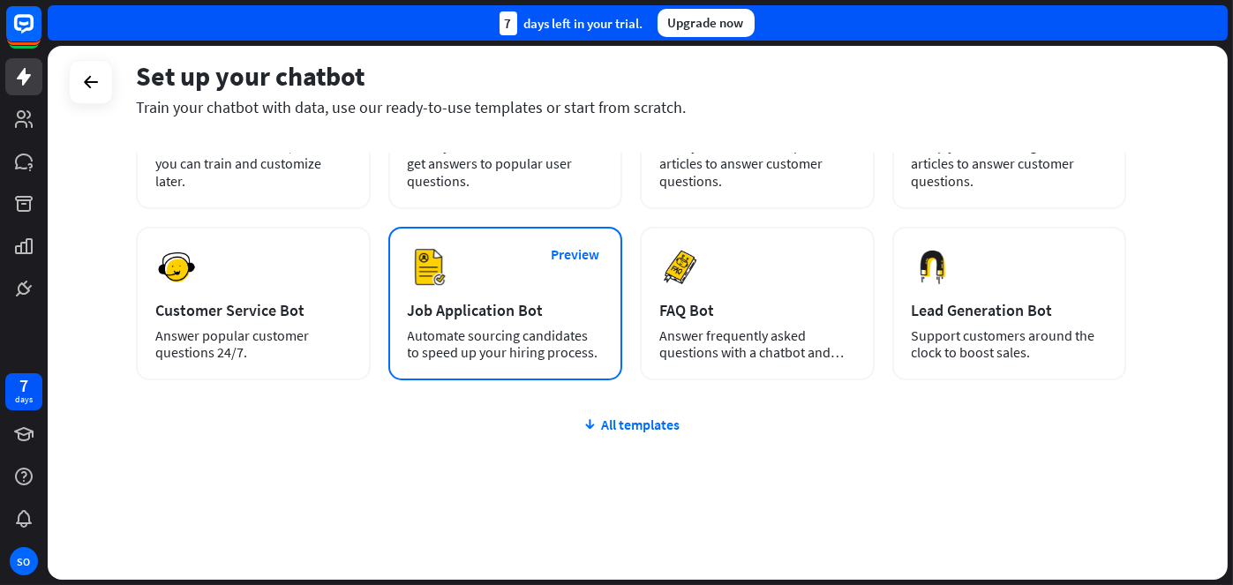
scroll to position [193, 0]
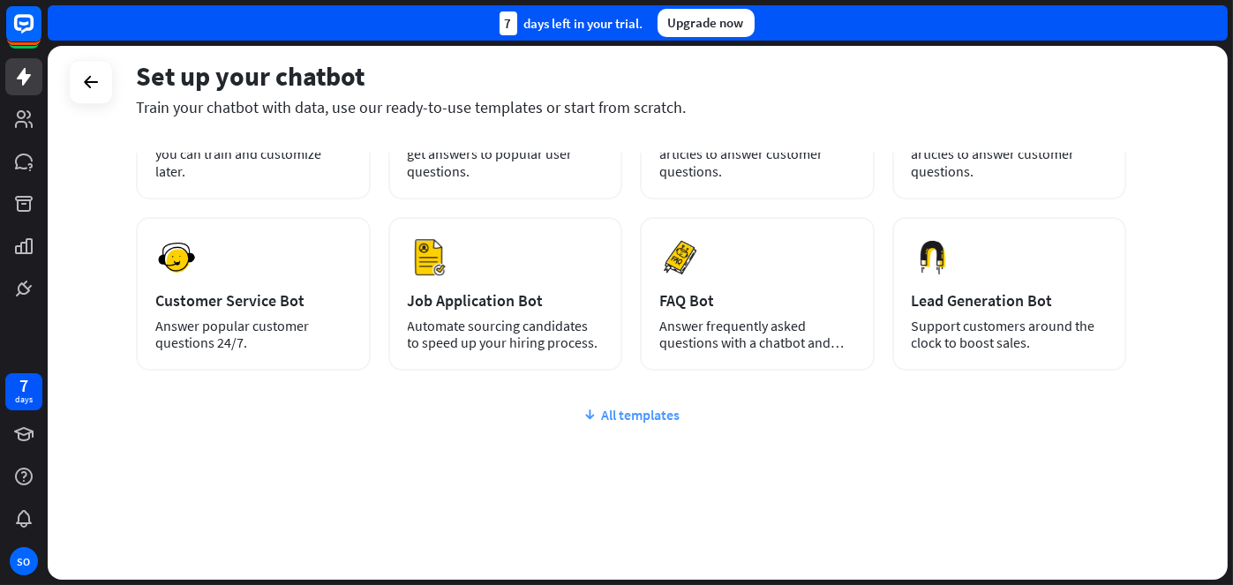
click at [642, 418] on div "All templates" at bounding box center [631, 415] width 990 height 18
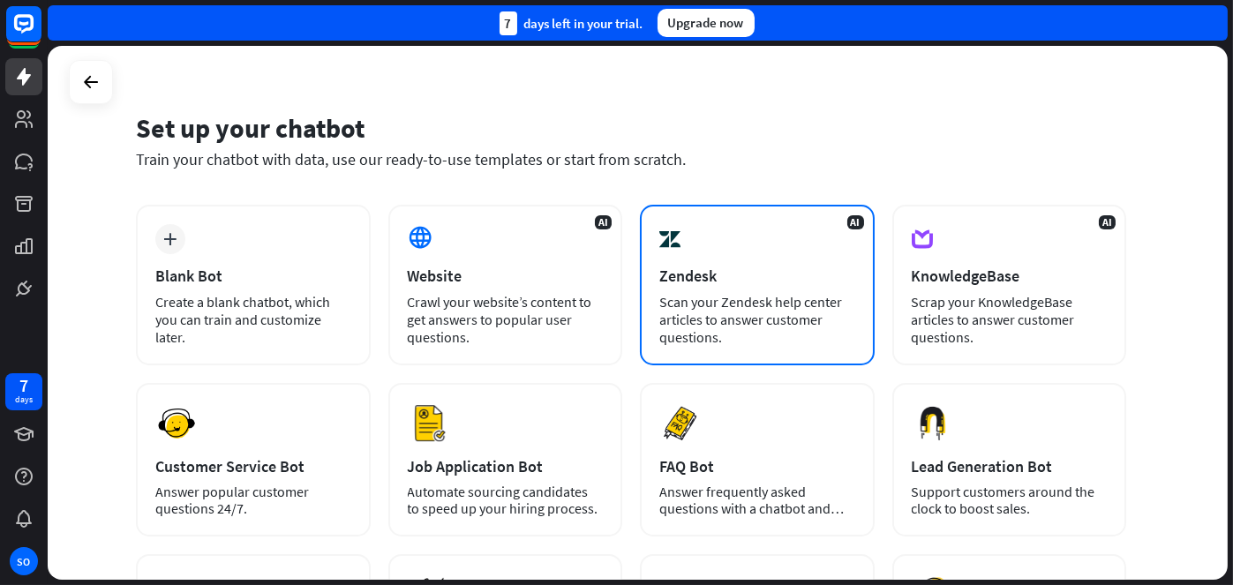
scroll to position [0, 0]
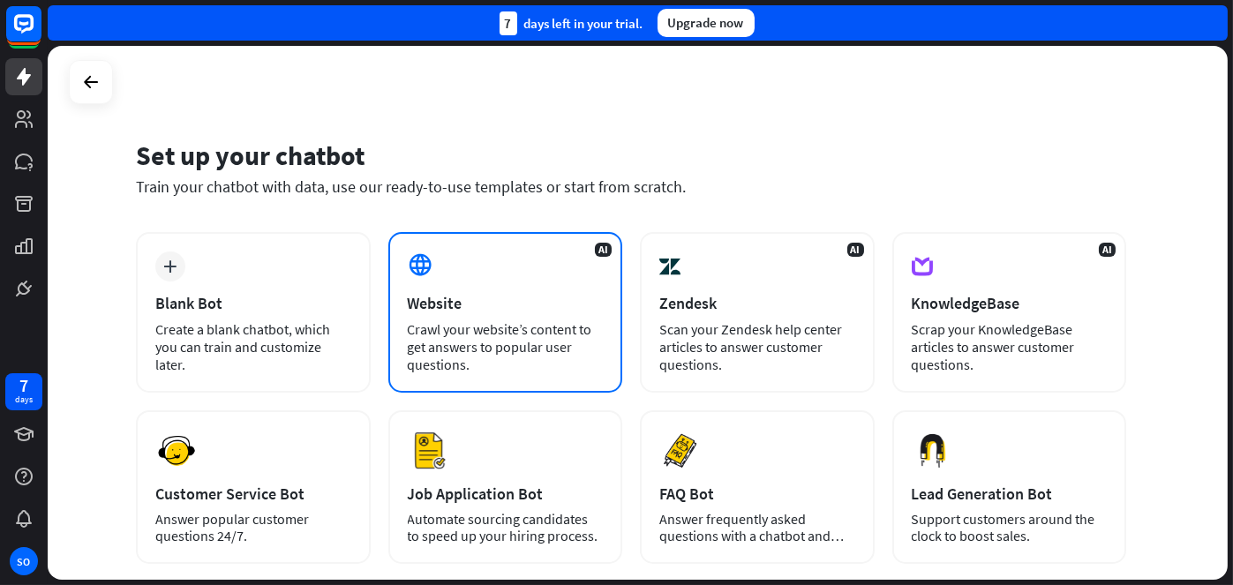
click at [432, 303] on div "Website" at bounding box center [506, 303] width 196 height 20
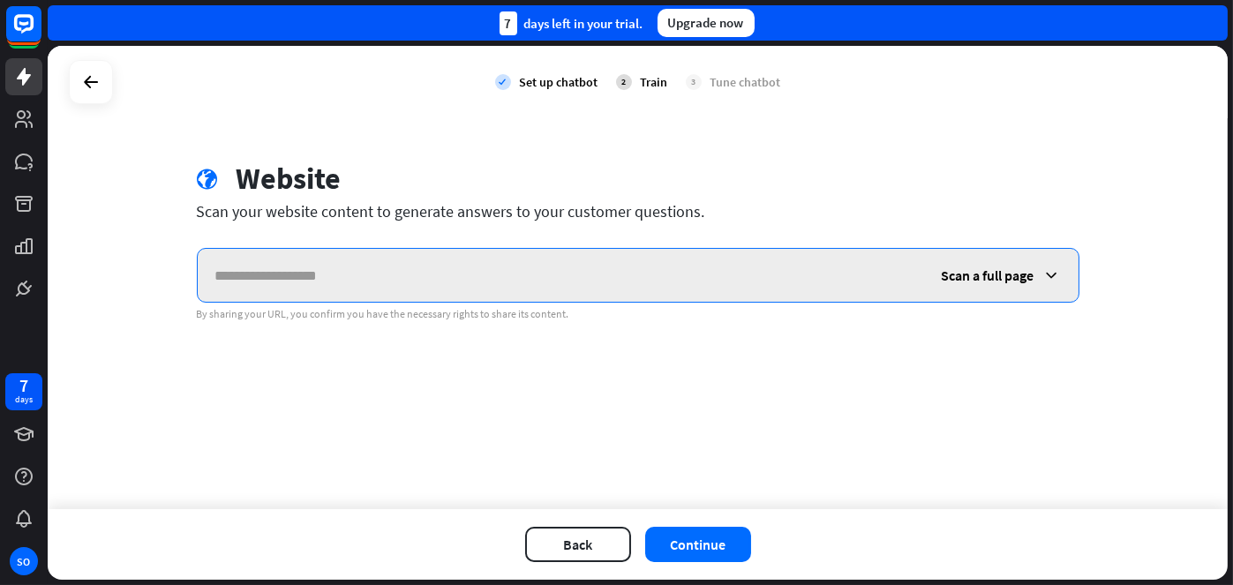
paste input "**********"
type input "**********"
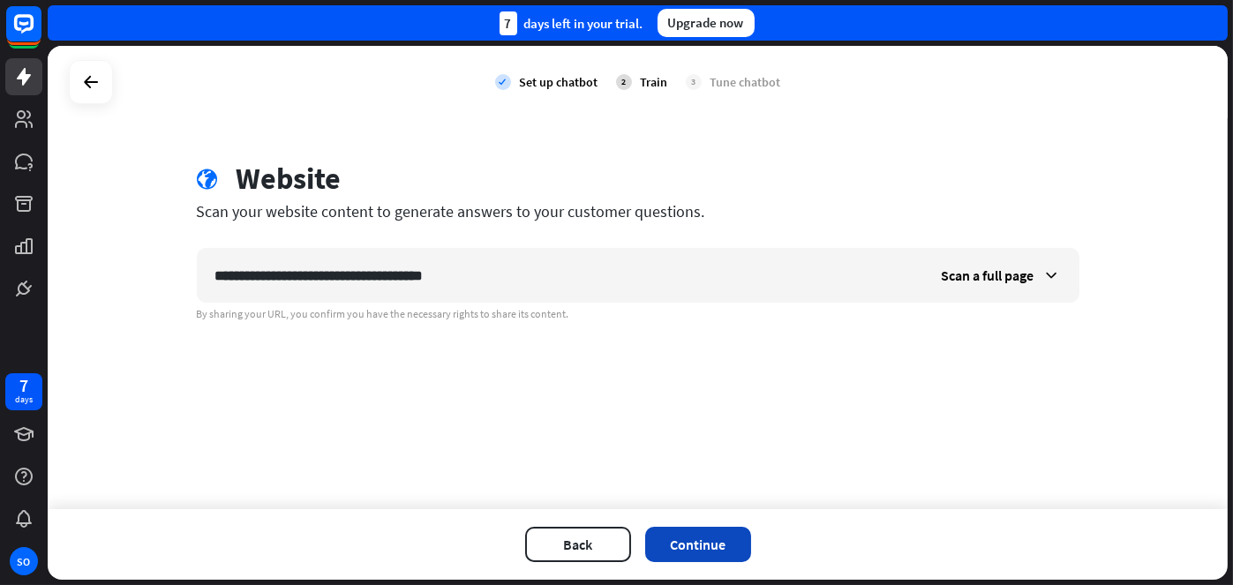
click at [689, 550] on button "Continue" at bounding box center [698, 544] width 106 height 35
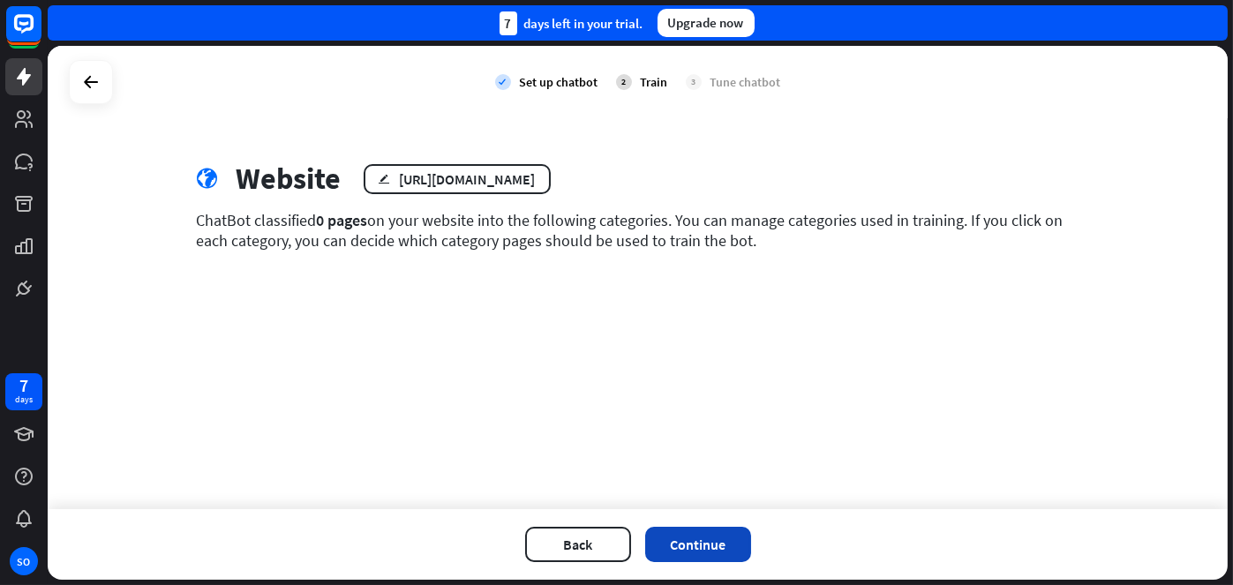
click at [712, 536] on button "Continue" at bounding box center [698, 544] width 106 height 35
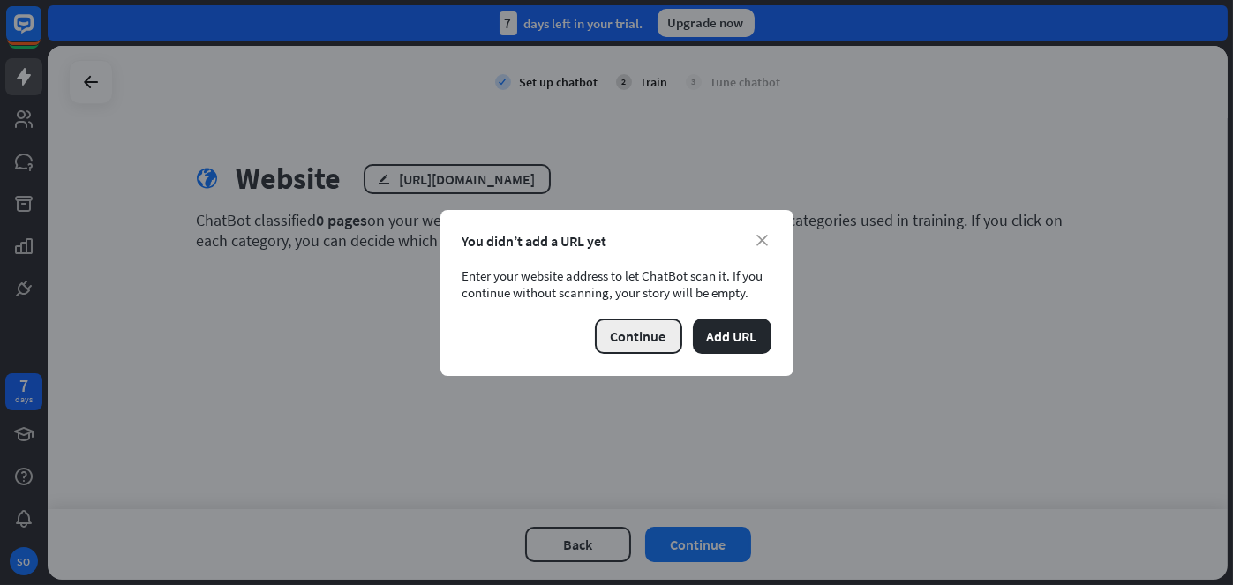
click at [651, 341] on button "Continue" at bounding box center [638, 336] width 87 height 35
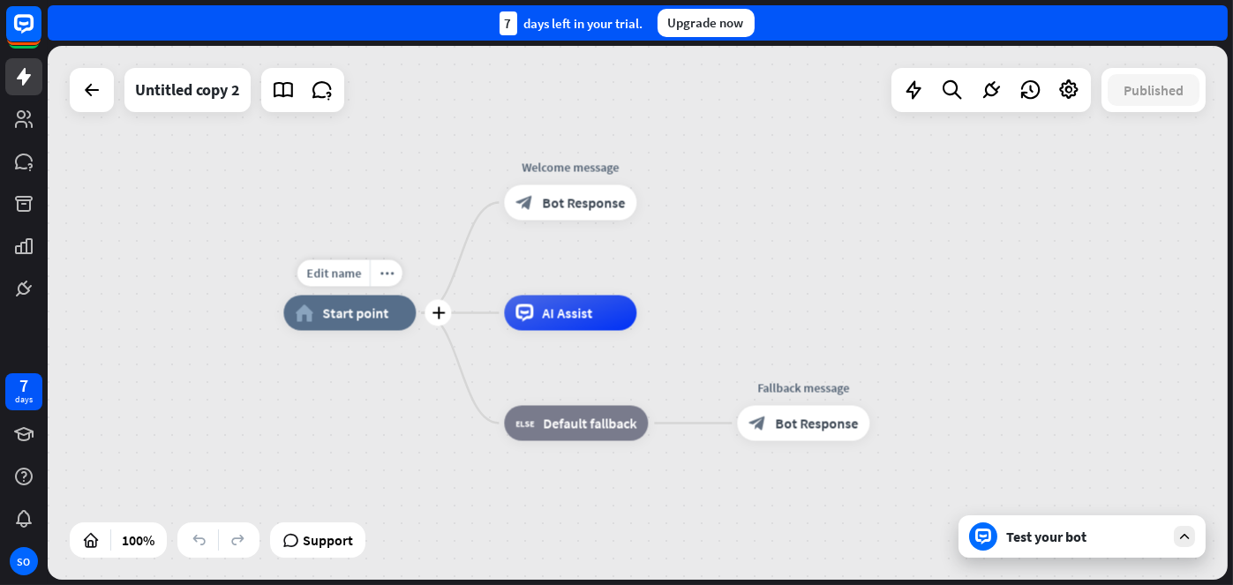
click at [351, 312] on span "Start point" at bounding box center [355, 313] width 66 height 18
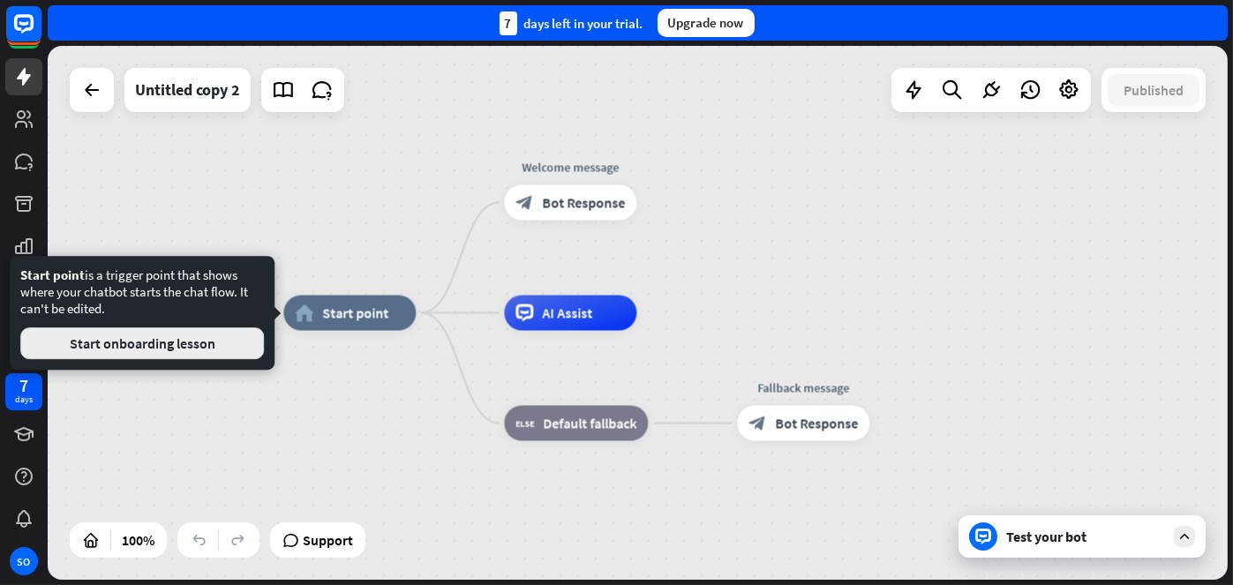
click at [185, 346] on button "Start onboarding lesson" at bounding box center [142, 343] width 244 height 32
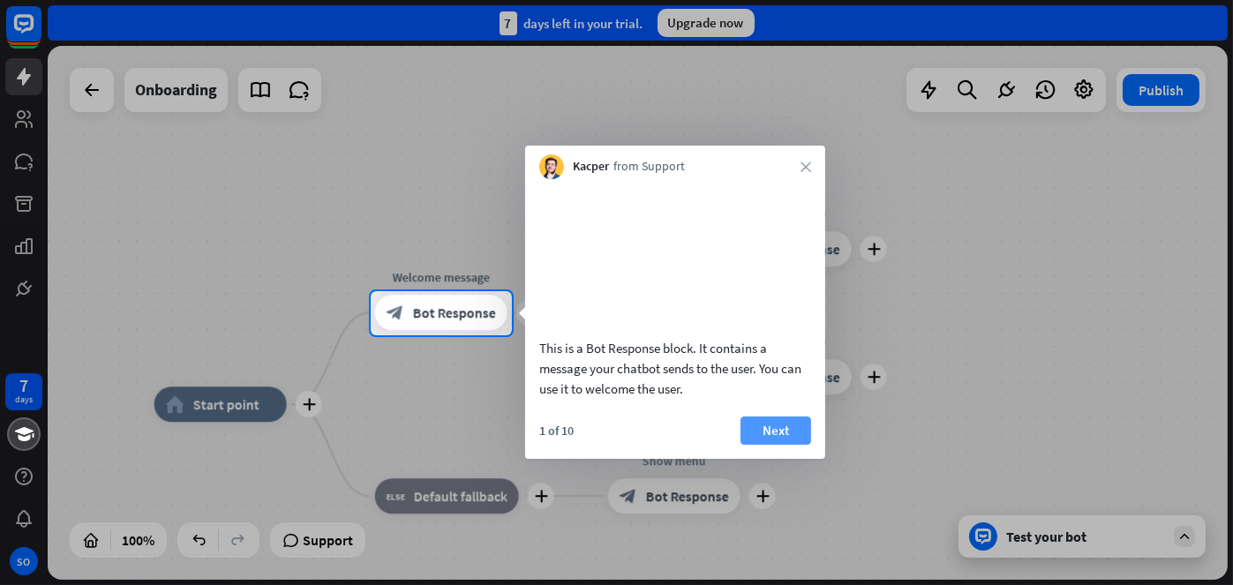
click at [797, 445] on button "Next" at bounding box center [775, 431] width 71 height 28
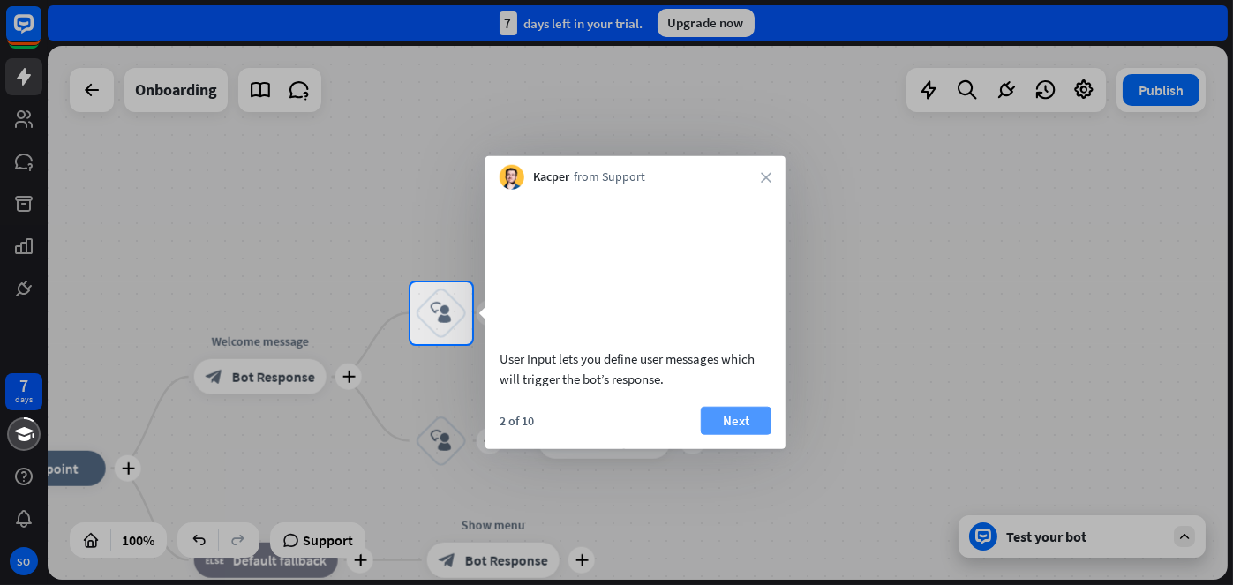
click at [748, 434] on button "Next" at bounding box center [736, 420] width 71 height 28
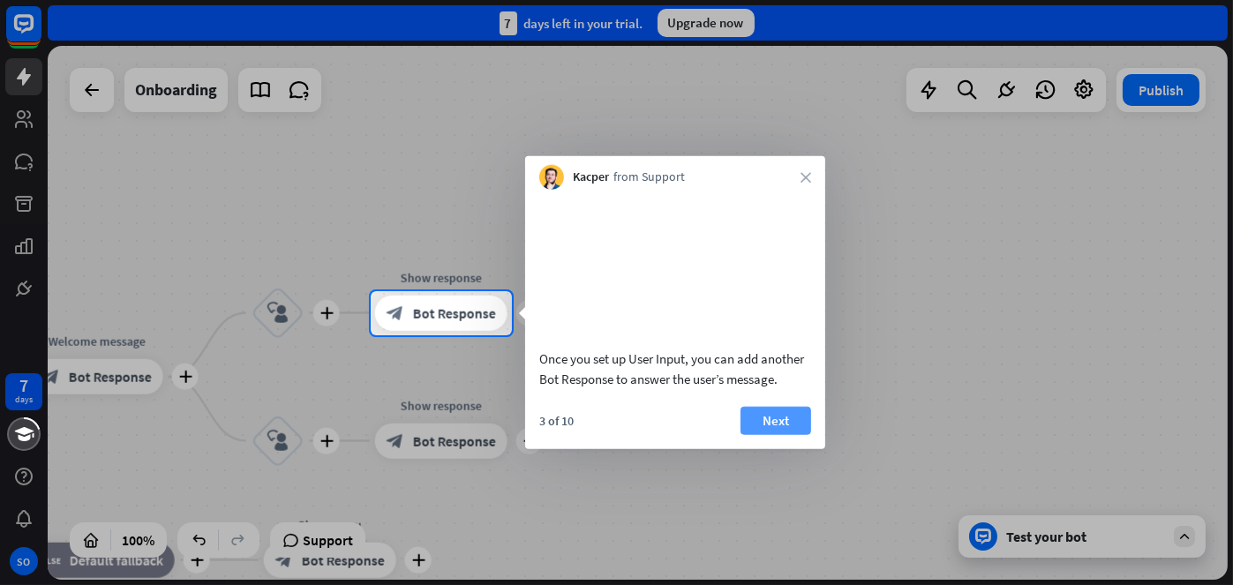
click at [782, 434] on button "Next" at bounding box center [775, 420] width 71 height 28
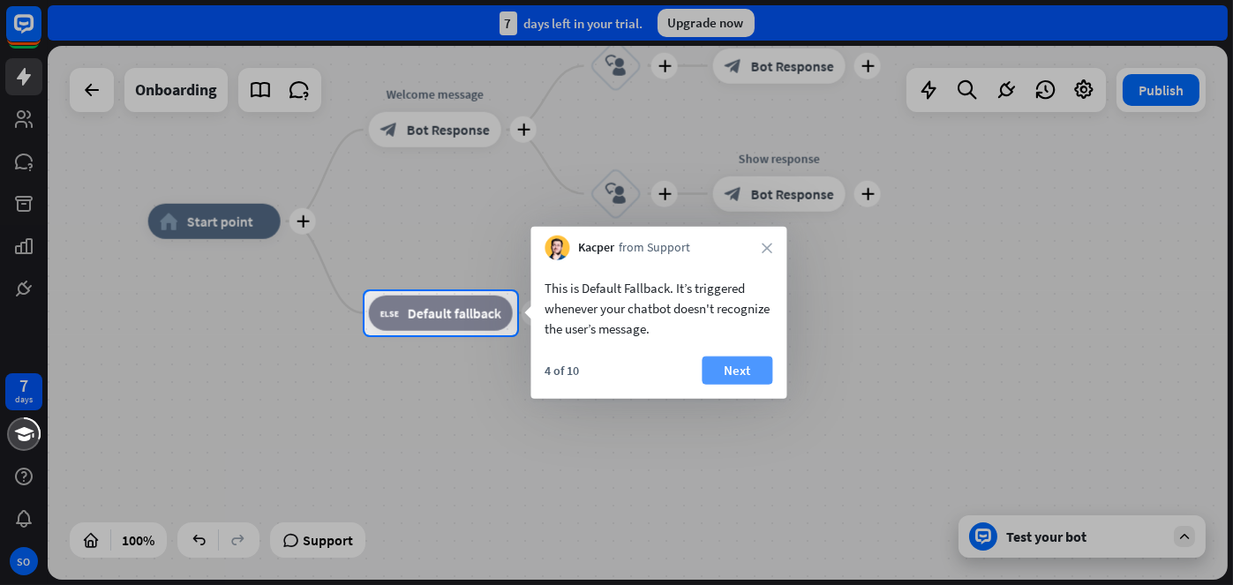
click at [761, 376] on button "Next" at bounding box center [737, 371] width 71 height 28
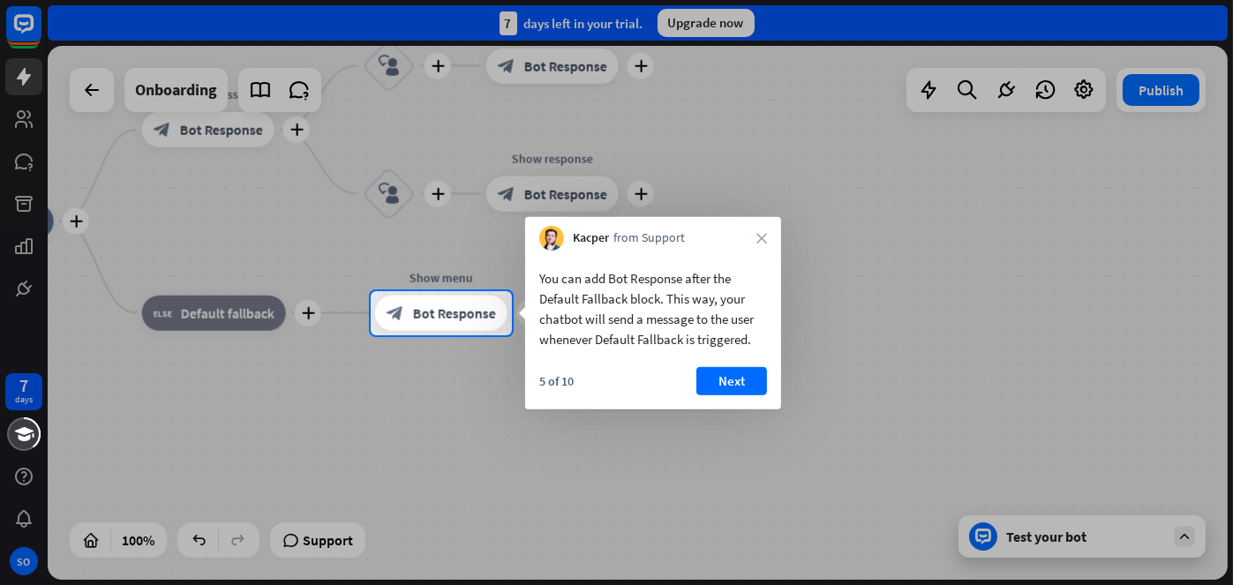
click at [748, 382] on button "Next" at bounding box center [731, 381] width 71 height 28
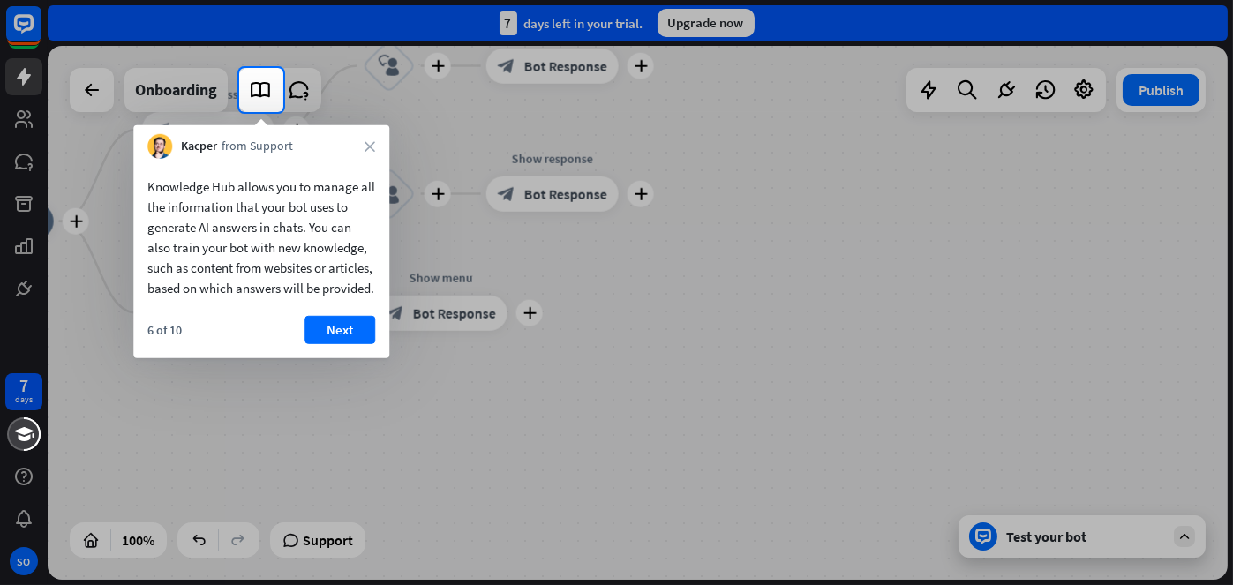
click at [351, 344] on button "Next" at bounding box center [339, 330] width 71 height 28
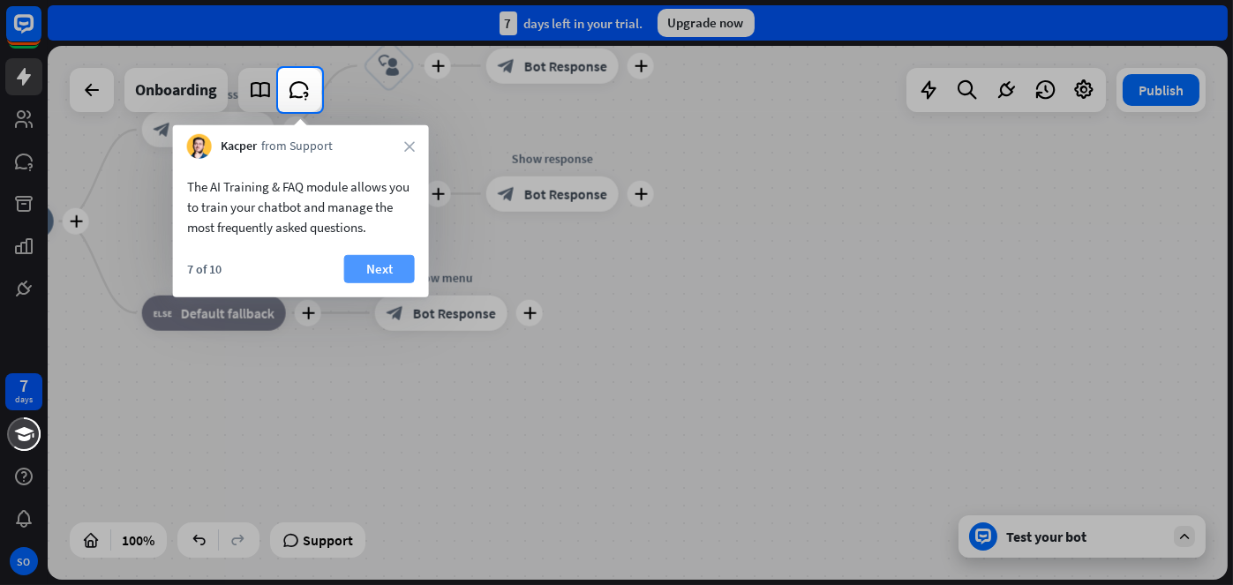
click at [381, 265] on button "Next" at bounding box center [379, 269] width 71 height 28
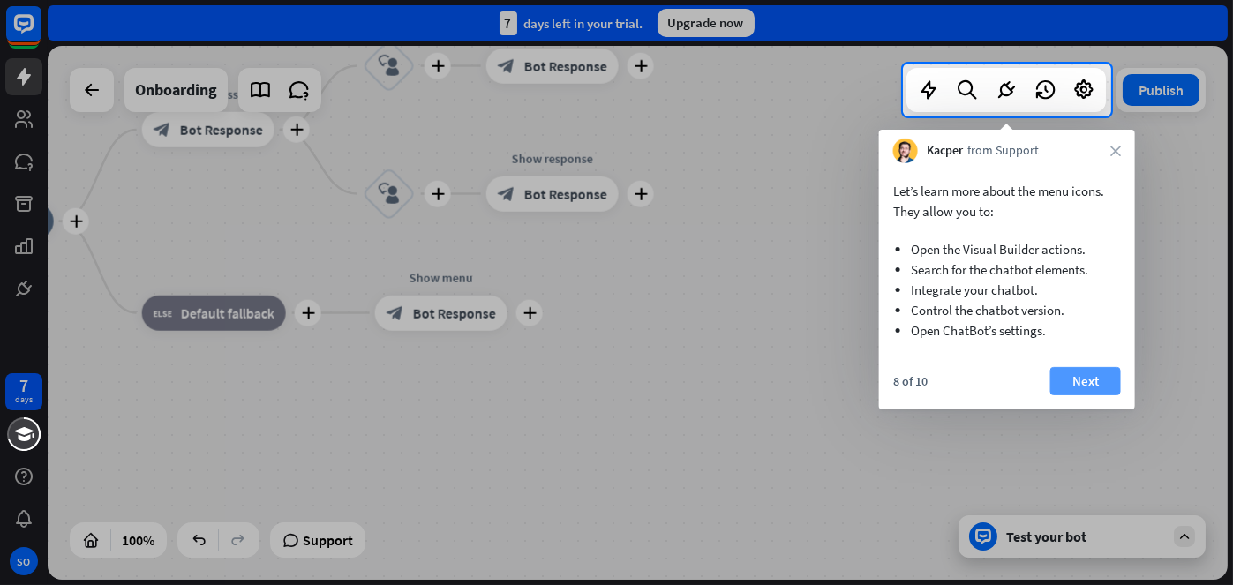
click at [1088, 380] on button "Next" at bounding box center [1085, 381] width 71 height 28
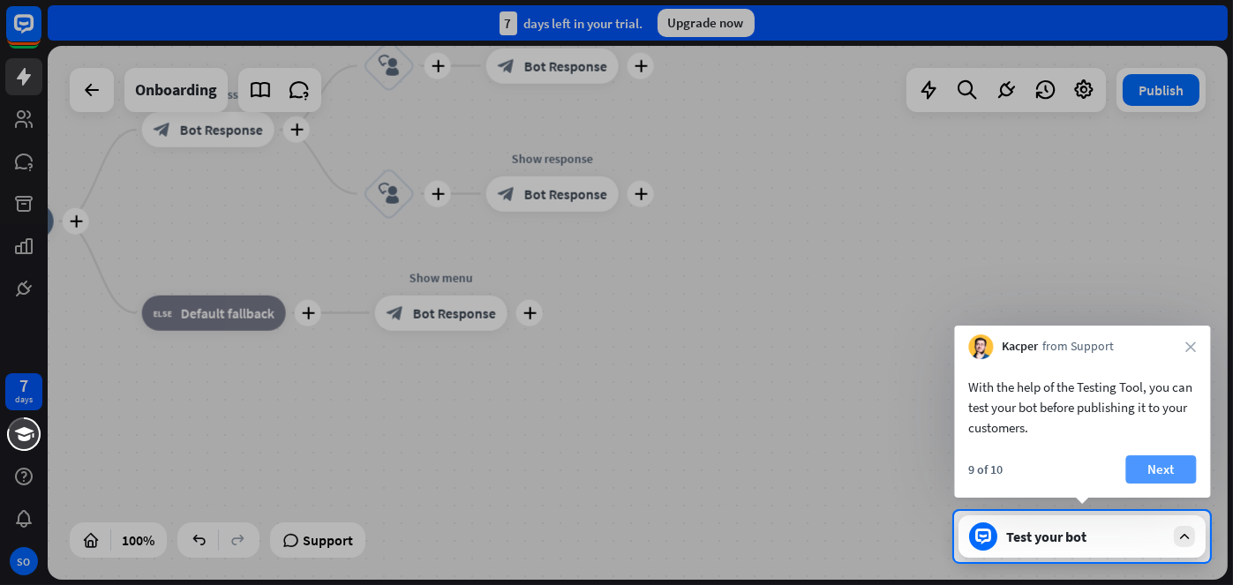
click at [1151, 464] on button "Next" at bounding box center [1160, 469] width 71 height 28
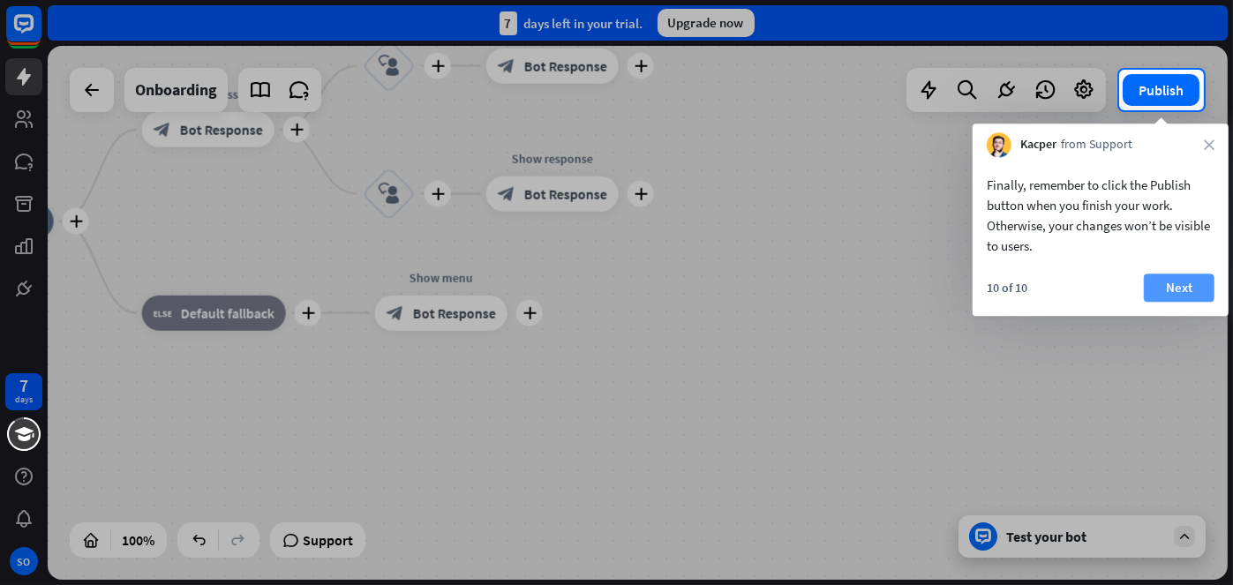
click at [1188, 280] on button "Next" at bounding box center [1179, 288] width 71 height 28
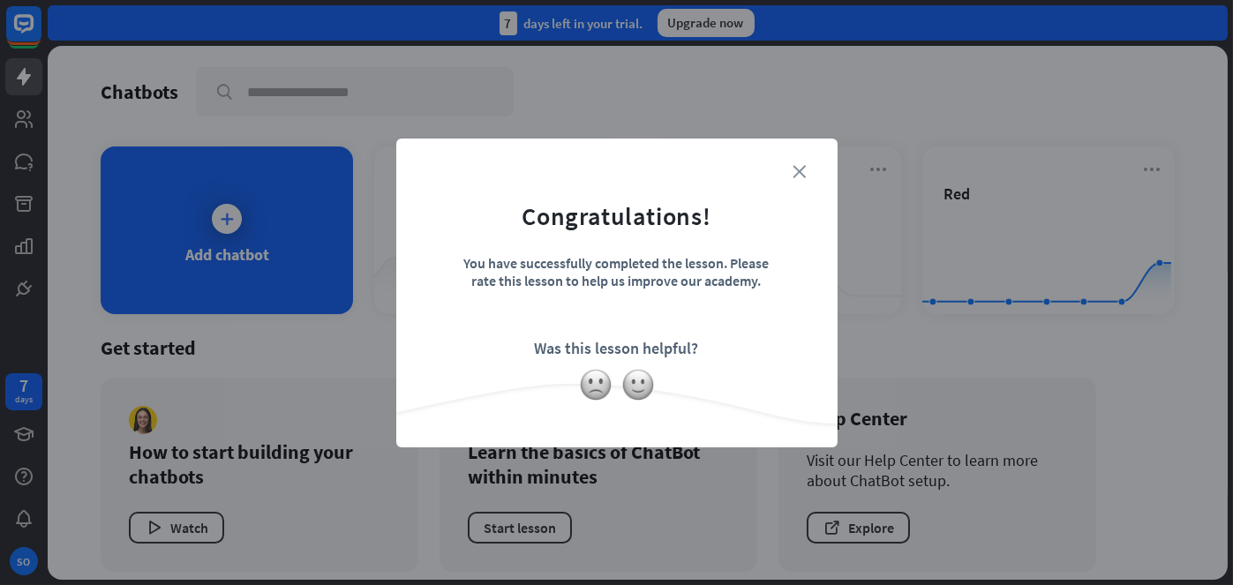
click at [799, 169] on icon "close" at bounding box center [799, 171] width 13 height 13
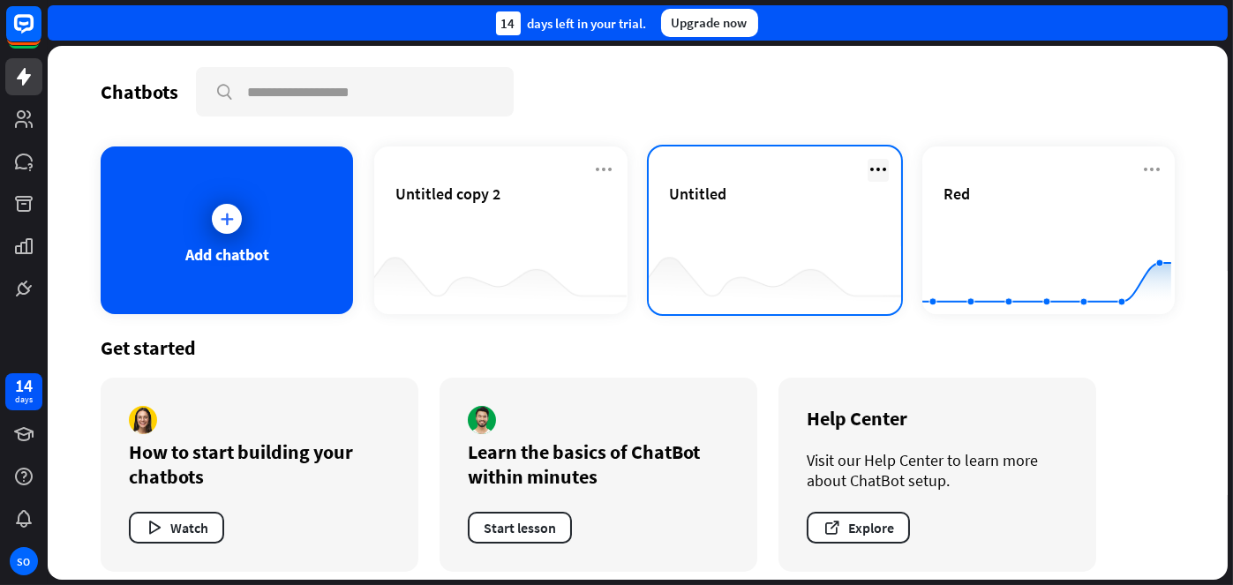
click at [868, 169] on icon at bounding box center [878, 169] width 21 height 21
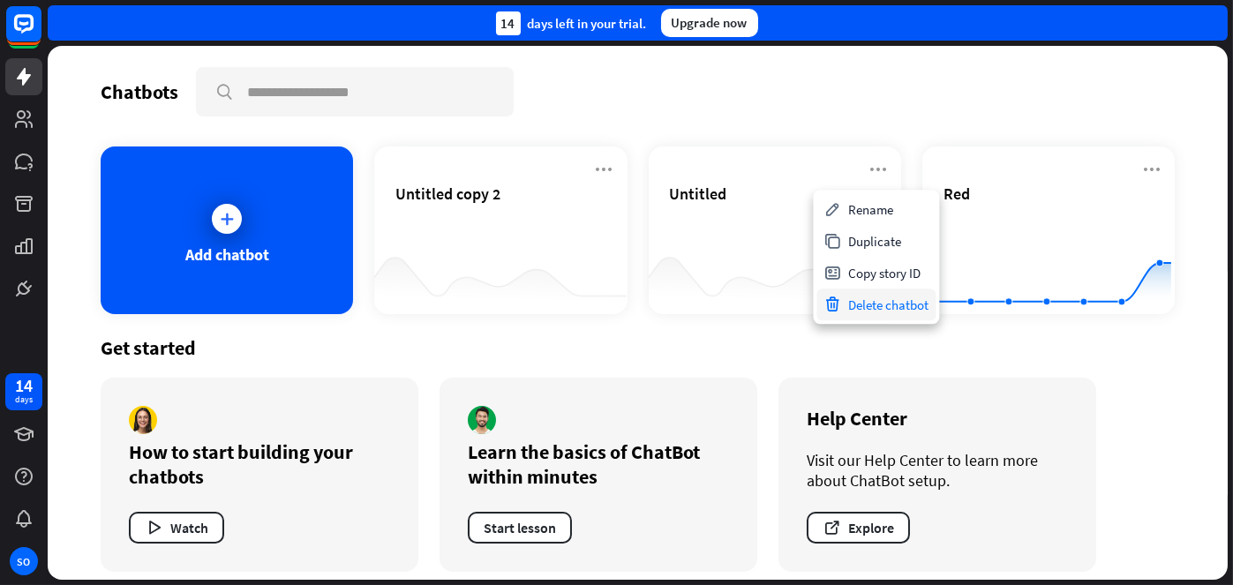
click at [871, 303] on div "Delete chatbot" at bounding box center [875, 305] width 119 height 32
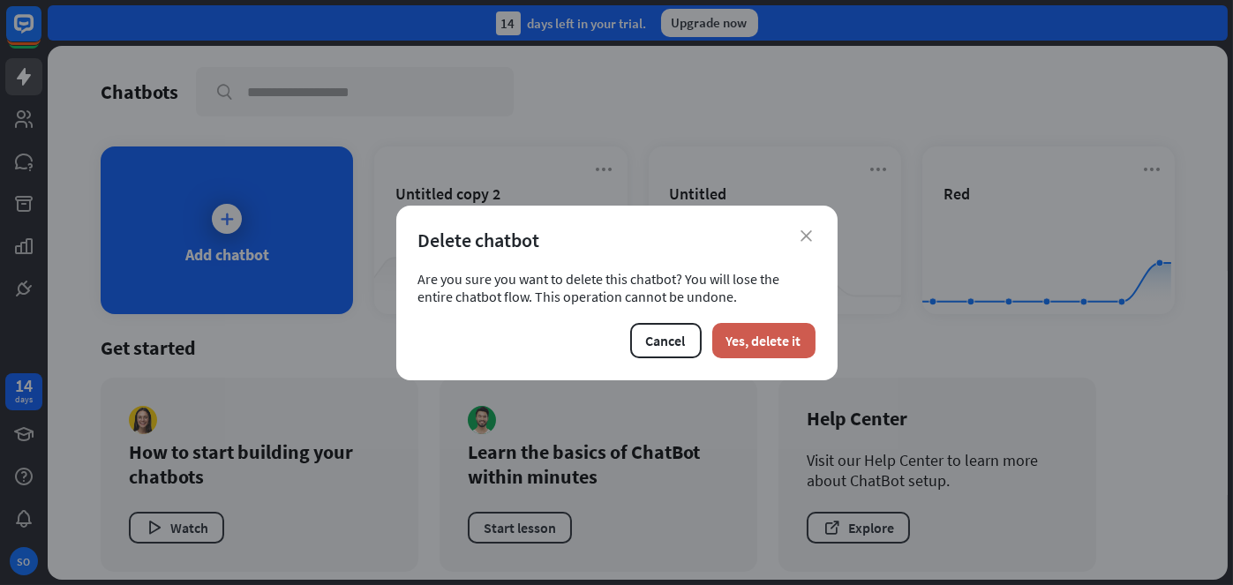
click at [756, 342] on button "Yes, delete it" at bounding box center [763, 340] width 103 height 35
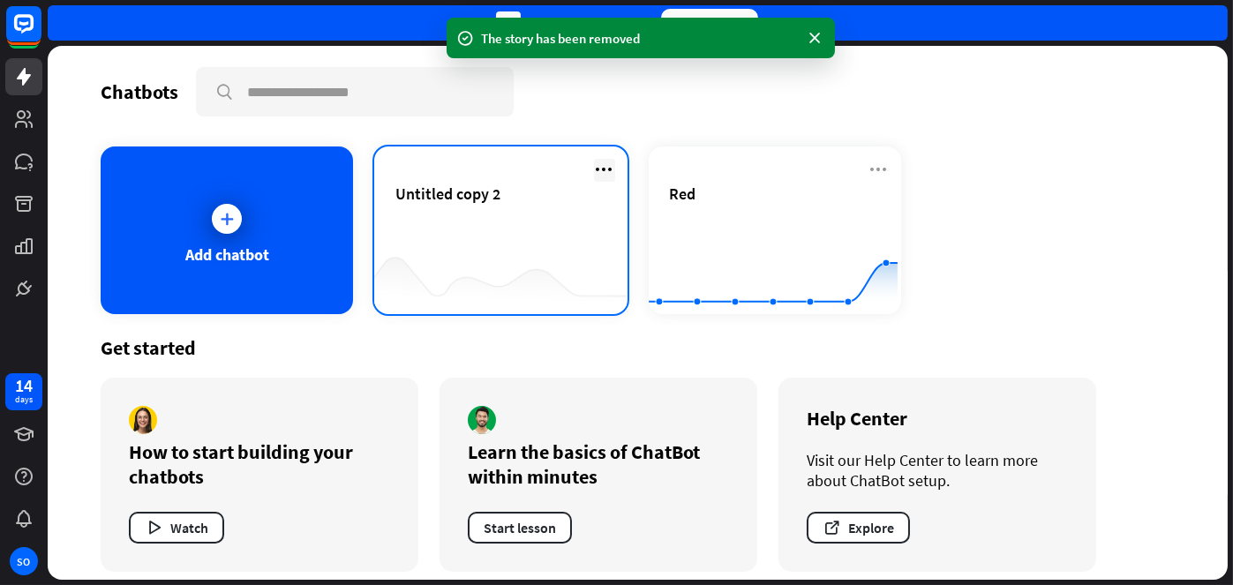
click at [595, 166] on icon at bounding box center [604, 169] width 21 height 21
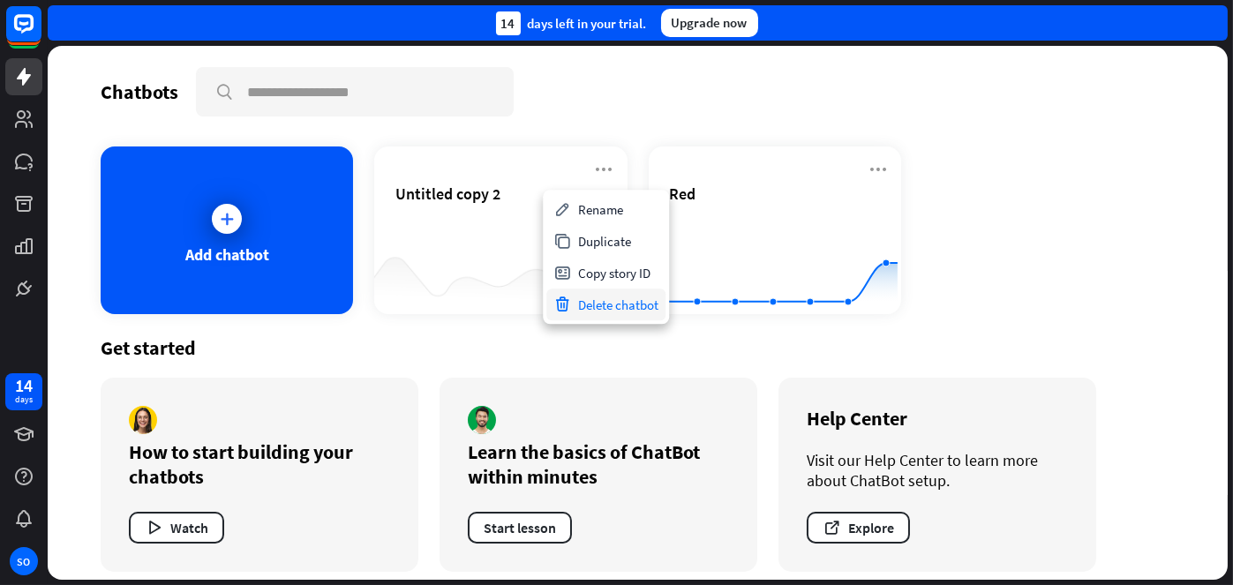
click at [619, 303] on div "Delete chatbot" at bounding box center [605, 305] width 119 height 32
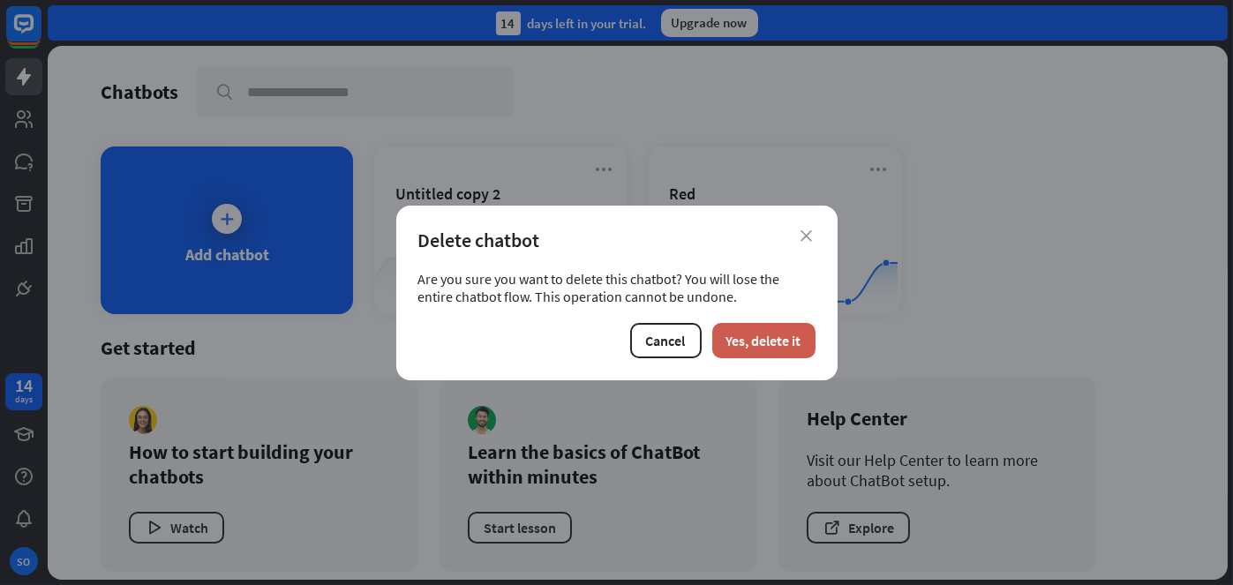
click at [745, 343] on button "Yes, delete it" at bounding box center [763, 340] width 103 height 35
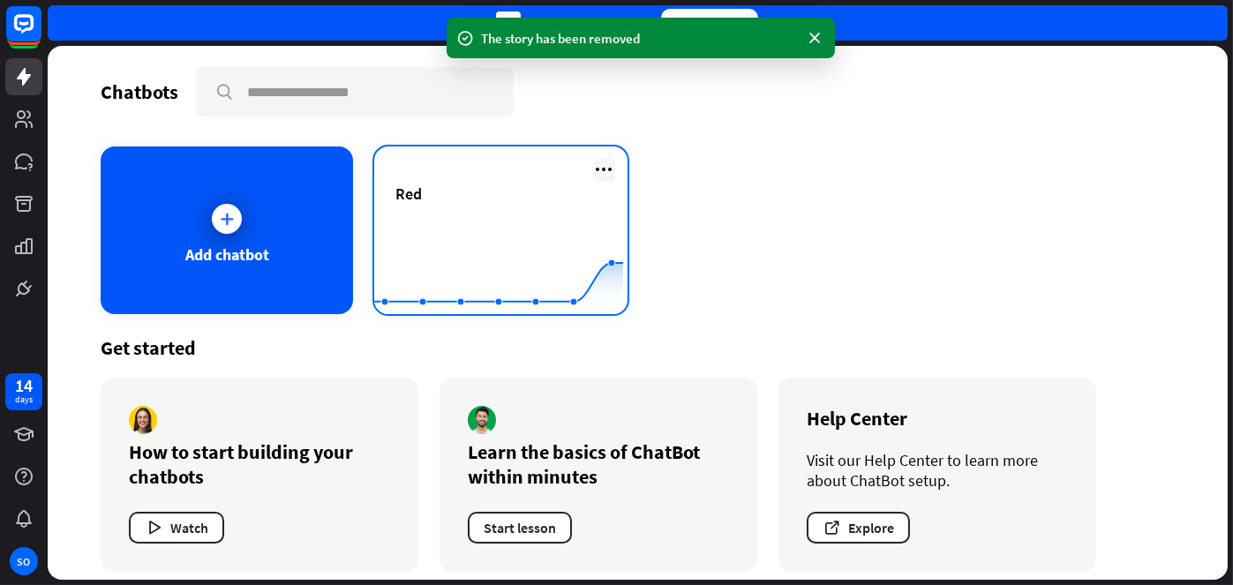
click at [598, 173] on icon at bounding box center [604, 169] width 21 height 21
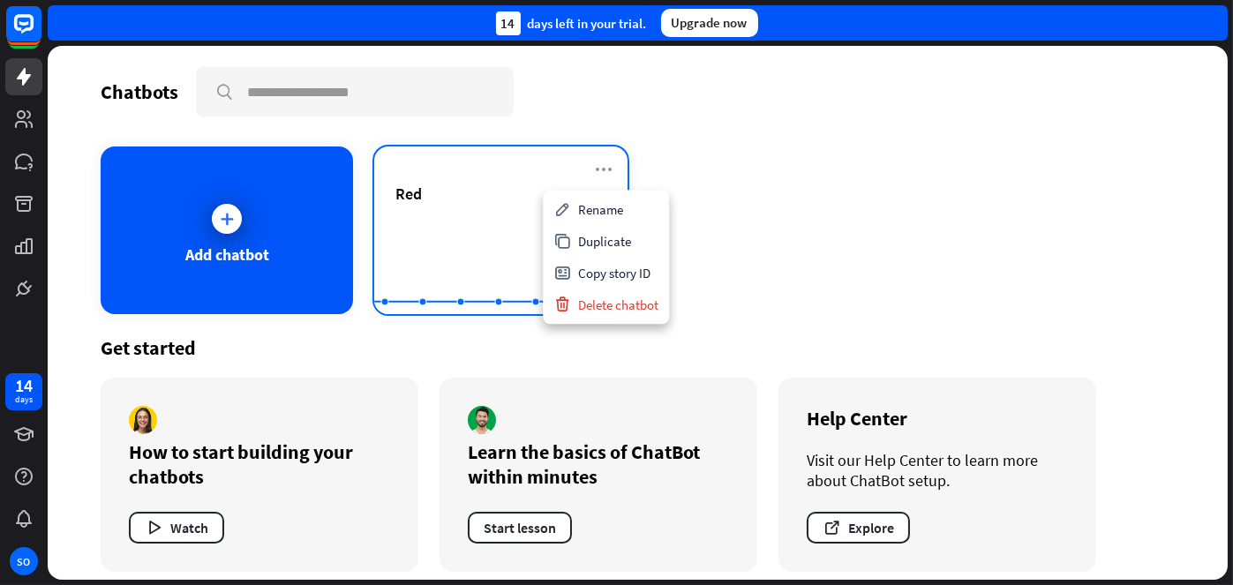
click at [501, 211] on div "Red" at bounding box center [500, 215] width 210 height 62
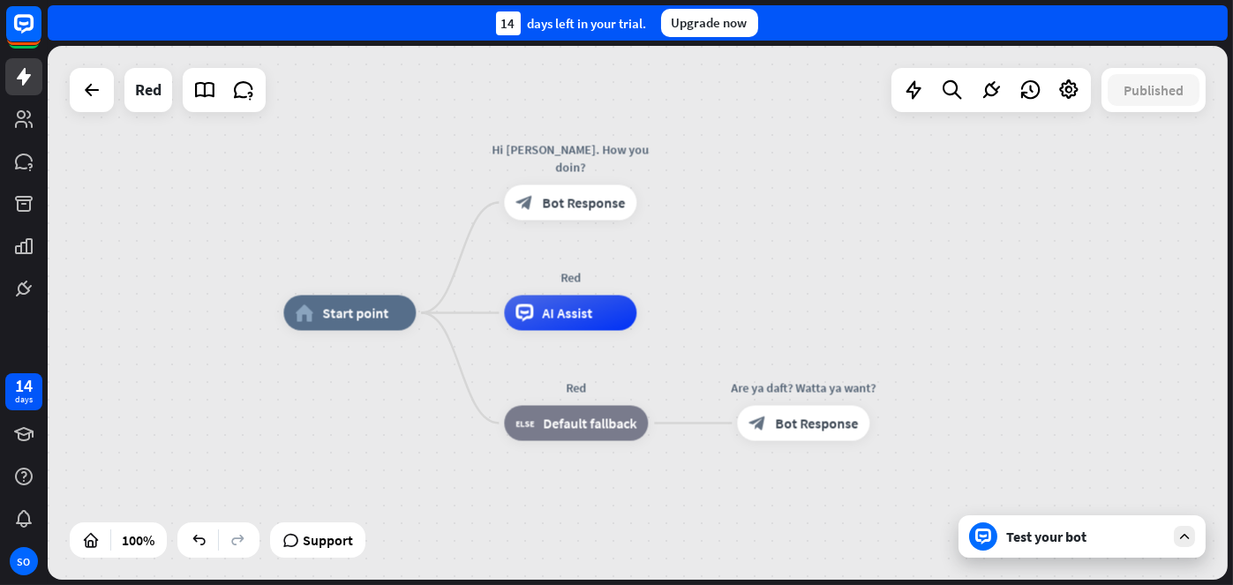
click at [1030, 552] on div "Test your bot" at bounding box center [1081, 536] width 247 height 42
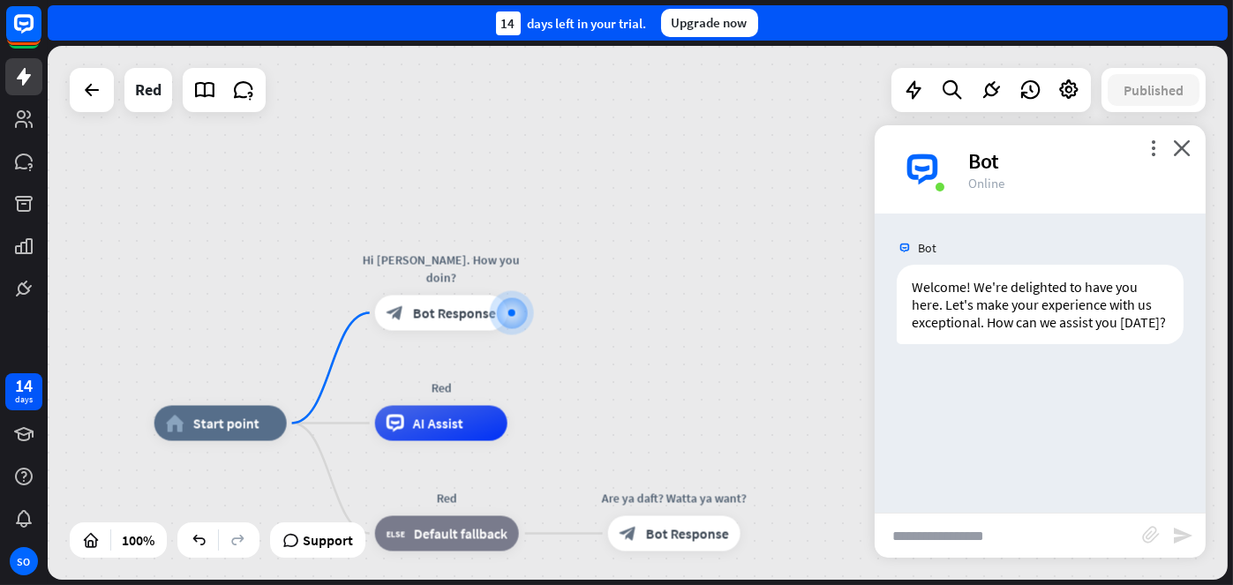
click at [984, 523] on input "text" at bounding box center [1008, 536] width 267 height 44
click at [1189, 147] on icon "close" at bounding box center [1182, 147] width 18 height 17
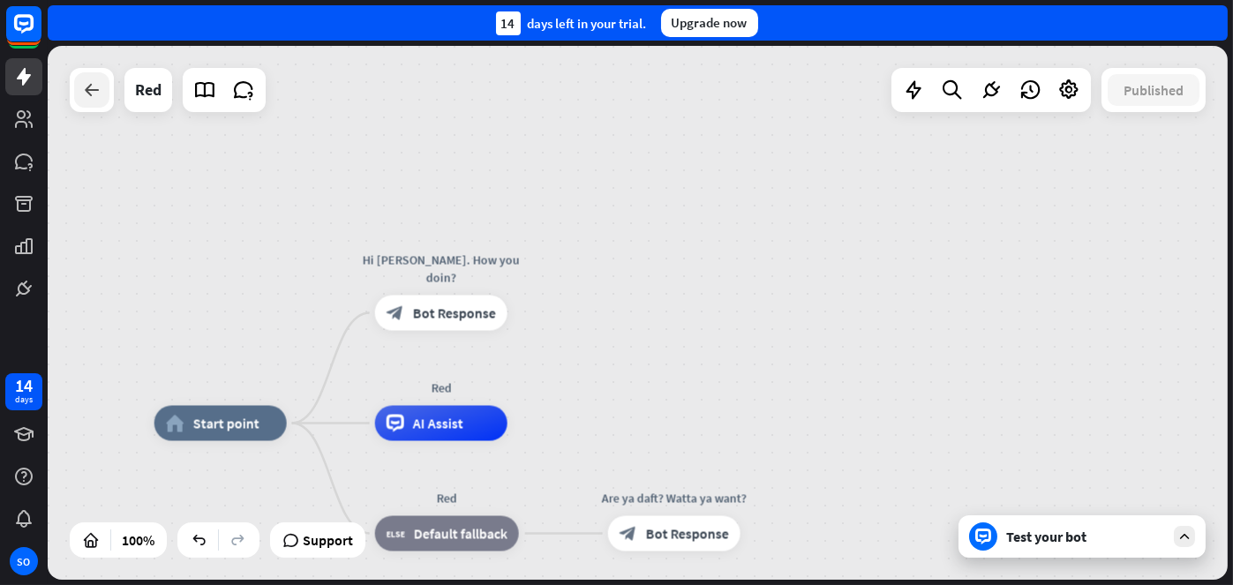
click at [96, 84] on icon at bounding box center [91, 89] width 21 height 21
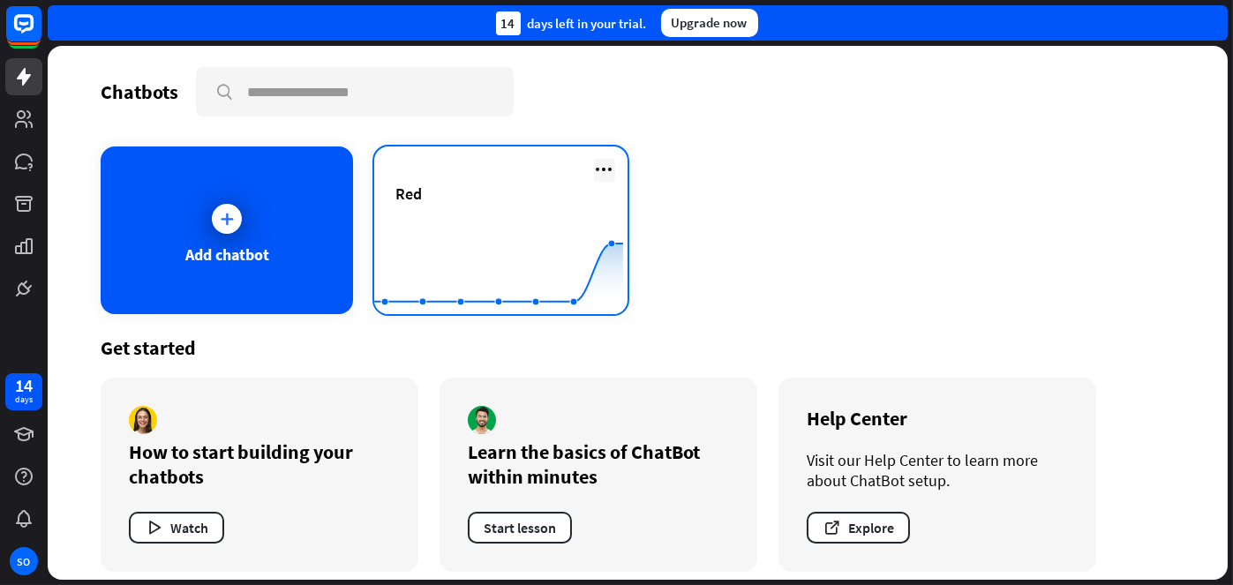
click at [601, 169] on icon at bounding box center [604, 169] width 21 height 21
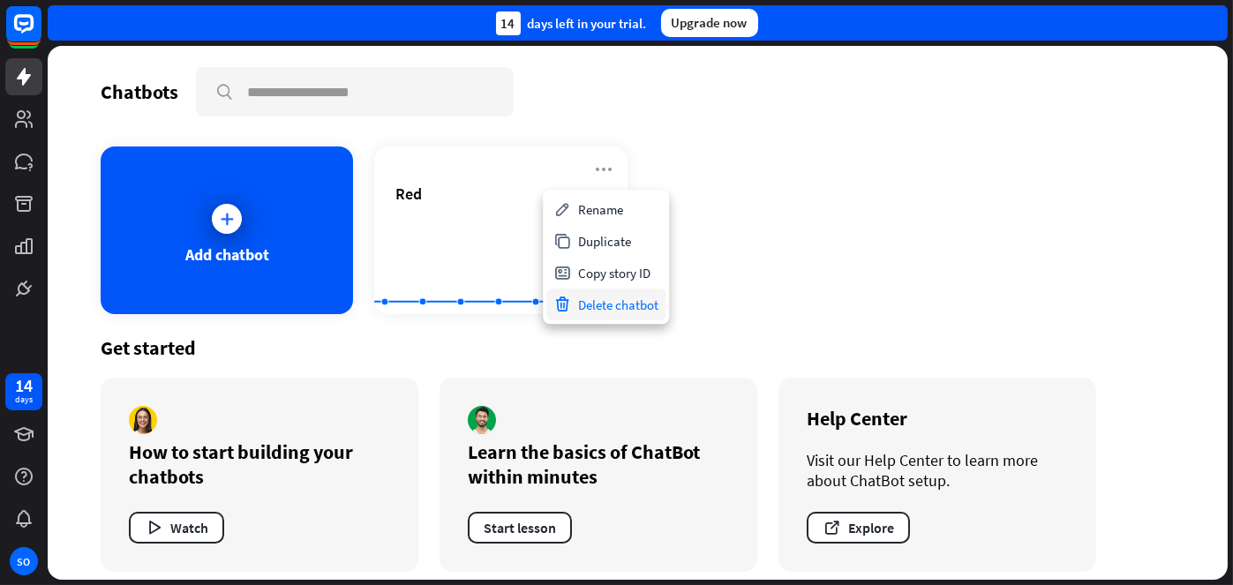
click at [614, 300] on div "Delete chatbot" at bounding box center [605, 305] width 119 height 32
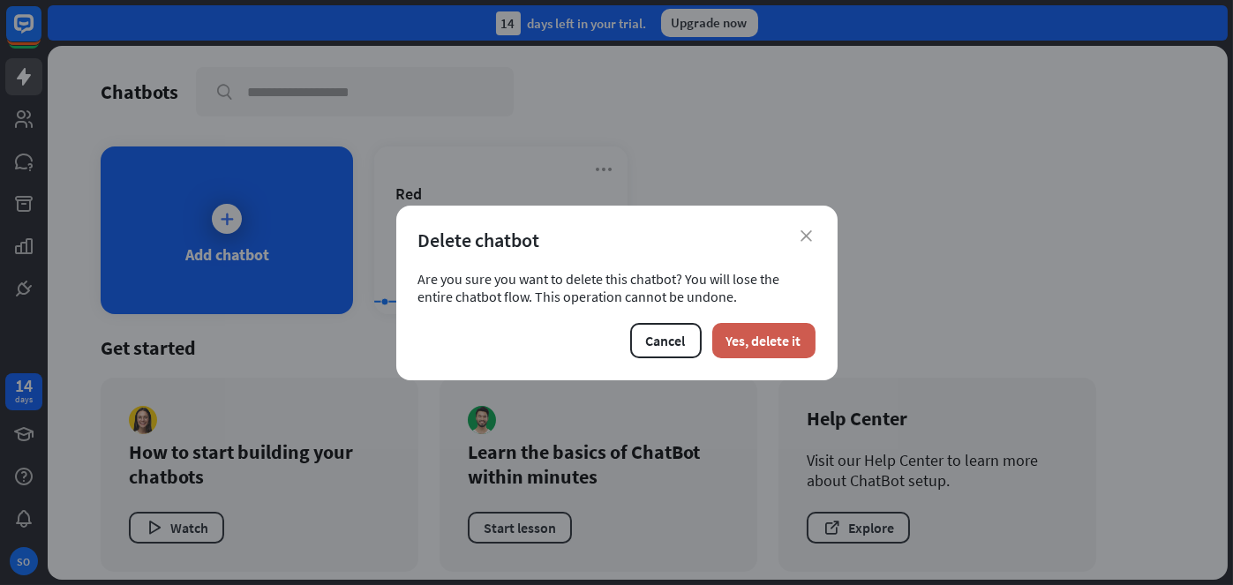
click at [750, 345] on button "Yes, delete it" at bounding box center [763, 340] width 103 height 35
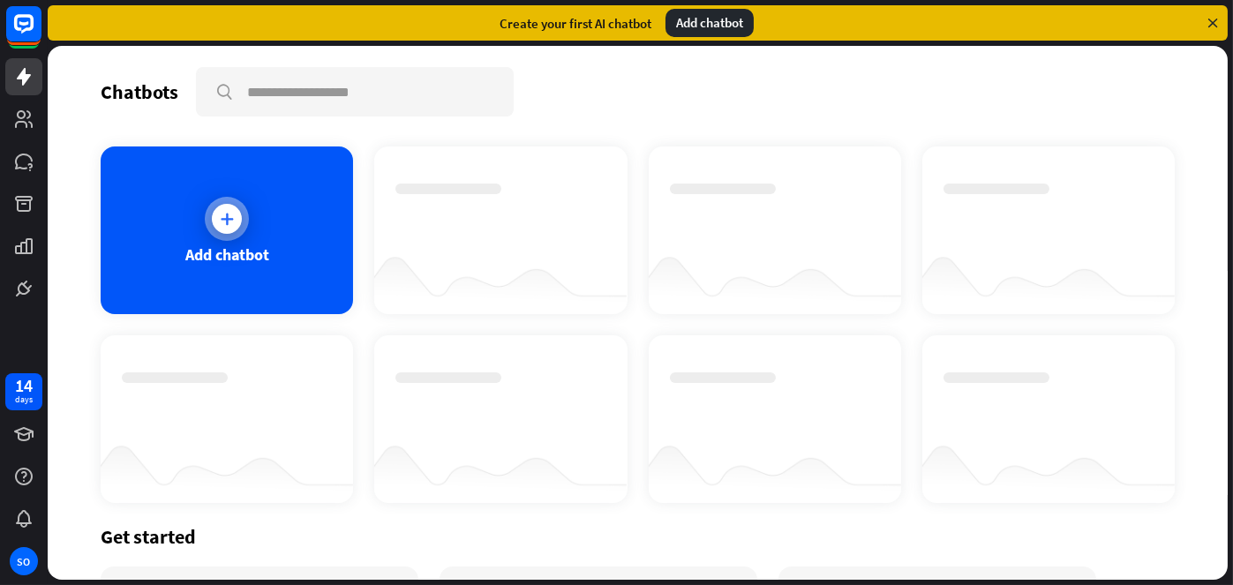
click at [236, 222] on div at bounding box center [227, 219] width 30 height 30
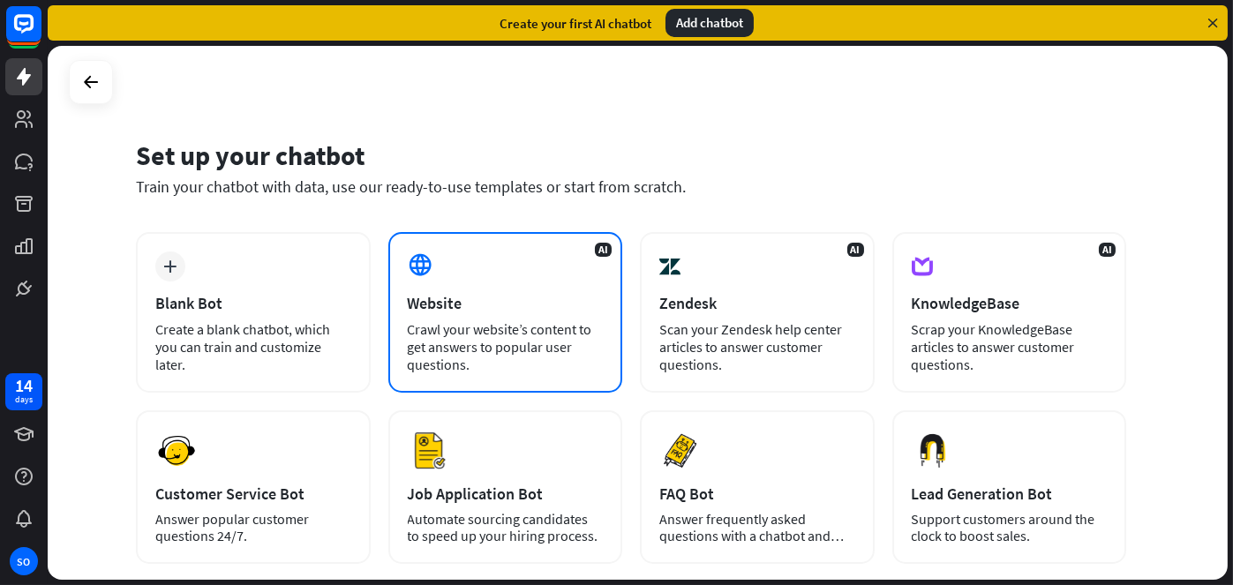
click at [418, 270] on icon at bounding box center [421, 265] width 26 height 26
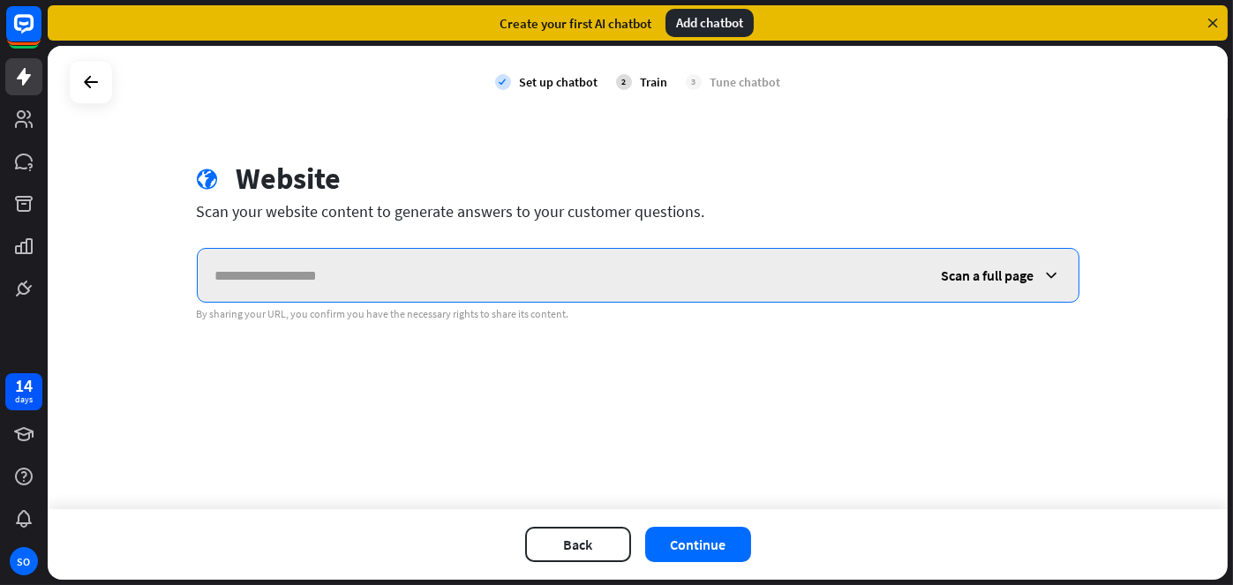
paste input "**********"
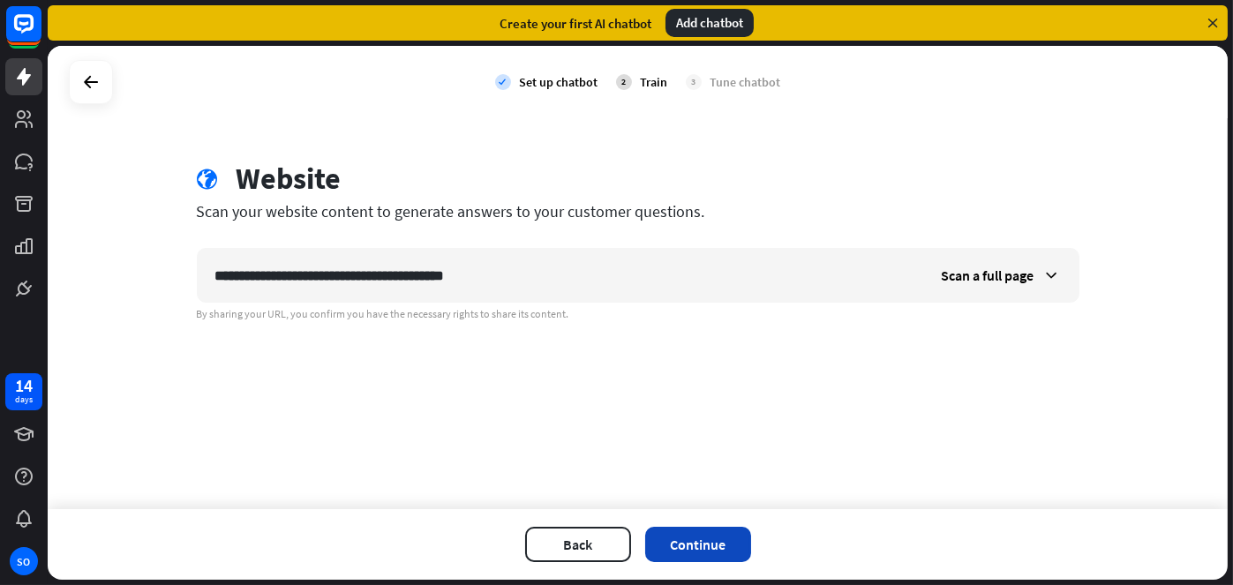
click at [696, 543] on button "Continue" at bounding box center [698, 544] width 106 height 35
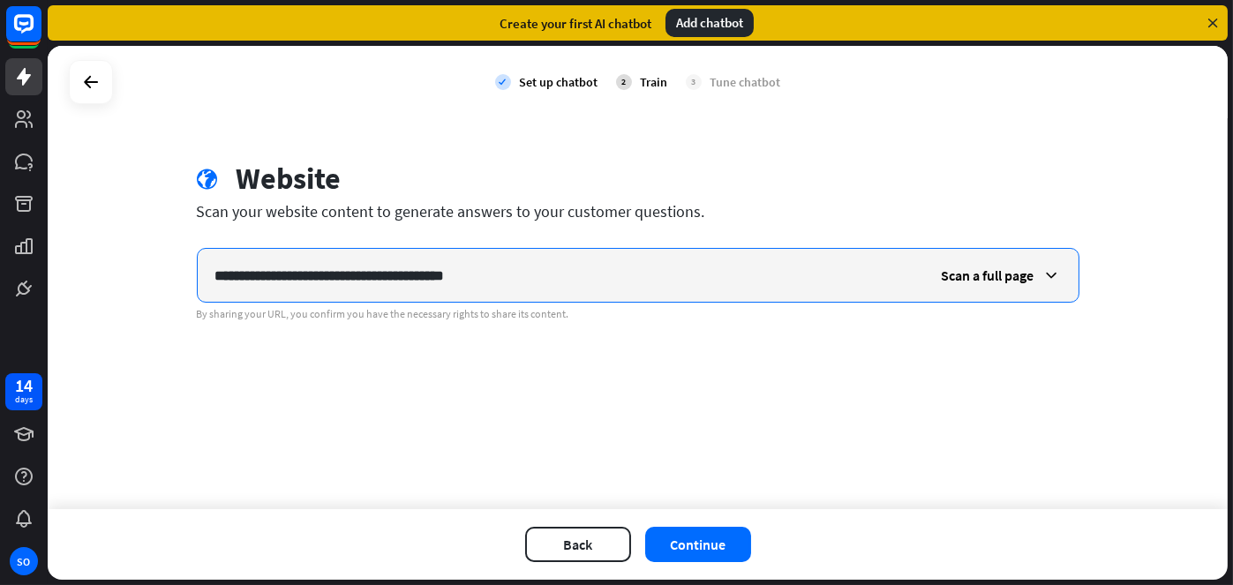
drag, startPoint x: 567, startPoint y: 282, endPoint x: 146, endPoint y: 282, distance: 421.0
click at [101, 290] on div "**********" at bounding box center [638, 277] width 1180 height 463
paste input "text"
type input "**********"
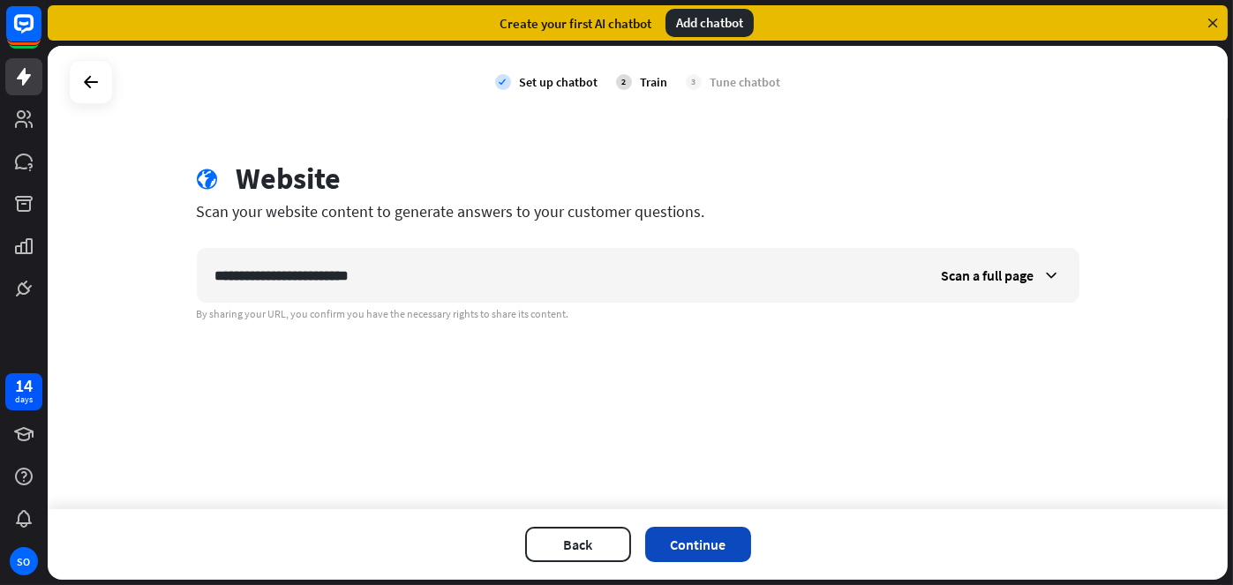
click at [708, 554] on button "Continue" at bounding box center [698, 544] width 106 height 35
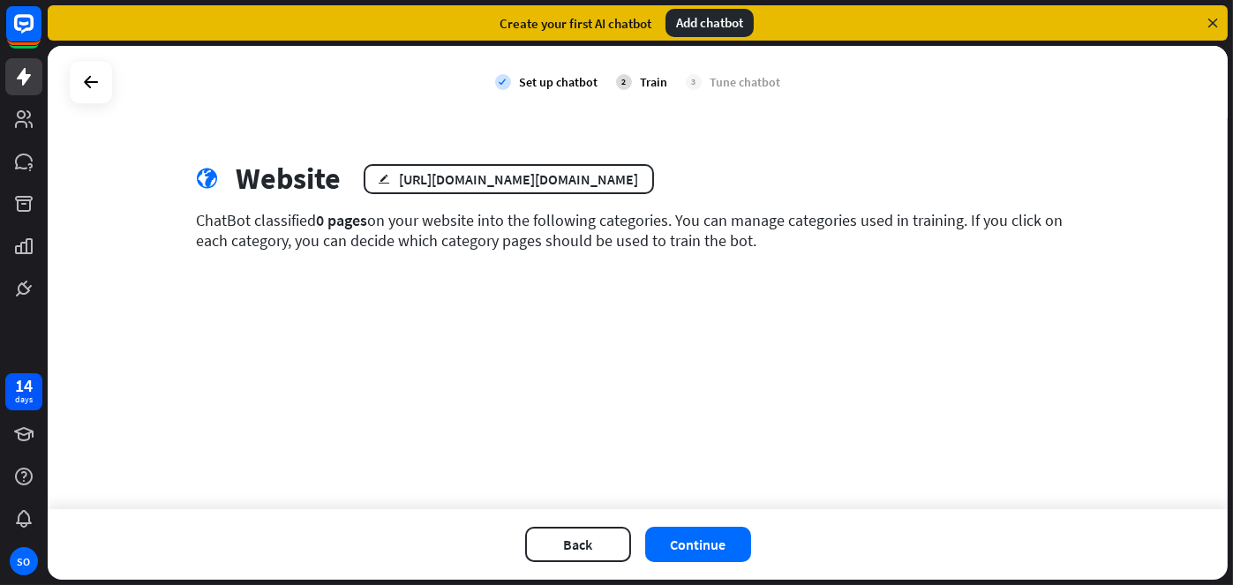
click at [654, 79] on div "Train" at bounding box center [654, 82] width 27 height 16
click at [718, 552] on button "Continue" at bounding box center [698, 544] width 106 height 35
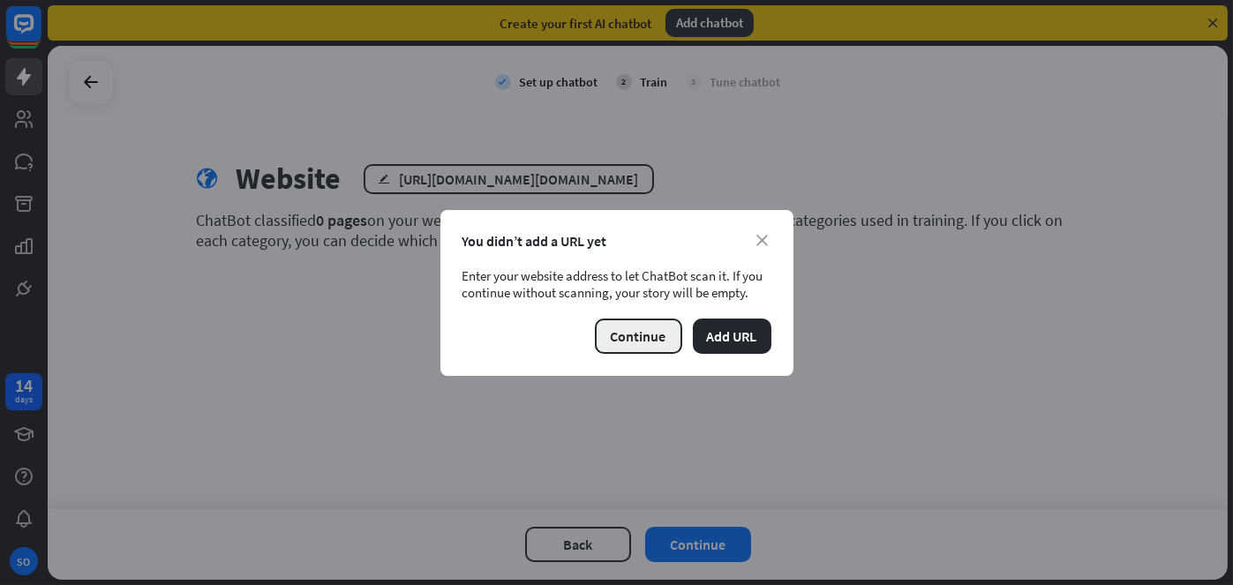
click at [637, 328] on button "Continue" at bounding box center [638, 336] width 87 height 35
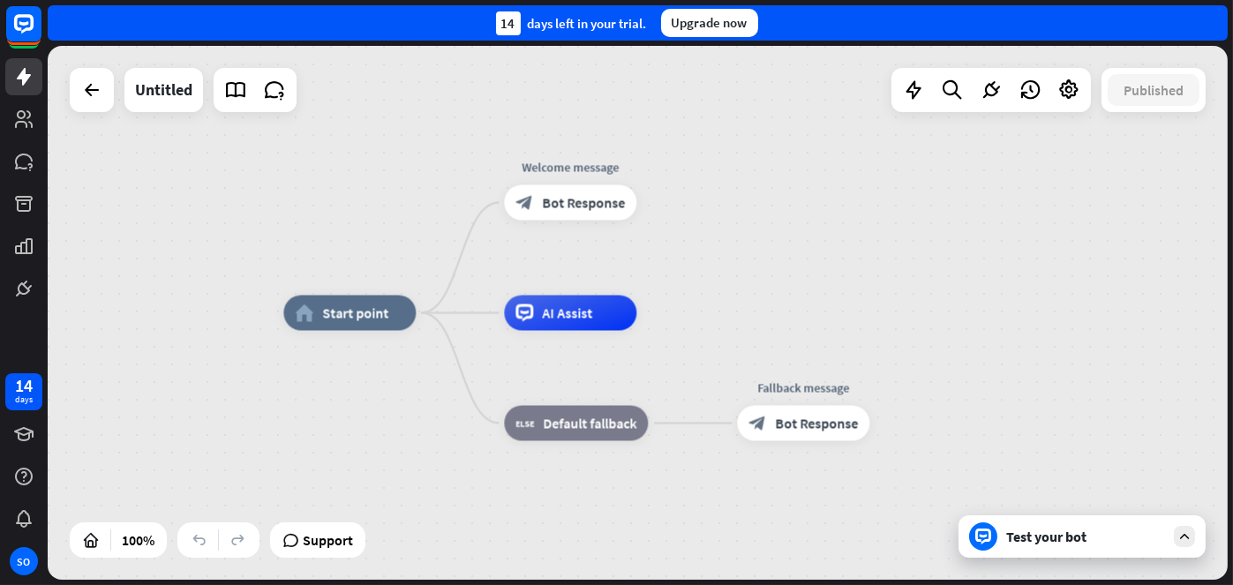
click at [1041, 530] on div "Test your bot" at bounding box center [1085, 537] width 159 height 18
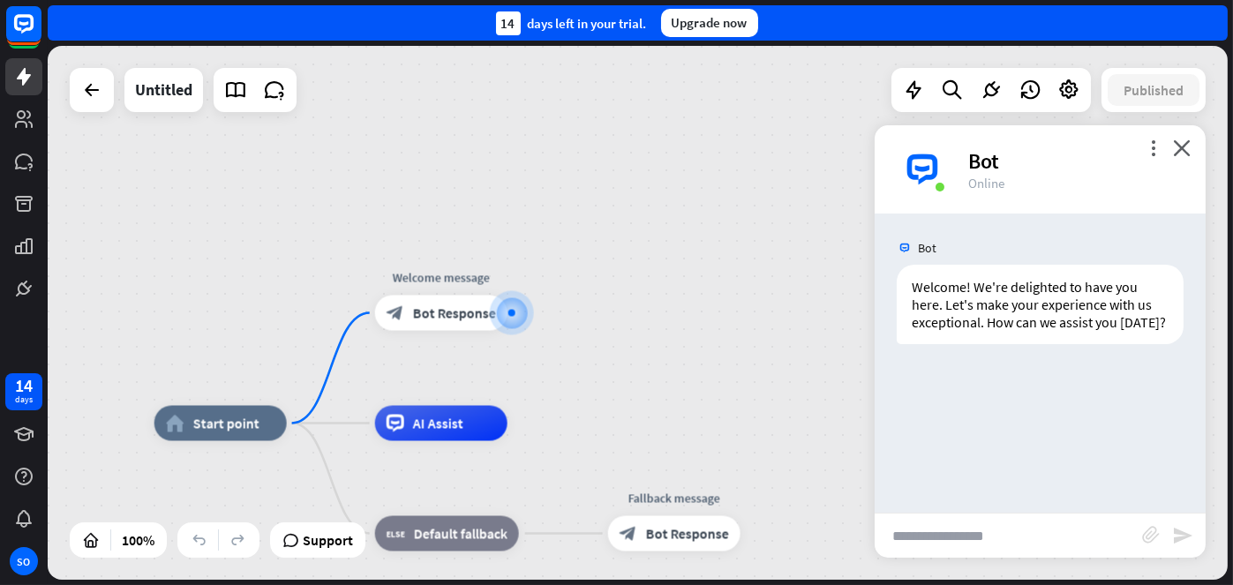
click at [1027, 543] on input "text" at bounding box center [1008, 536] width 267 height 44
type input "**********"
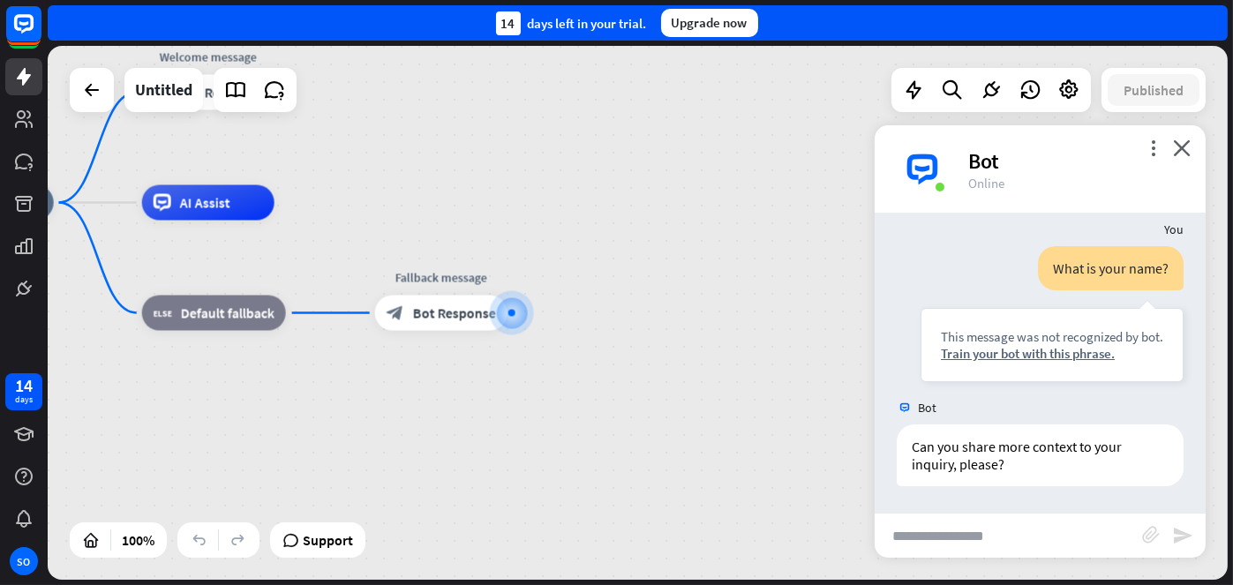
scroll to position [155, 0]
click at [1009, 354] on div "Train your bot with this phrase." at bounding box center [1052, 353] width 222 height 17
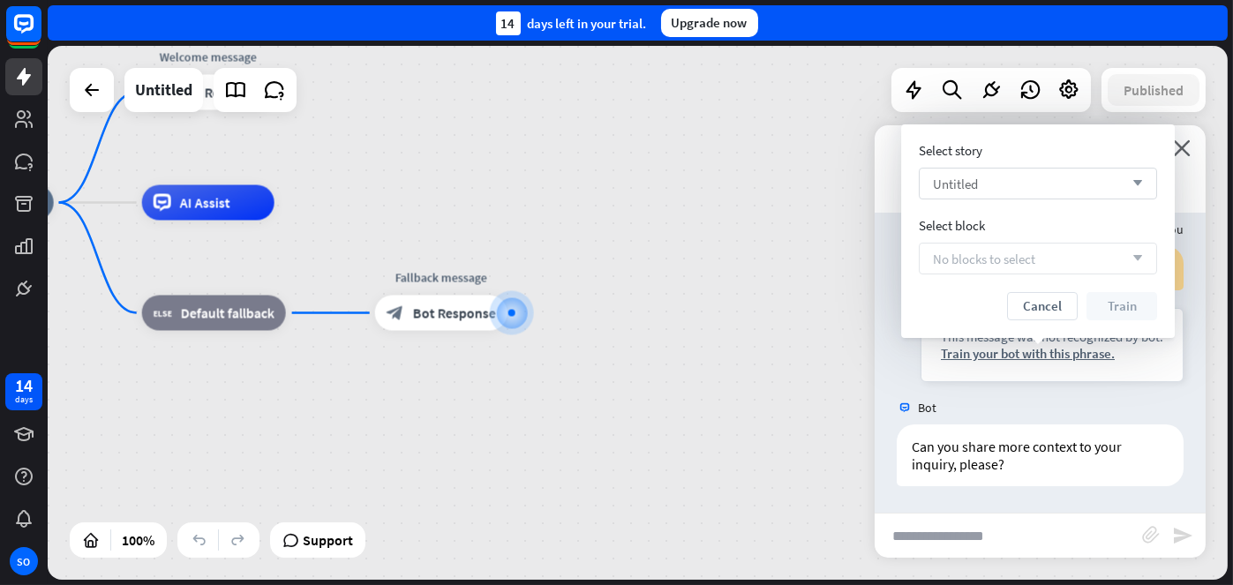
click at [1134, 184] on icon "arrow_down" at bounding box center [1133, 183] width 19 height 11
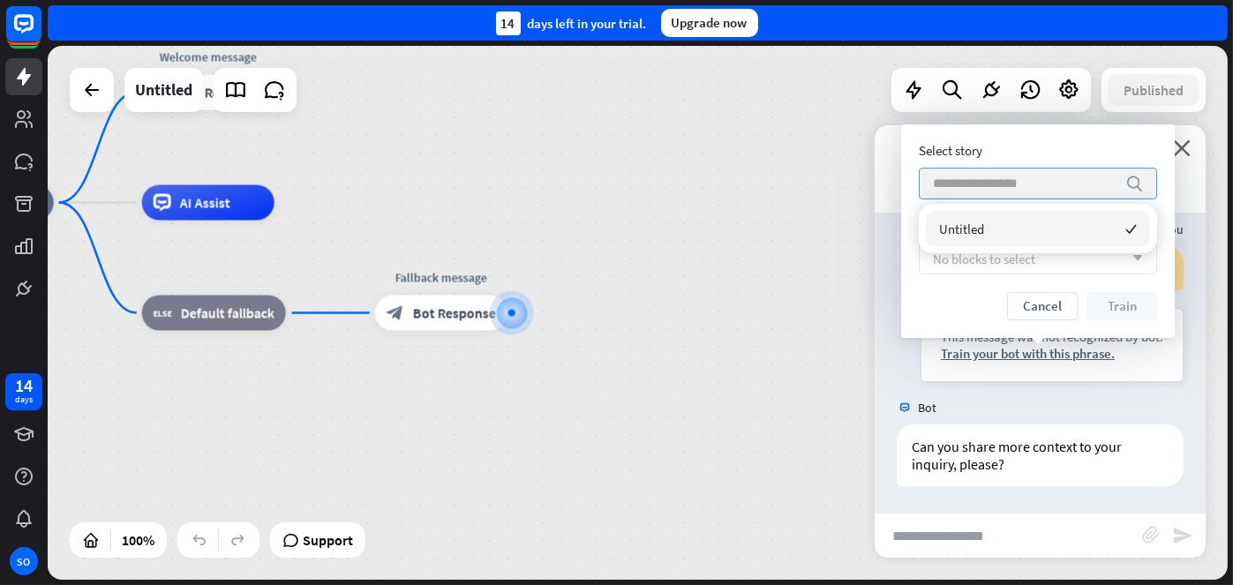
click at [1011, 178] on input "search" at bounding box center [1025, 184] width 184 height 30
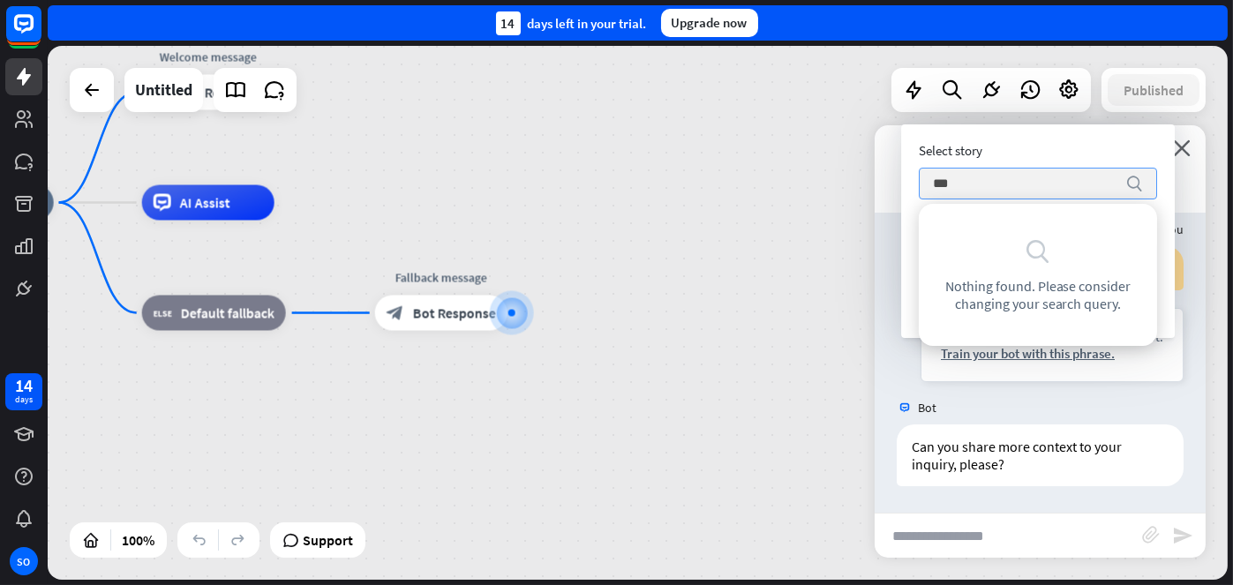
click at [1054, 192] on input "***" at bounding box center [1025, 184] width 184 height 30
type input "***"
click at [777, 295] on div "home_2 Start point Welcome message block_bot_response Bot Response AI Assist bl…" at bounding box center [511, 469] width 1180 height 534
click at [1124, 154] on div "Select story" at bounding box center [1038, 150] width 238 height 17
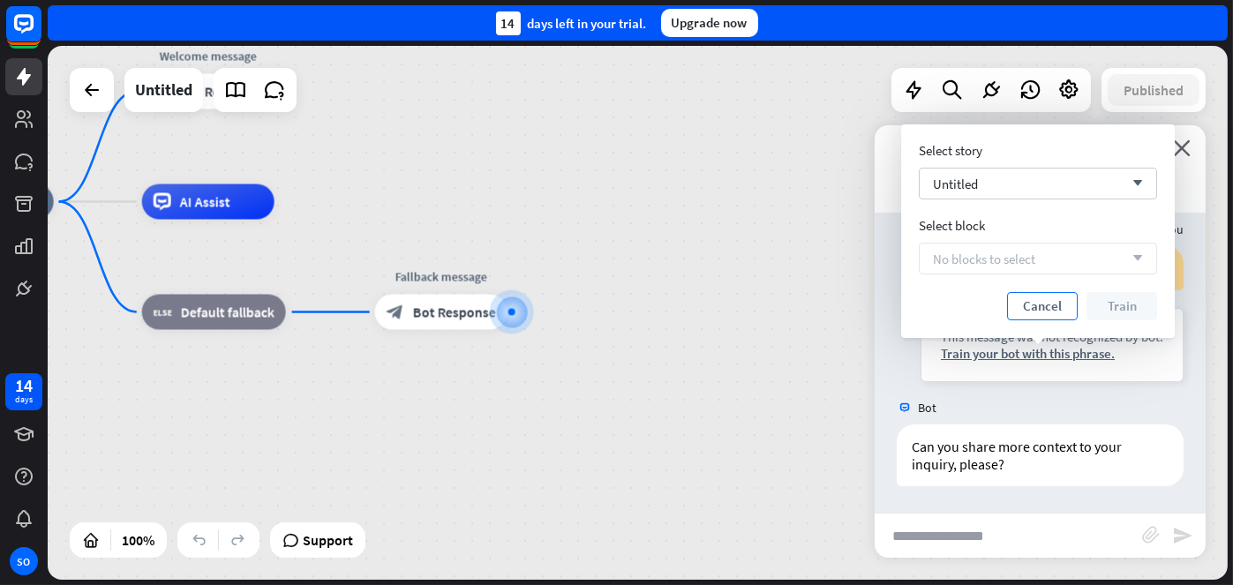
click at [1040, 304] on button "Cancel" at bounding box center [1042, 306] width 71 height 28
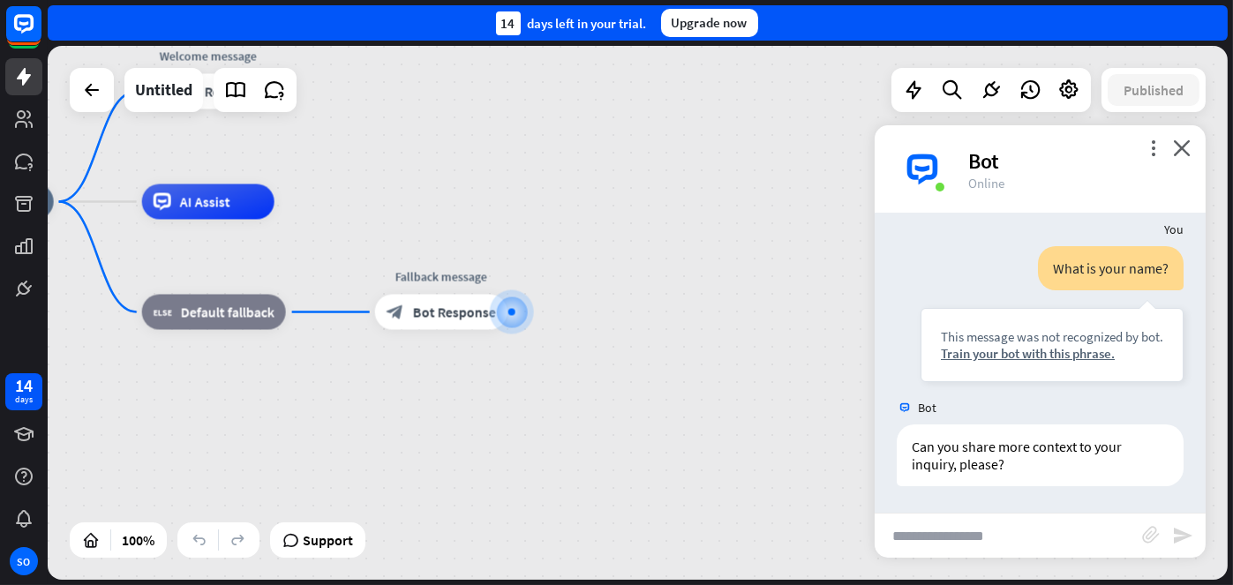
click at [994, 523] on input "text" at bounding box center [1008, 536] width 267 height 44
click at [1018, 541] on input "text" at bounding box center [1008, 536] width 267 height 44
type input "**********"
click at [1184, 142] on icon "close" at bounding box center [1182, 147] width 18 height 17
